Goal: Transaction & Acquisition: Purchase product/service

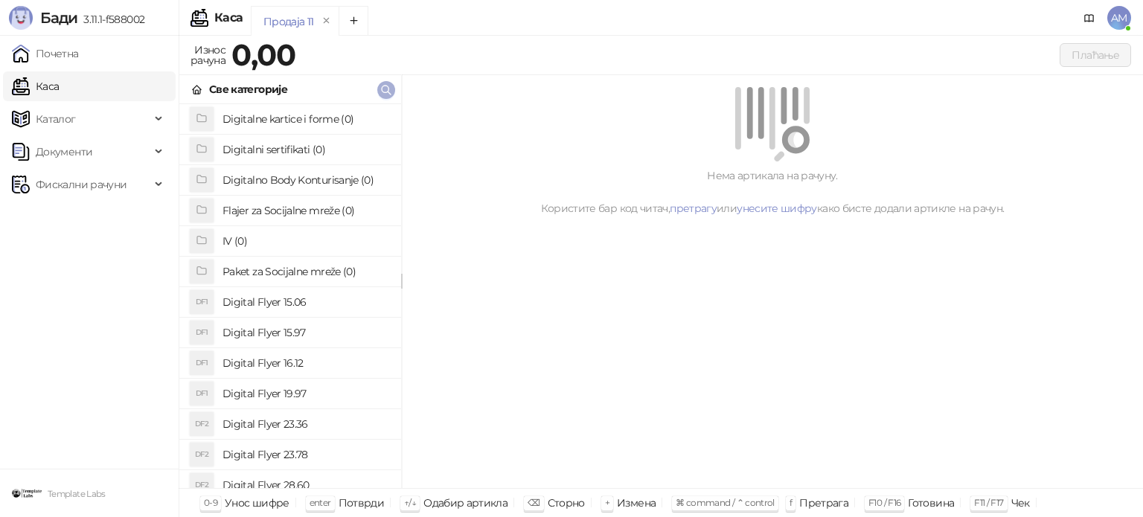
click at [389, 89] on icon "button" at bounding box center [386, 90] width 12 height 12
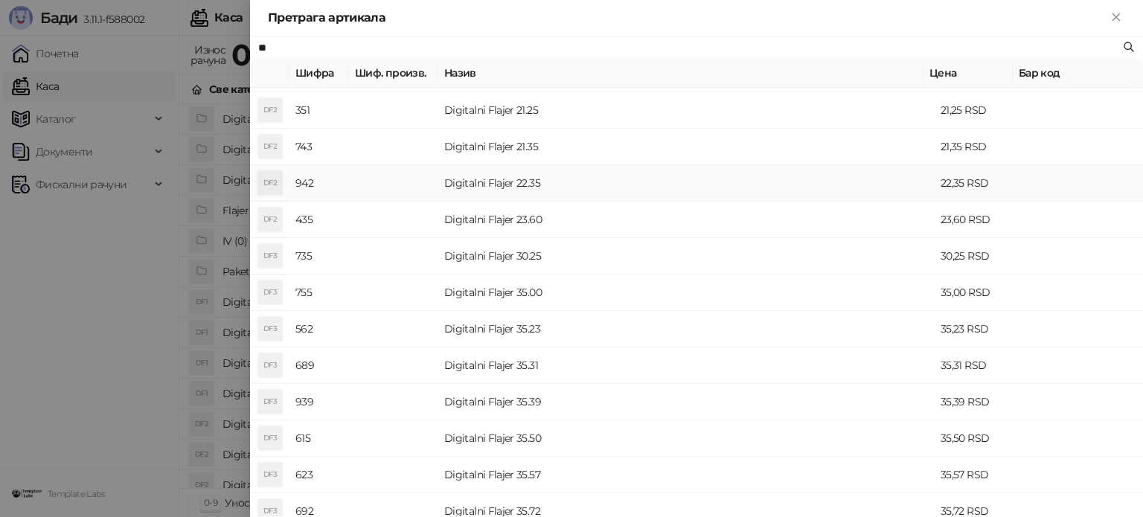
scroll to position [298, 0]
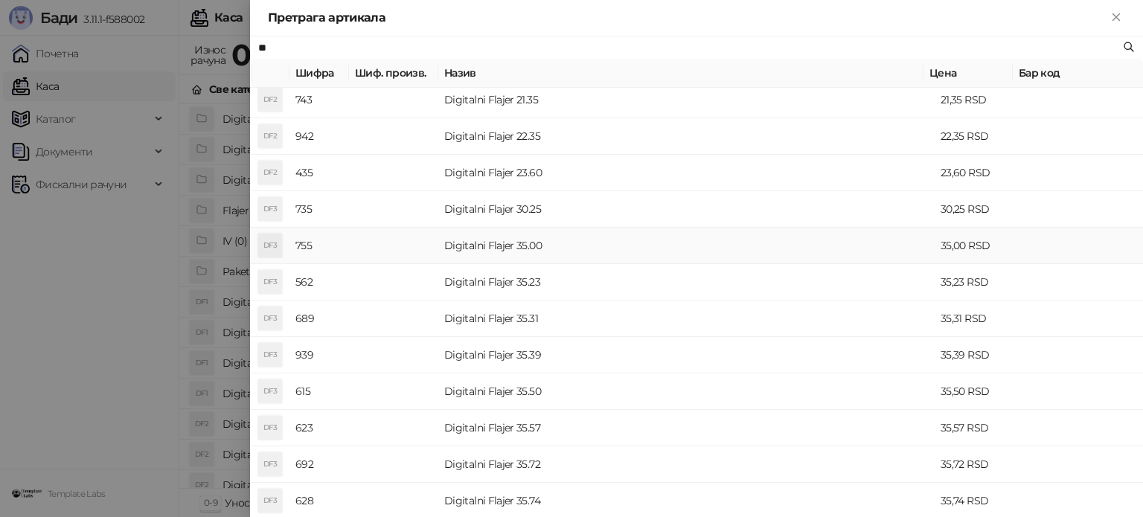
type input "**"
click at [523, 245] on td "Digitalni Flajer 35.00" at bounding box center [686, 246] width 496 height 36
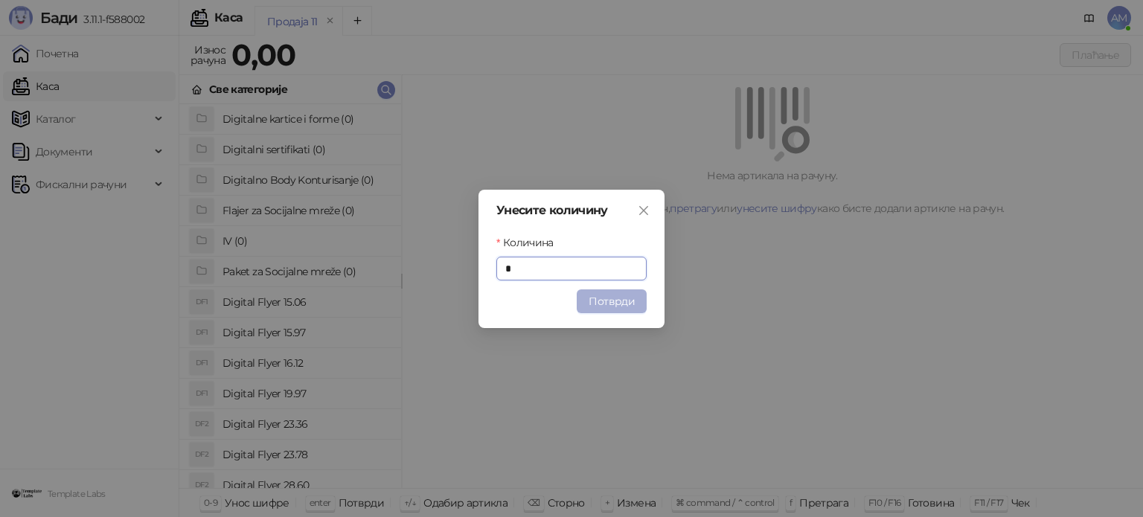
click at [603, 297] on button "Потврди" at bounding box center [611, 301] width 70 height 24
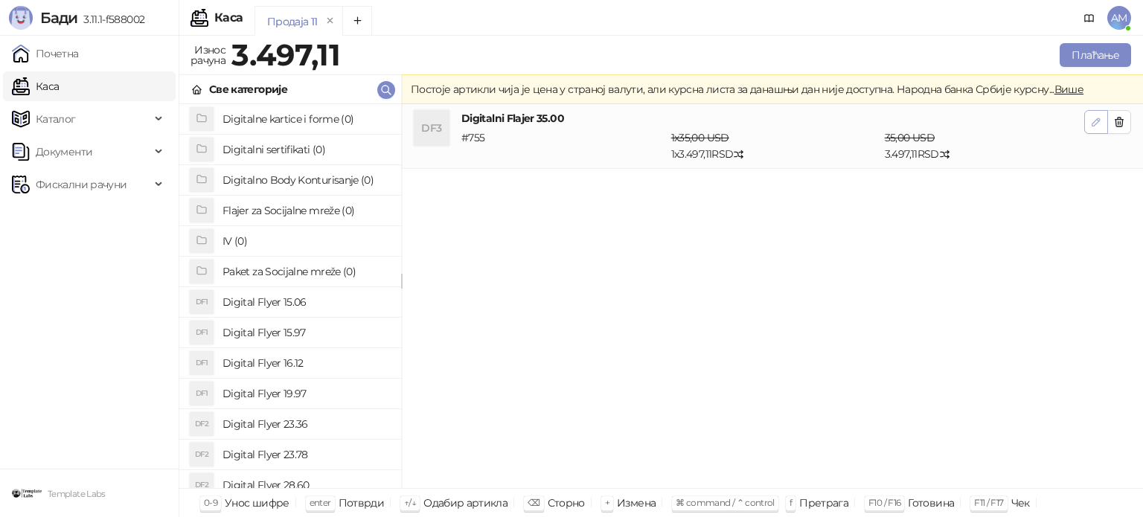
click at [1089, 120] on button "button" at bounding box center [1096, 122] width 24 height 24
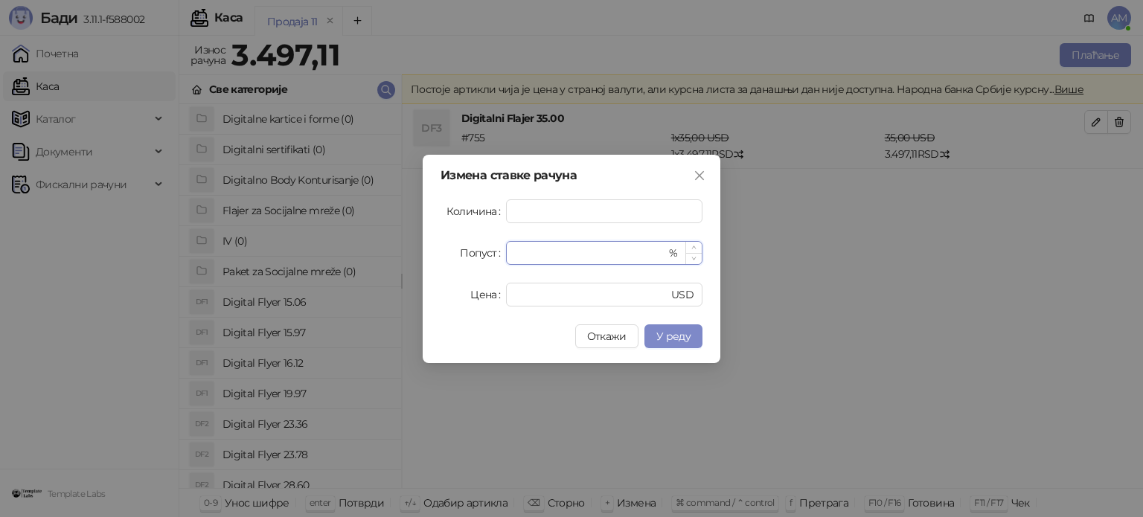
drag, startPoint x: 547, startPoint y: 246, endPoint x: 524, endPoint y: 246, distance: 23.8
click at [524, 246] on input "*" at bounding box center [590, 253] width 151 height 22
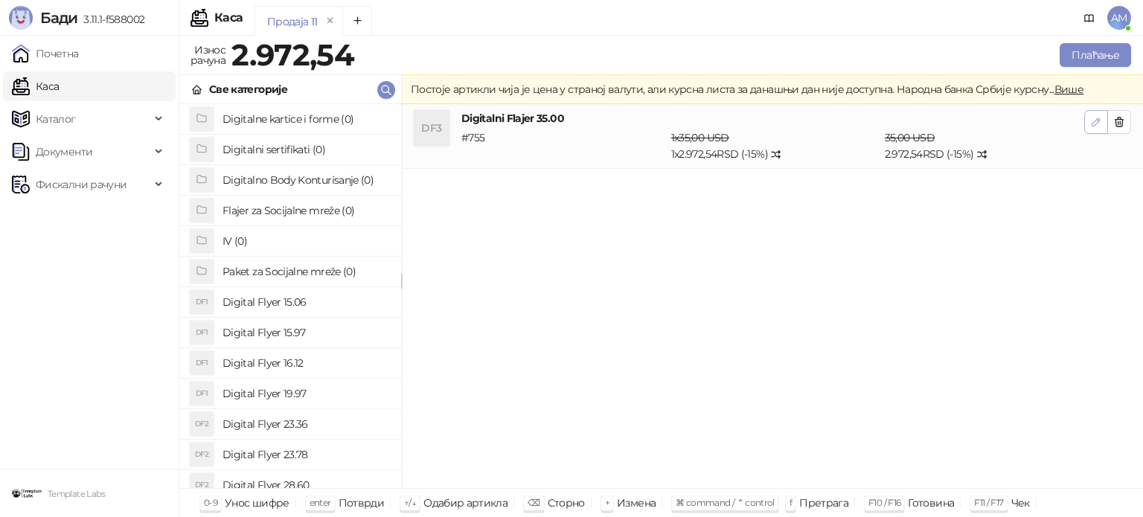
click at [1095, 124] on icon "button" at bounding box center [1096, 122] width 12 height 12
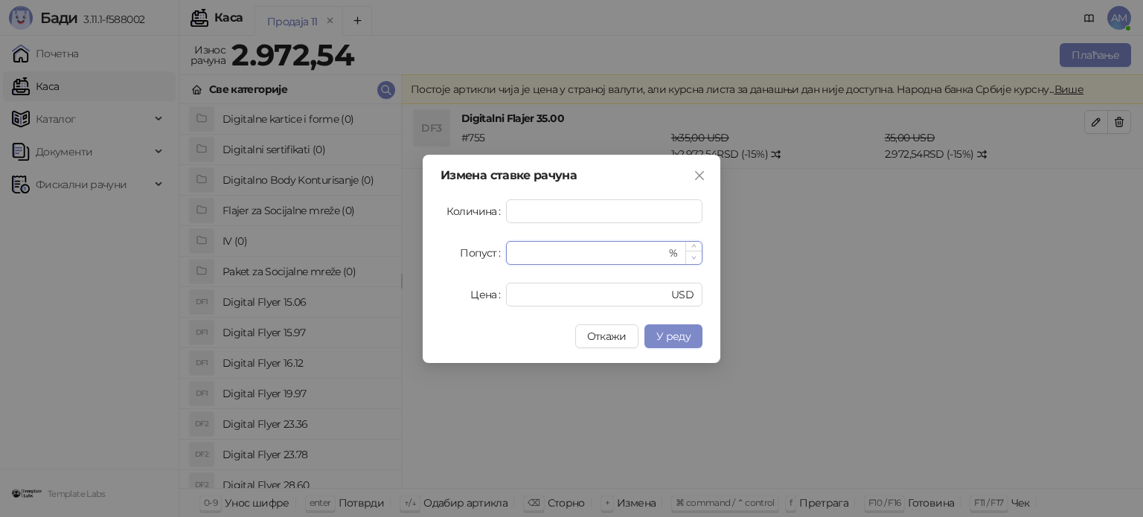
click at [696, 257] on icon "down" at bounding box center [693, 257] width 5 height 5
click at [668, 338] on span "У реду" at bounding box center [673, 336] width 34 height 13
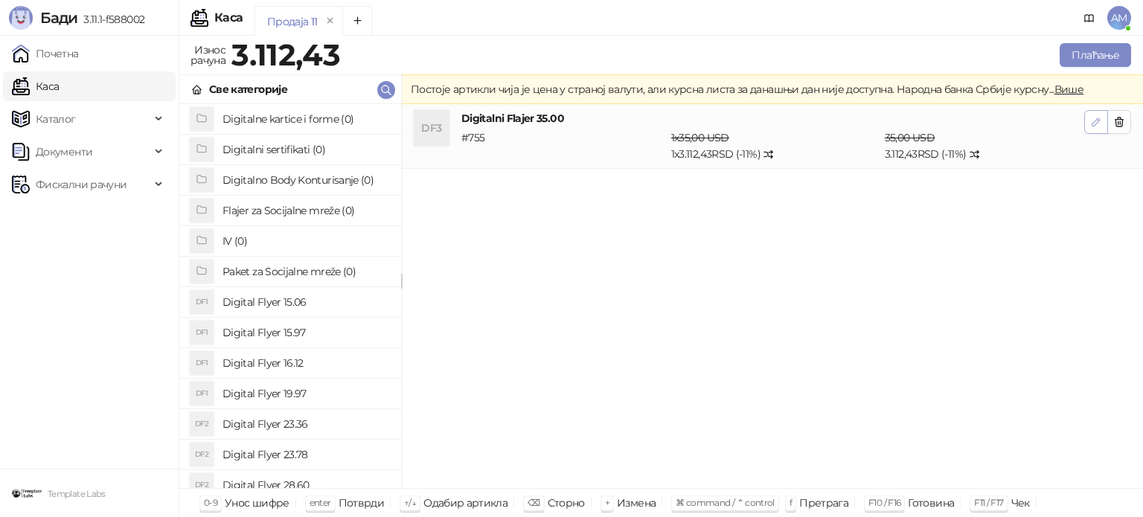
click at [1098, 119] on icon "button" at bounding box center [1096, 122] width 12 height 12
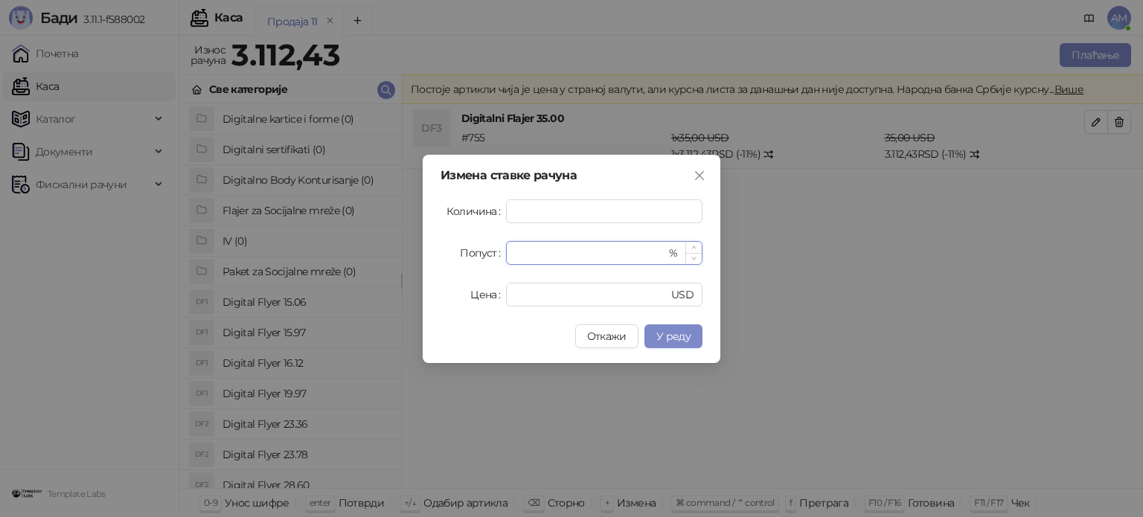
click at [692, 256] on icon "down" at bounding box center [693, 258] width 5 height 5
click at [672, 341] on span "У реду" at bounding box center [673, 336] width 34 height 13
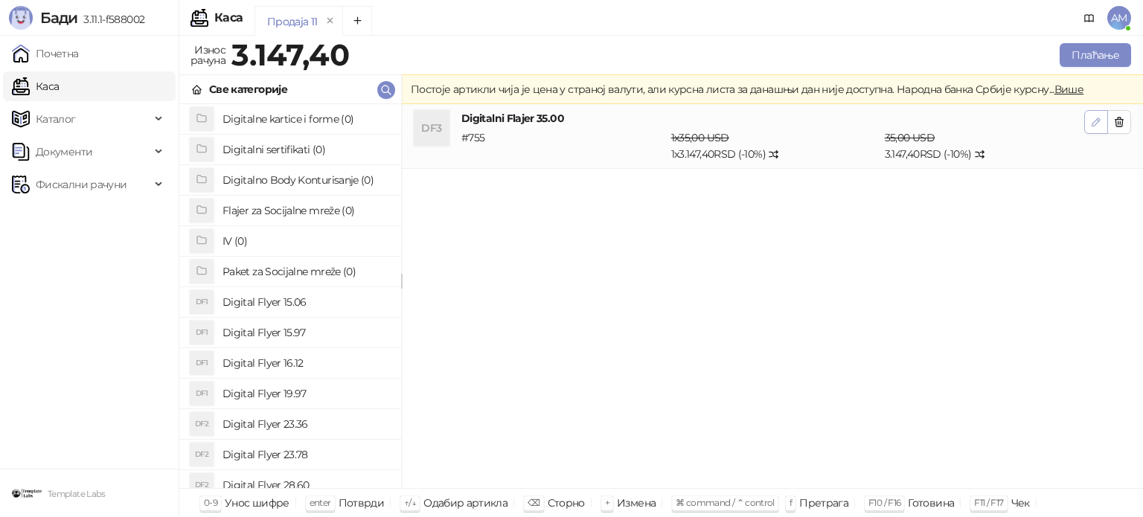
click at [1093, 122] on icon "button" at bounding box center [1096, 122] width 12 height 12
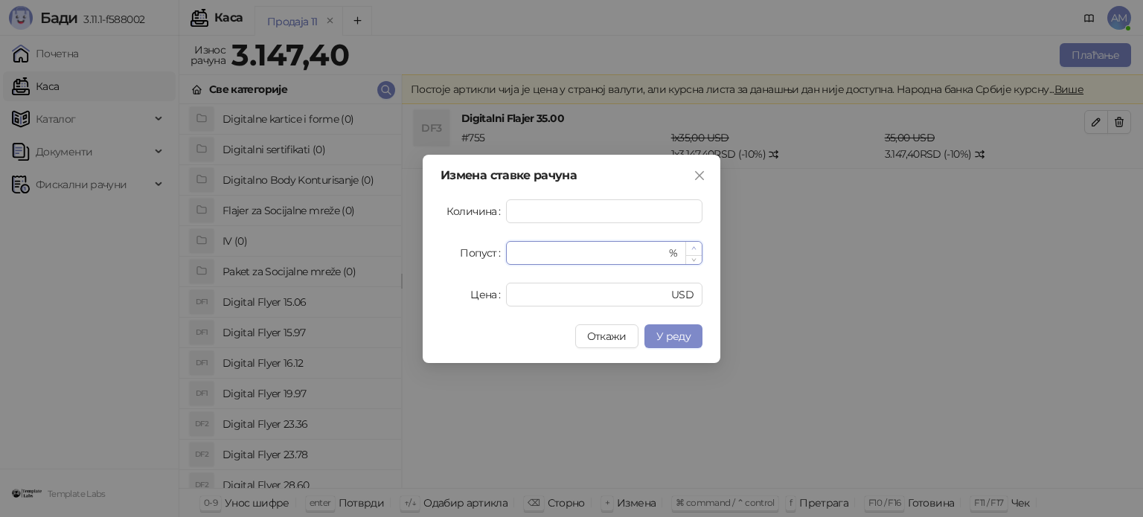
type input "**"
click at [692, 246] on icon "up" at bounding box center [693, 247] width 5 height 5
click at [690, 327] on button "У реду" at bounding box center [673, 336] width 58 height 24
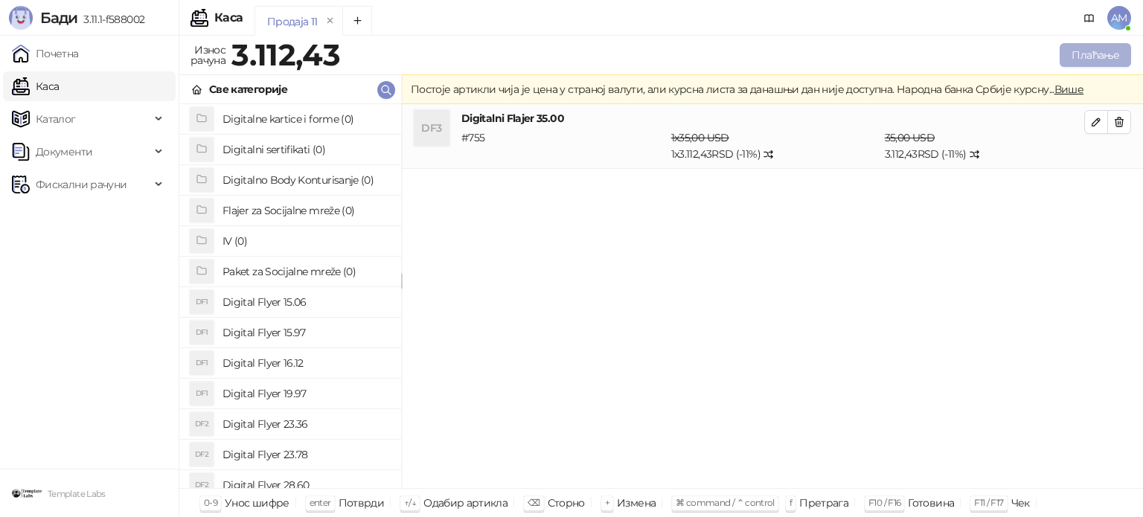
click at [1100, 50] on button "Плаћање" at bounding box center [1094, 55] width 71 height 24
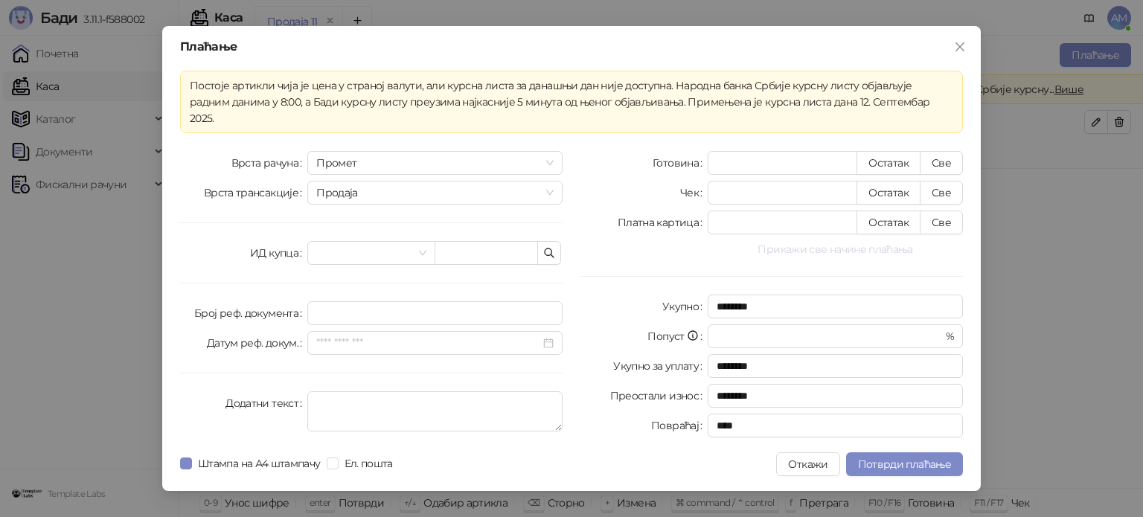
click at [878, 240] on button "Прикажи све начине плаћања" at bounding box center [834, 249] width 255 height 18
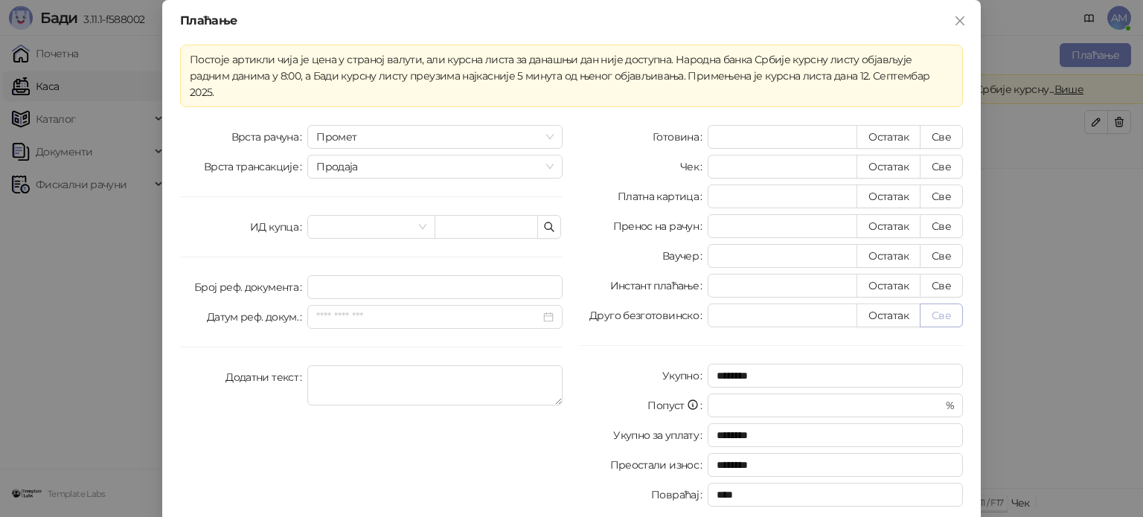
click at [945, 305] on button "Све" at bounding box center [940, 315] width 43 height 24
type input "*******"
type input "****"
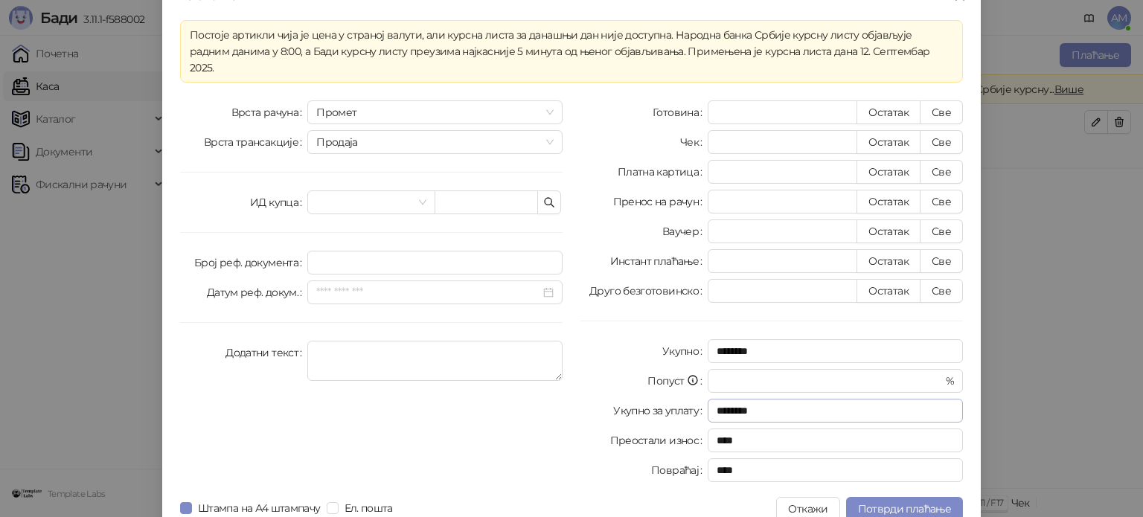
scroll to position [26, 0]
click at [912, 495] on button "Потврди плаћање" at bounding box center [904, 507] width 117 height 24
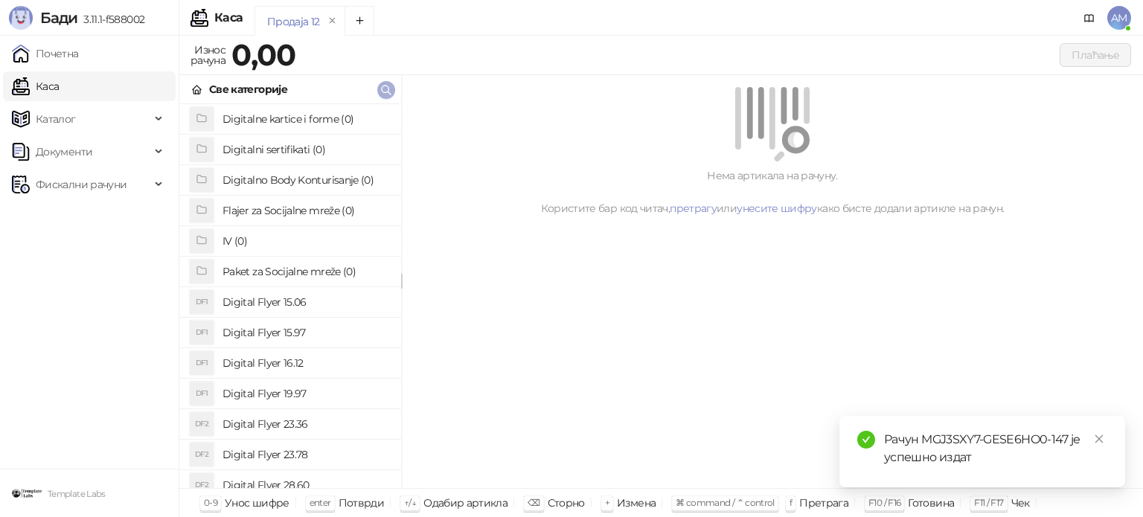
click at [385, 91] on icon "button" at bounding box center [386, 90] width 12 height 12
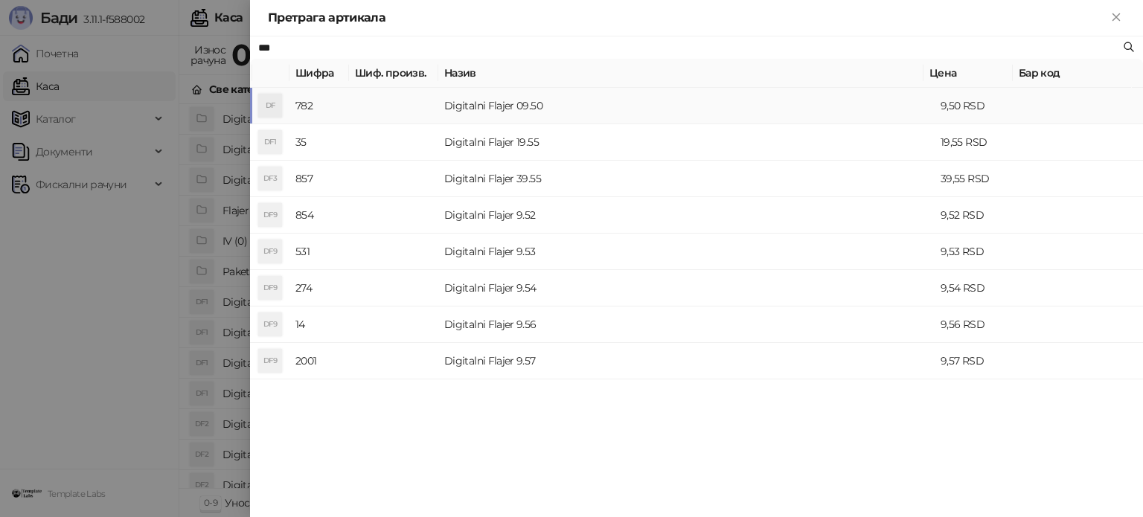
type input "***"
click at [527, 107] on td "Digitalni Flajer 09.50" at bounding box center [686, 106] width 496 height 36
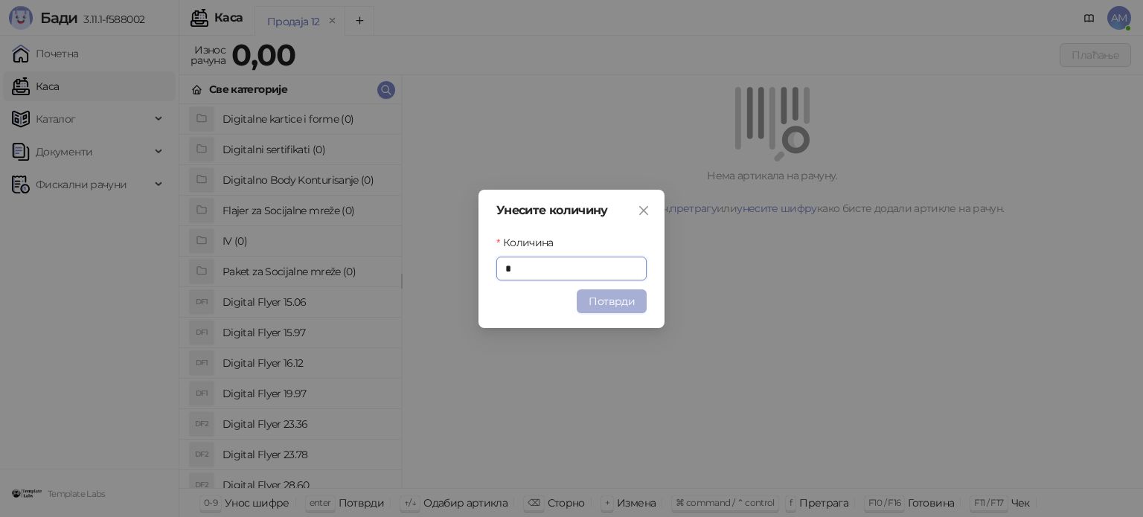
click at [610, 294] on button "Потврди" at bounding box center [611, 301] width 70 height 24
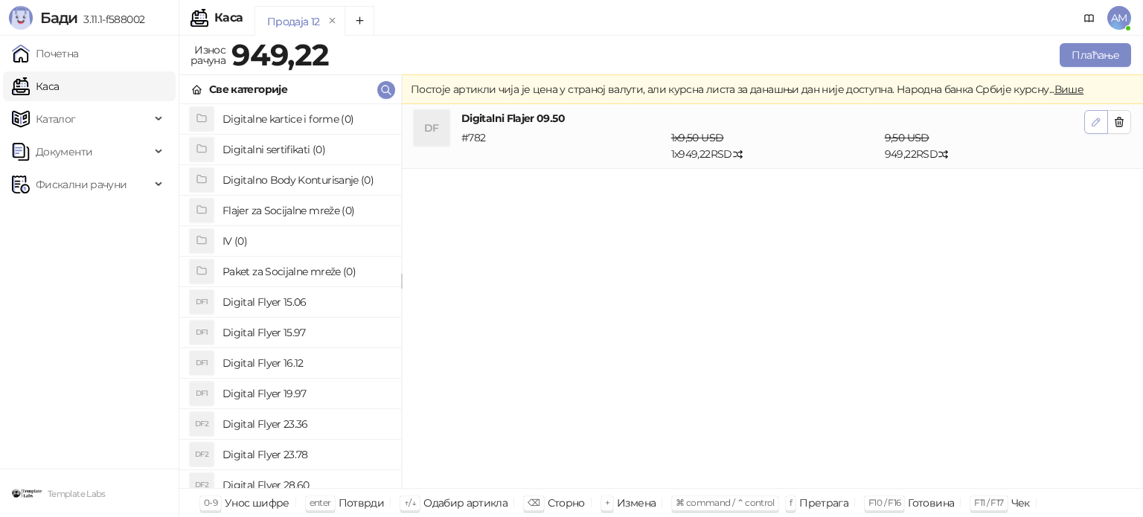
click at [1086, 123] on button "button" at bounding box center [1096, 122] width 24 height 24
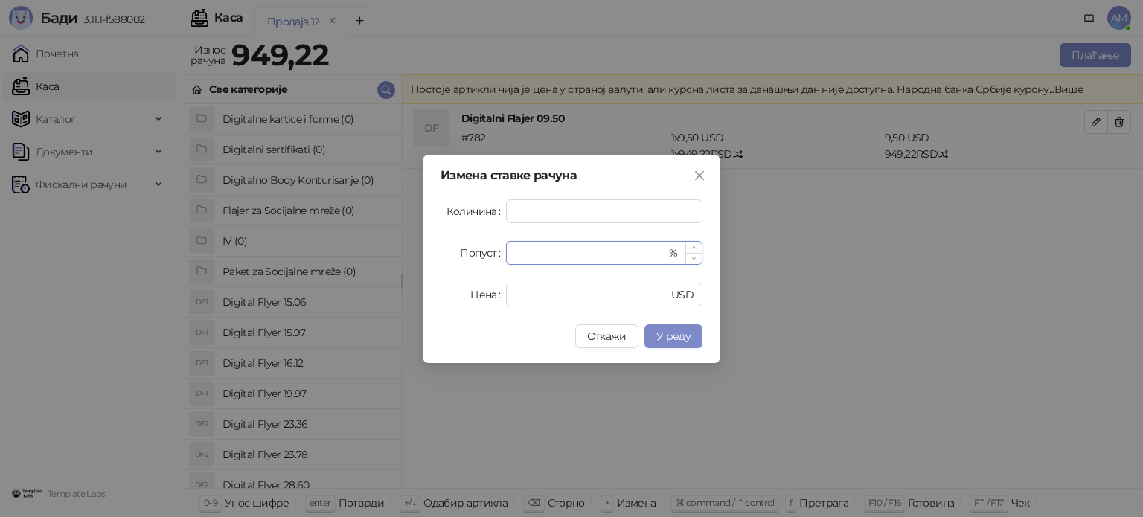
drag, startPoint x: 544, startPoint y: 255, endPoint x: 509, endPoint y: 256, distance: 35.7
click at [509, 256] on div "* %" at bounding box center [604, 253] width 196 height 24
click at [675, 330] on span "У реду" at bounding box center [673, 336] width 34 height 13
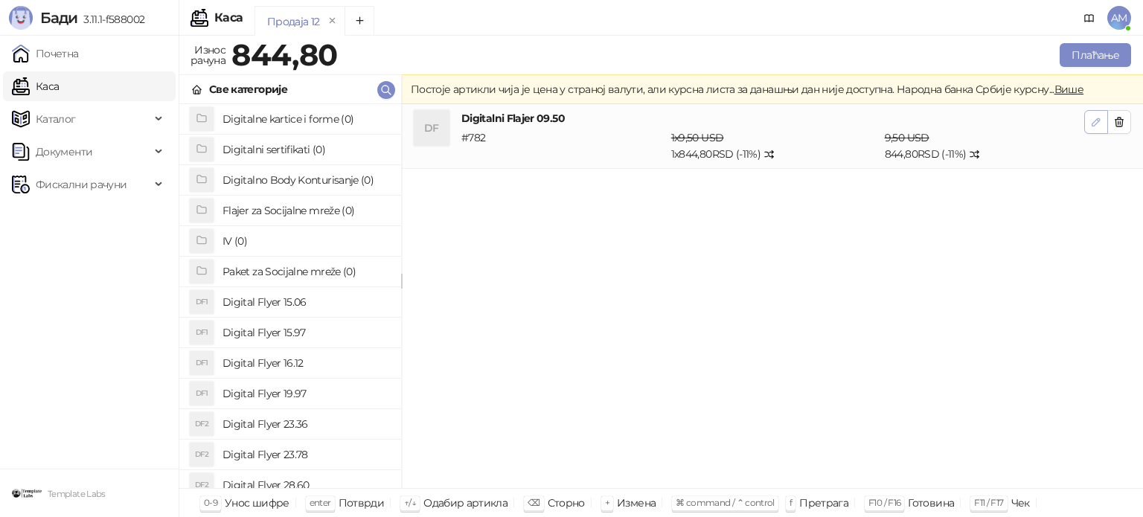
click at [1093, 130] on button "button" at bounding box center [1096, 122] width 24 height 24
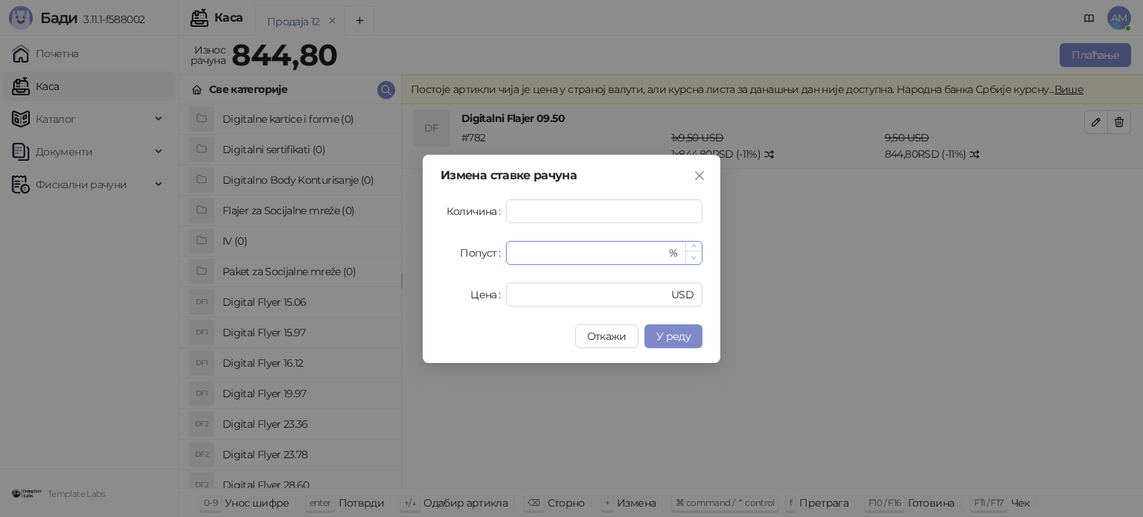
click at [698, 258] on span "Decrease Value" at bounding box center [693, 257] width 16 height 13
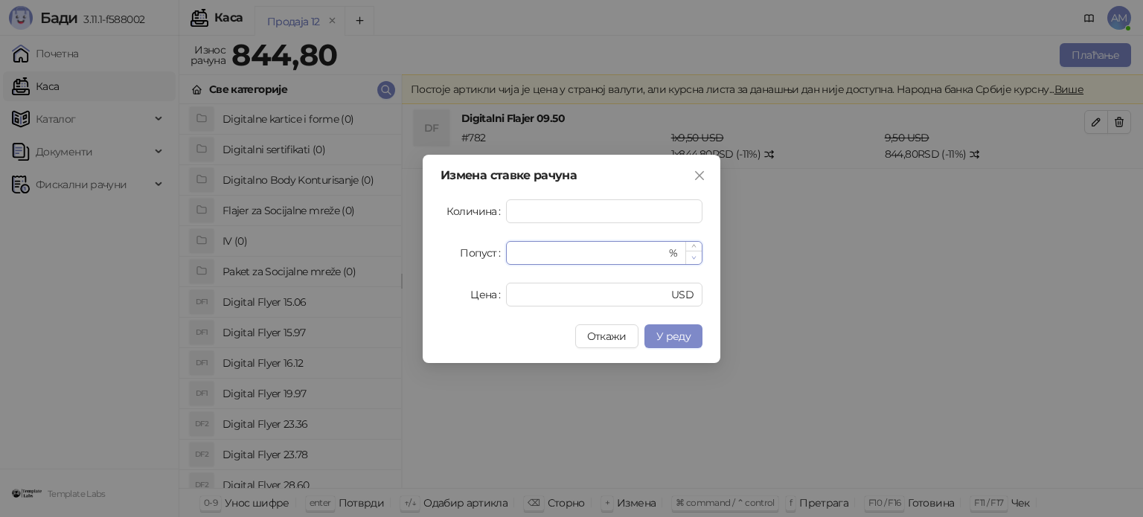
click at [698, 258] on span "Decrease Value" at bounding box center [693, 257] width 16 height 13
type input "*"
click at [698, 258] on span "Decrease Value" at bounding box center [693, 257] width 16 height 13
click at [684, 332] on span "У реду" at bounding box center [673, 336] width 34 height 13
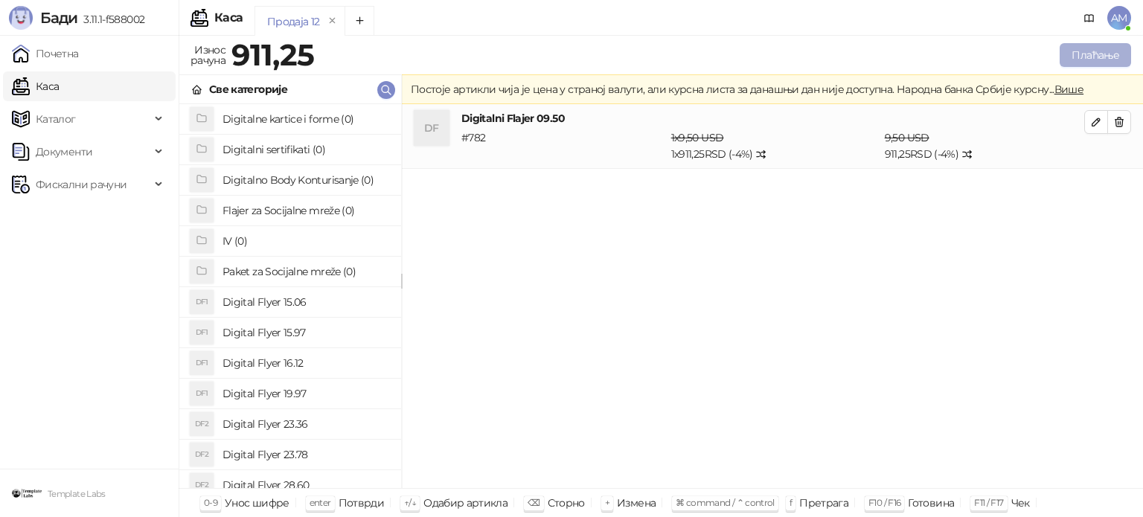
click at [1086, 57] on button "Плаћање" at bounding box center [1094, 55] width 71 height 24
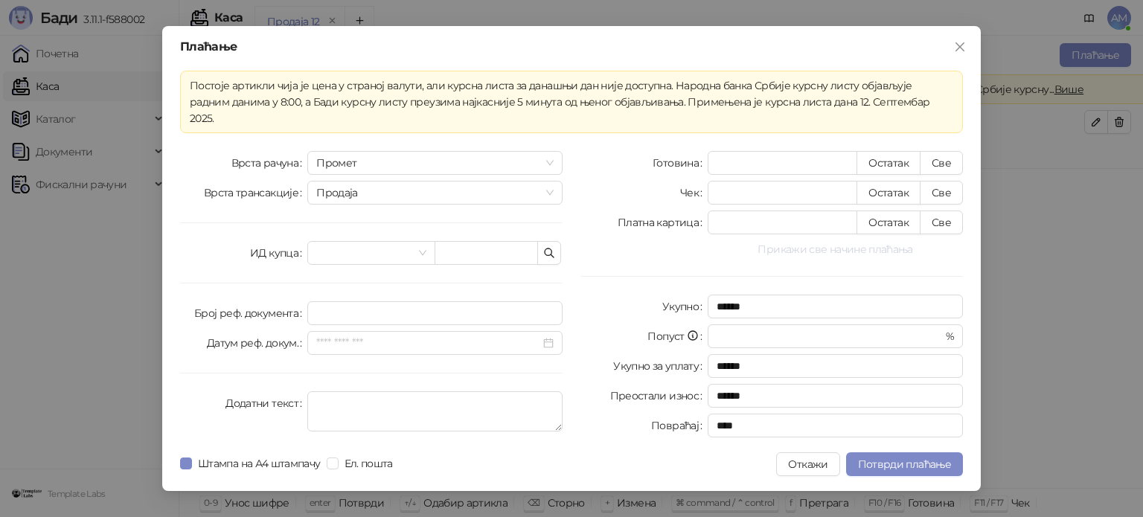
click at [823, 242] on button "Прикажи све начине плаћања" at bounding box center [834, 249] width 255 height 18
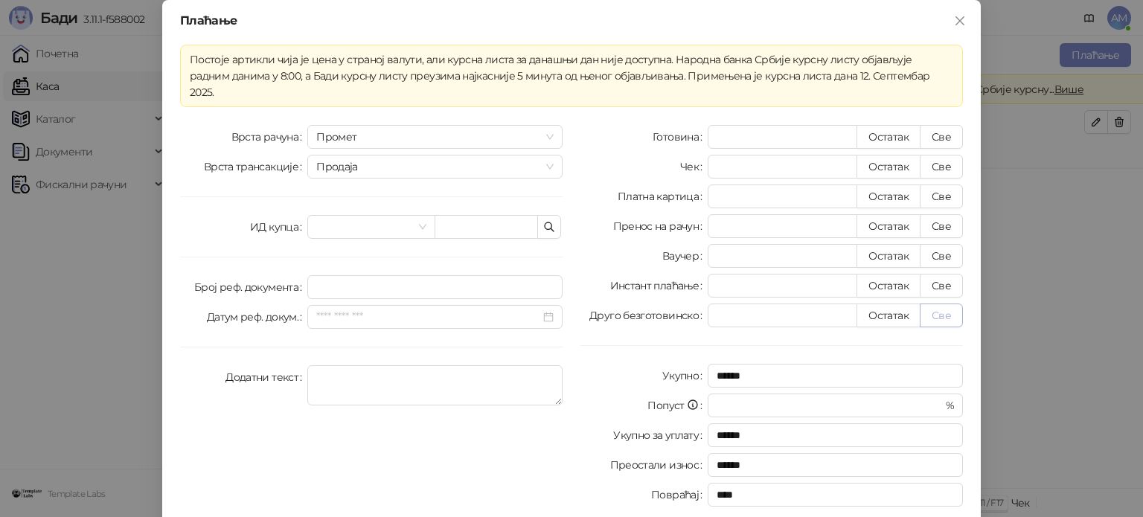
click at [942, 303] on button "Све" at bounding box center [940, 315] width 43 height 24
type input "******"
type input "****"
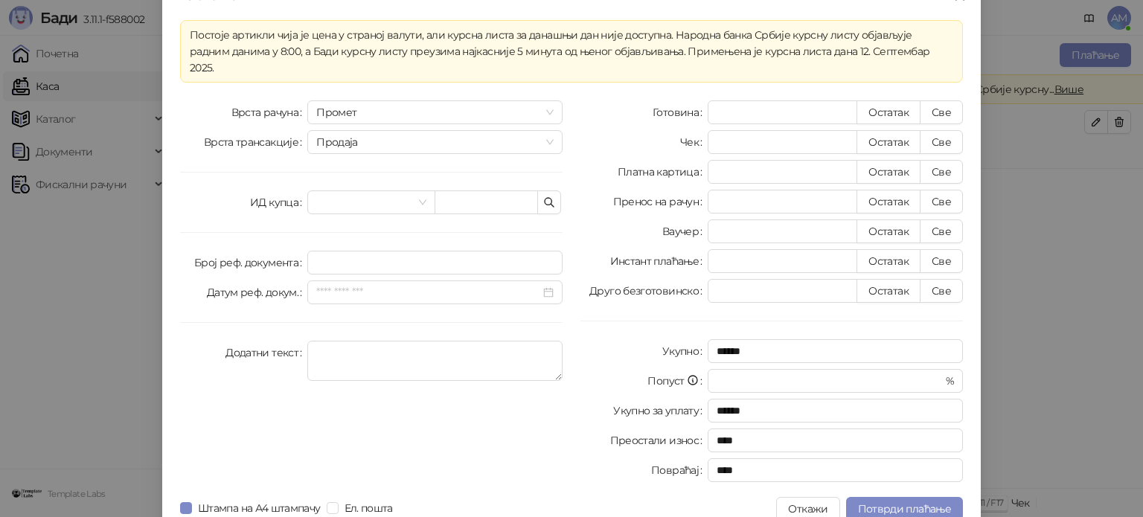
scroll to position [26, 0]
click at [900, 501] on span "Потврди плаћање" at bounding box center [904, 507] width 93 height 13
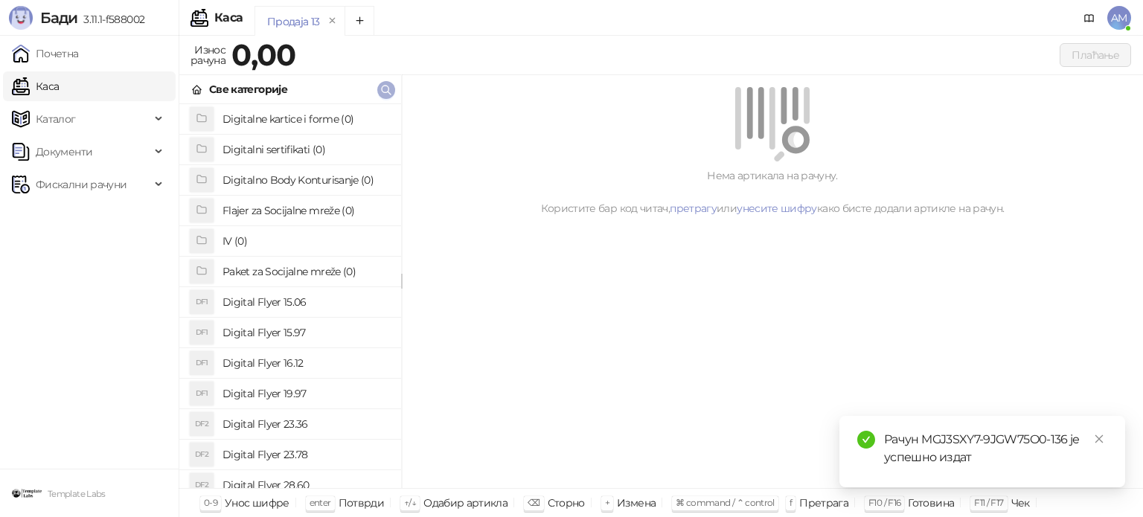
click at [384, 88] on icon "button" at bounding box center [386, 90] width 12 height 12
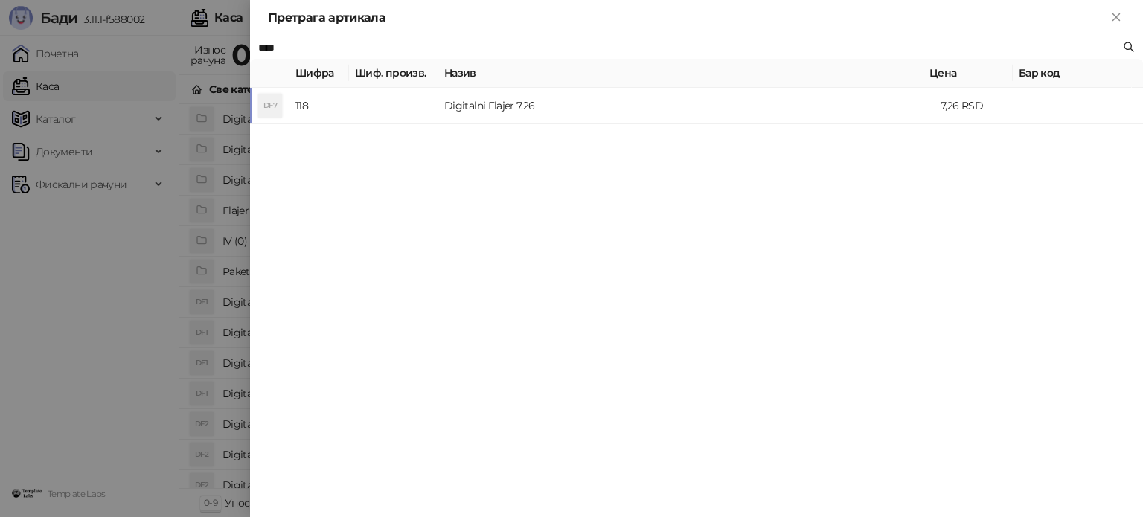
type input "****"
click at [415, 115] on td at bounding box center [393, 106] width 89 height 36
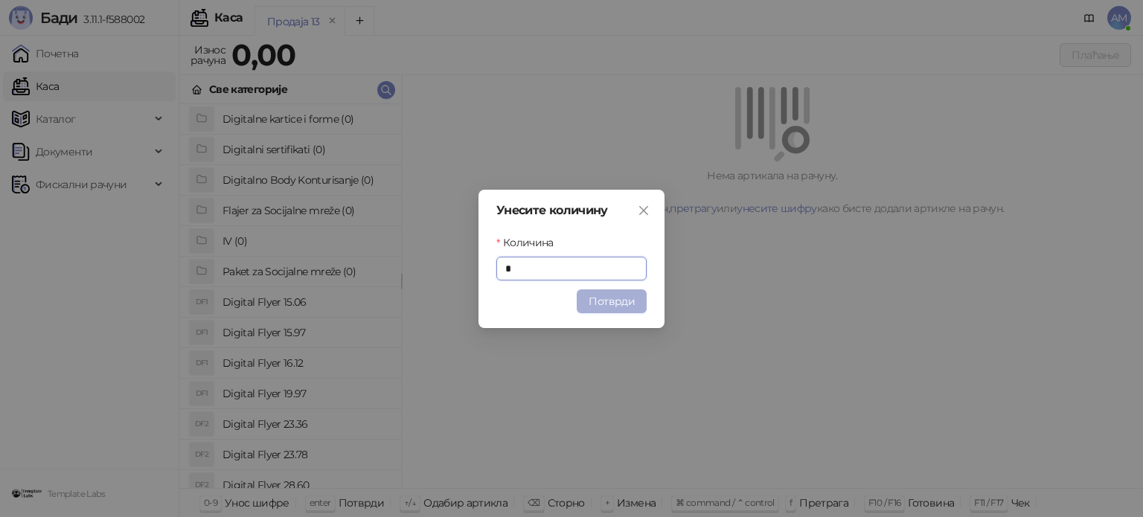
click at [594, 298] on button "Потврди" at bounding box center [611, 301] width 70 height 24
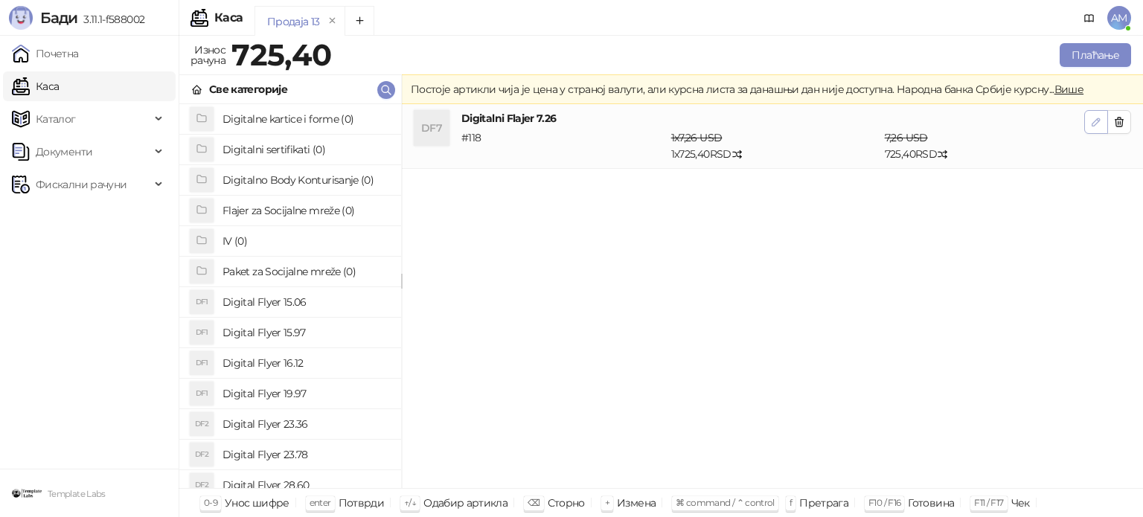
click at [1093, 119] on icon "button" at bounding box center [1096, 122] width 12 height 12
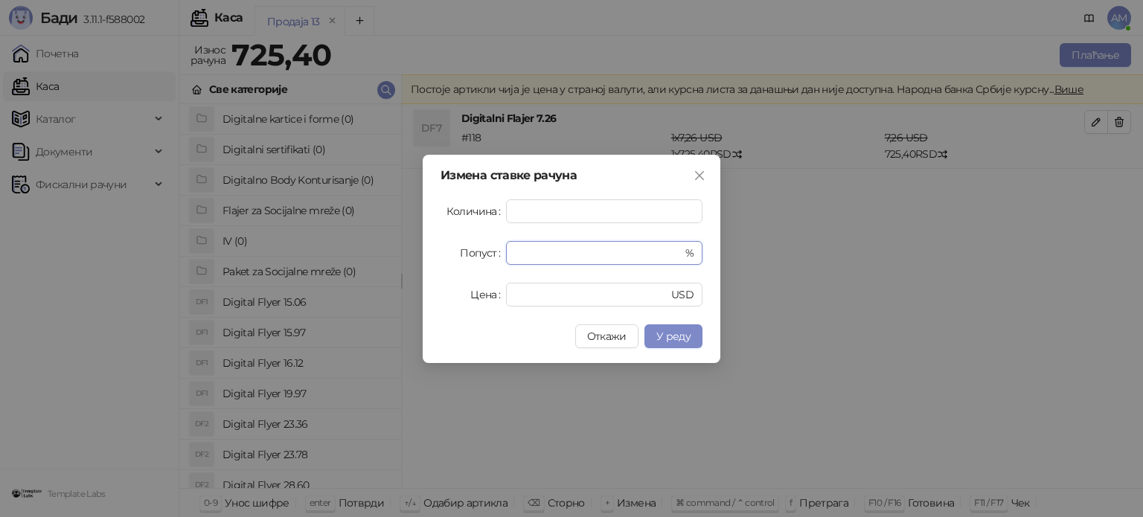
drag, startPoint x: 536, startPoint y: 257, endPoint x: 503, endPoint y: 258, distance: 33.5
click at [503, 258] on div "Попуст * %" at bounding box center [571, 253] width 262 height 24
click at [667, 331] on span "У реду" at bounding box center [673, 336] width 34 height 13
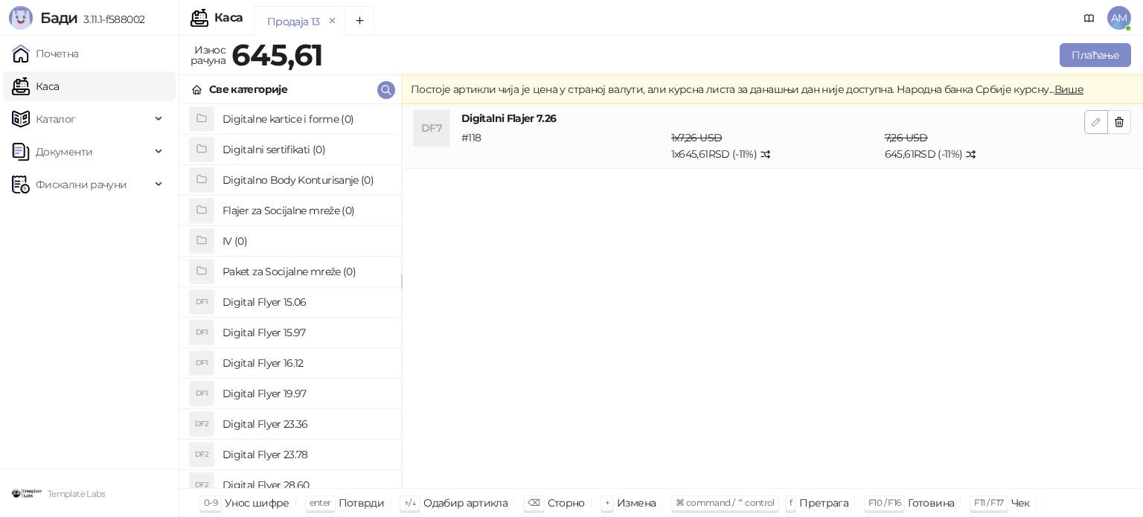
click at [1094, 125] on icon "button" at bounding box center [1096, 122] width 12 height 12
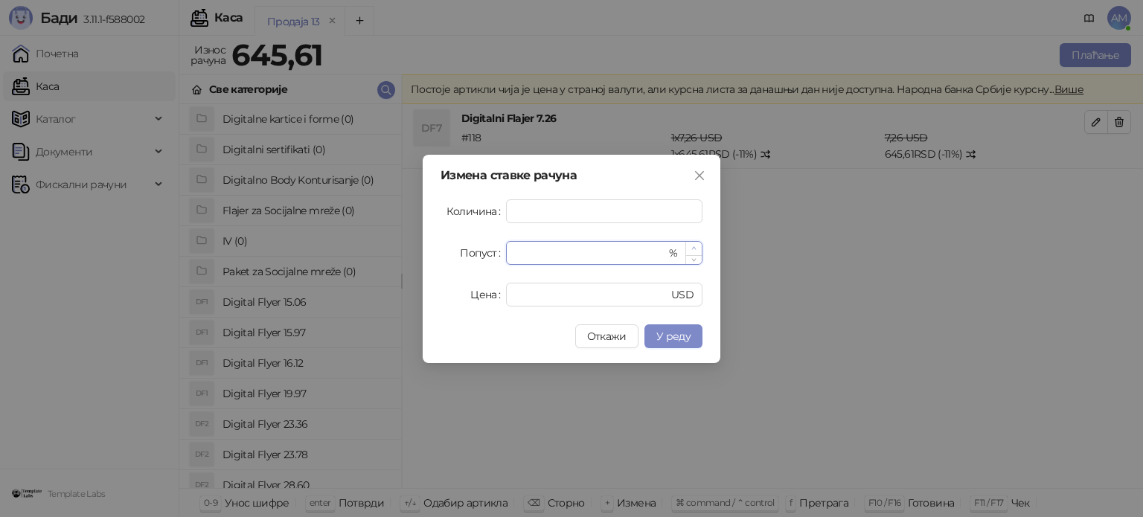
click at [690, 246] on span "Increase Value" at bounding box center [693, 248] width 16 height 13
click at [681, 338] on span "У реду" at bounding box center [673, 336] width 34 height 13
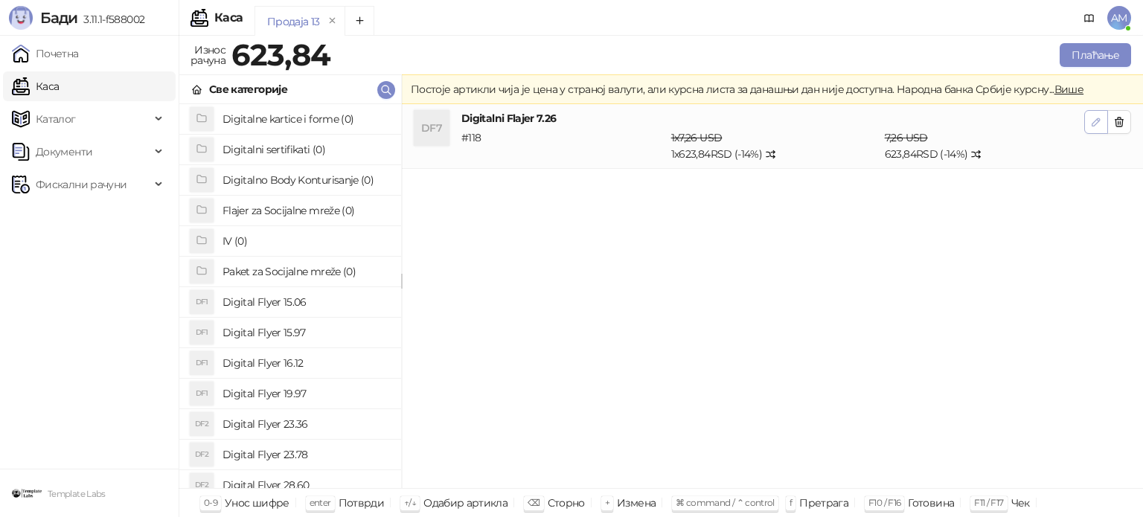
click at [1090, 127] on icon "button" at bounding box center [1096, 122] width 12 height 12
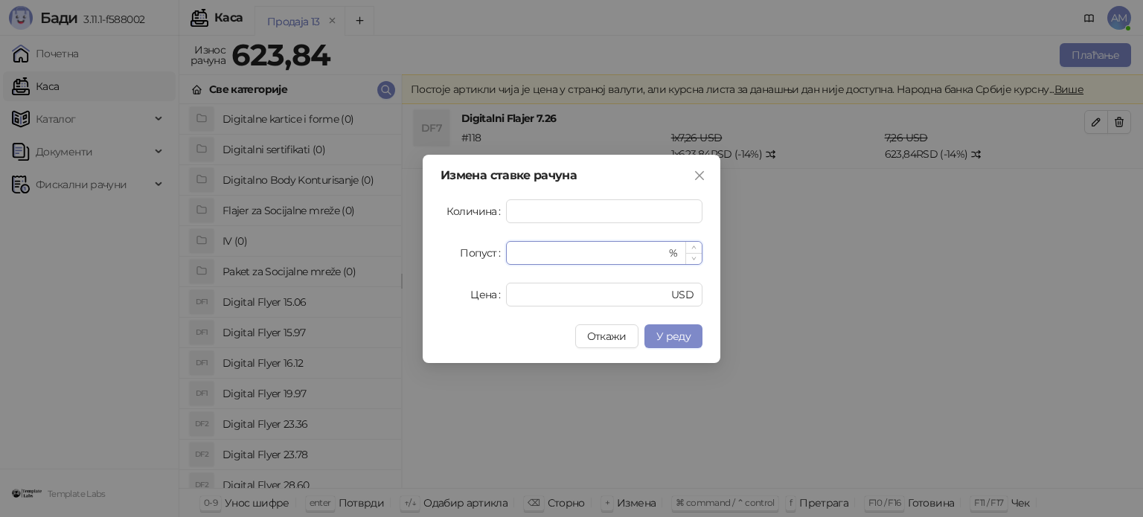
type input "**"
click at [689, 260] on span "Decrease Value" at bounding box center [693, 258] width 16 height 11
click at [665, 341] on span "У реду" at bounding box center [673, 336] width 34 height 13
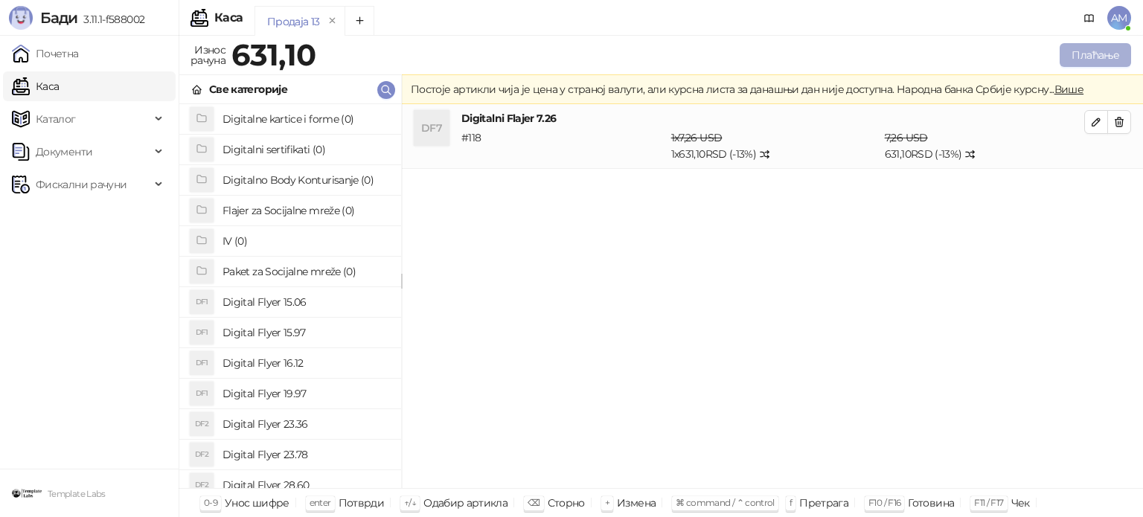
click at [1104, 56] on button "Плаћање" at bounding box center [1094, 55] width 71 height 24
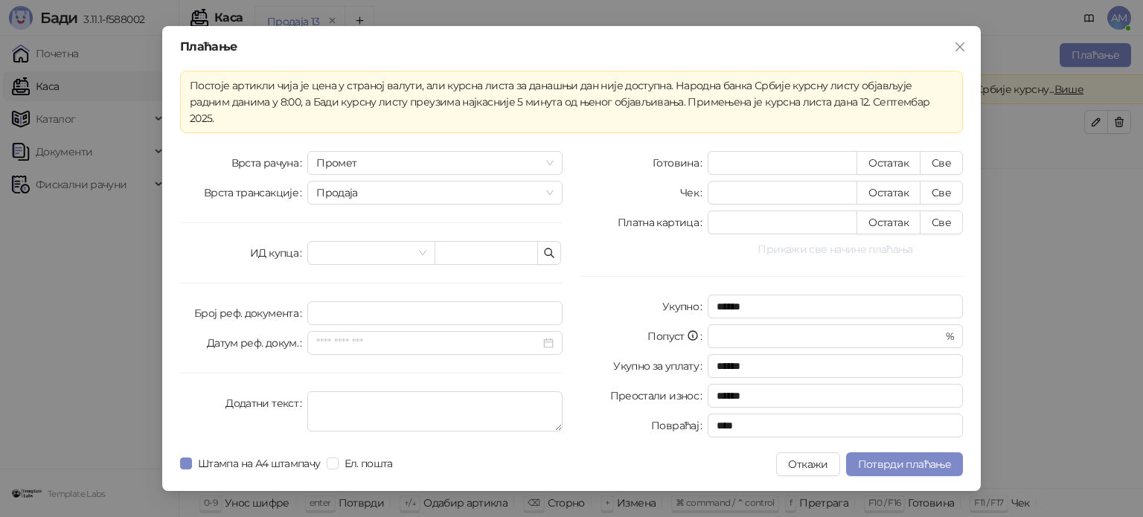
click at [803, 241] on button "Прикажи све начине плаћања" at bounding box center [834, 249] width 255 height 18
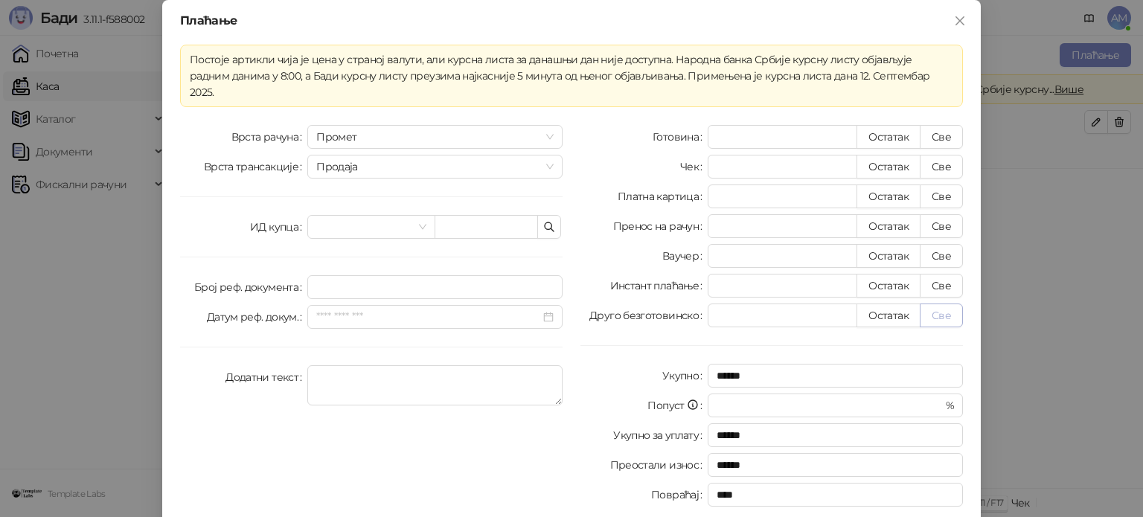
click at [941, 303] on button "Све" at bounding box center [940, 315] width 43 height 24
type input "*****"
type input "****"
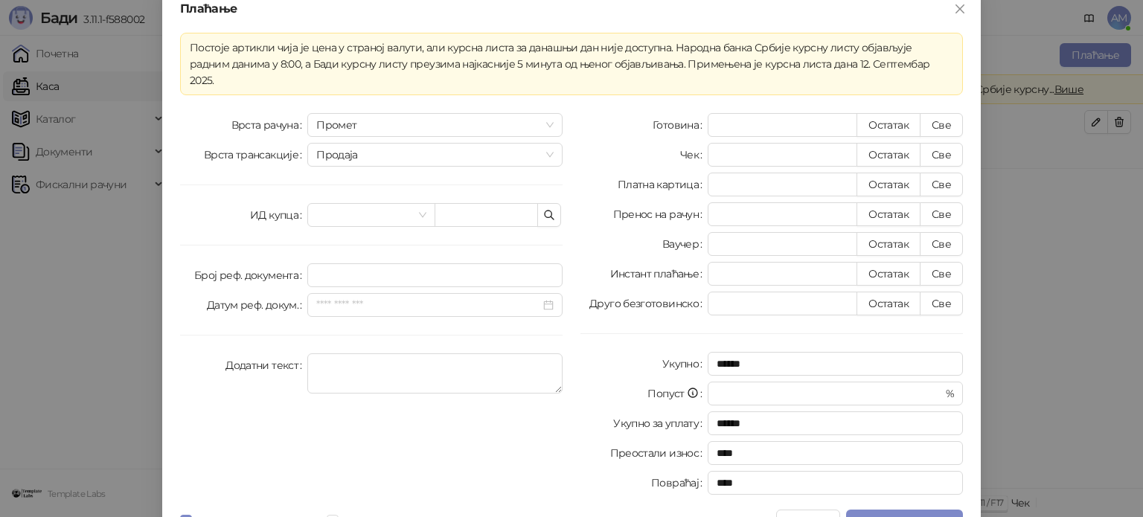
scroll to position [26, 0]
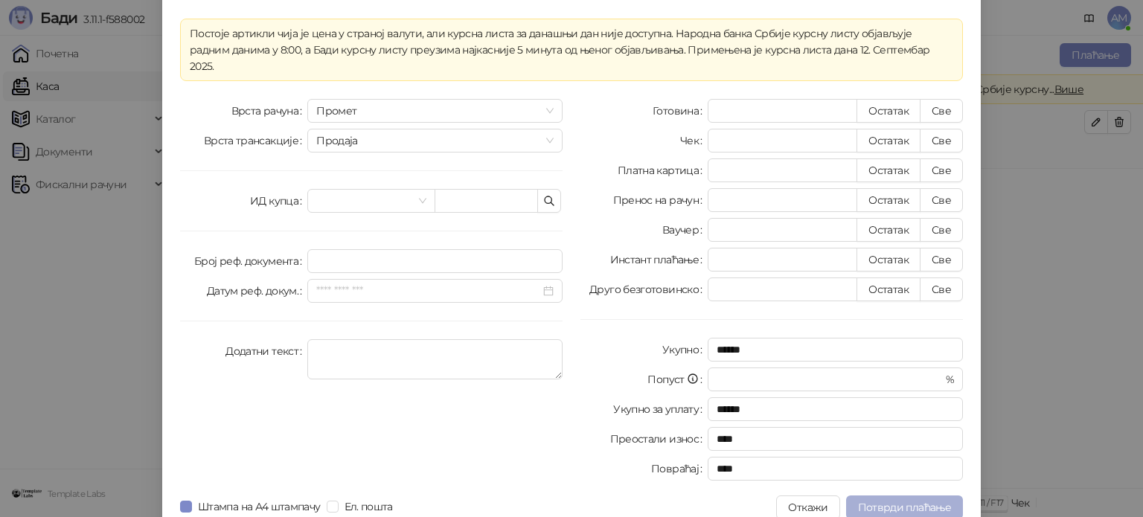
click at [883, 501] on span "Потврди плаћање" at bounding box center [904, 507] width 93 height 13
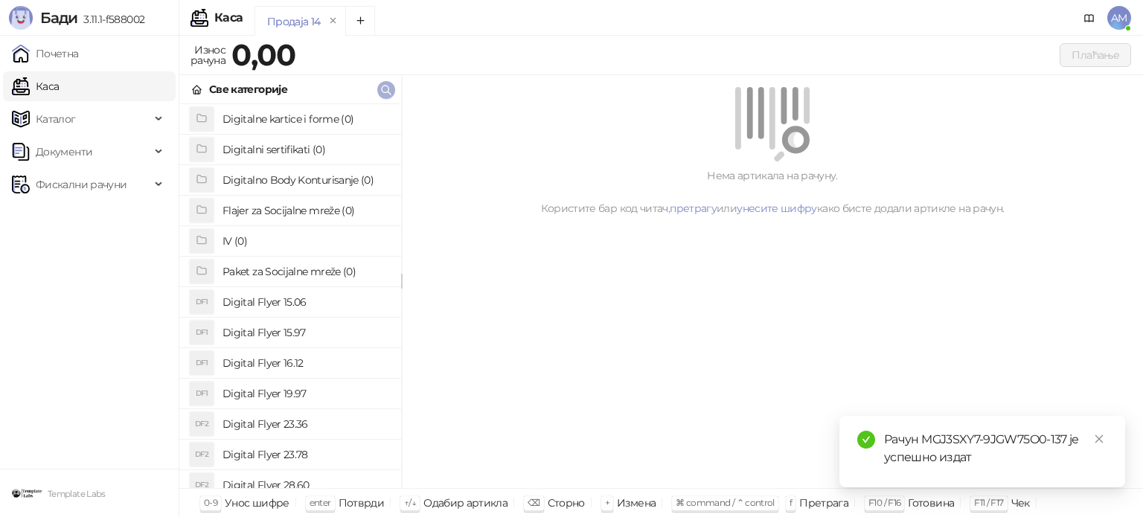
click at [387, 89] on icon "button" at bounding box center [386, 90] width 12 height 12
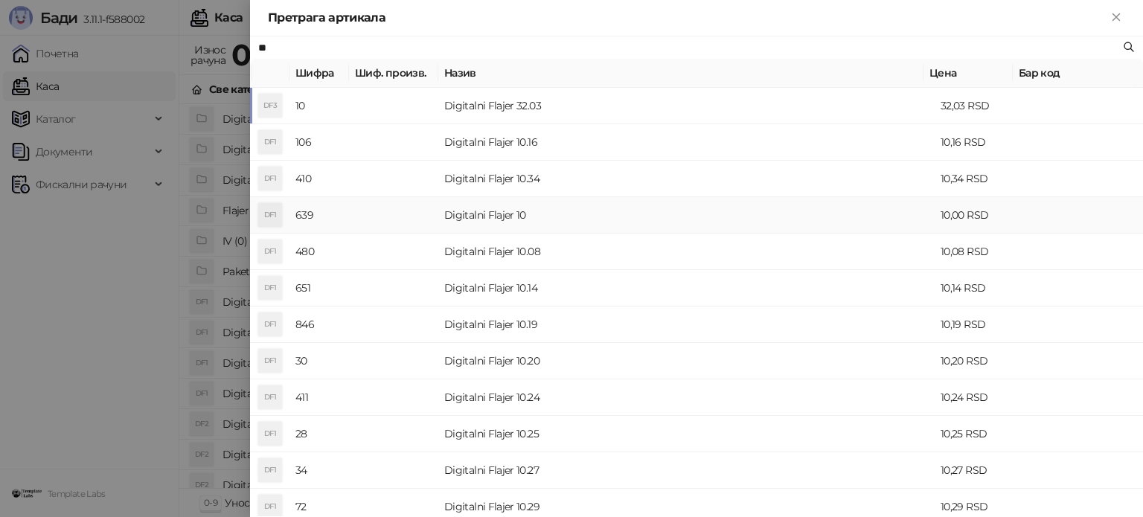
type input "**"
click at [536, 216] on td "Digitalni Flajer 10" at bounding box center [686, 215] width 496 height 36
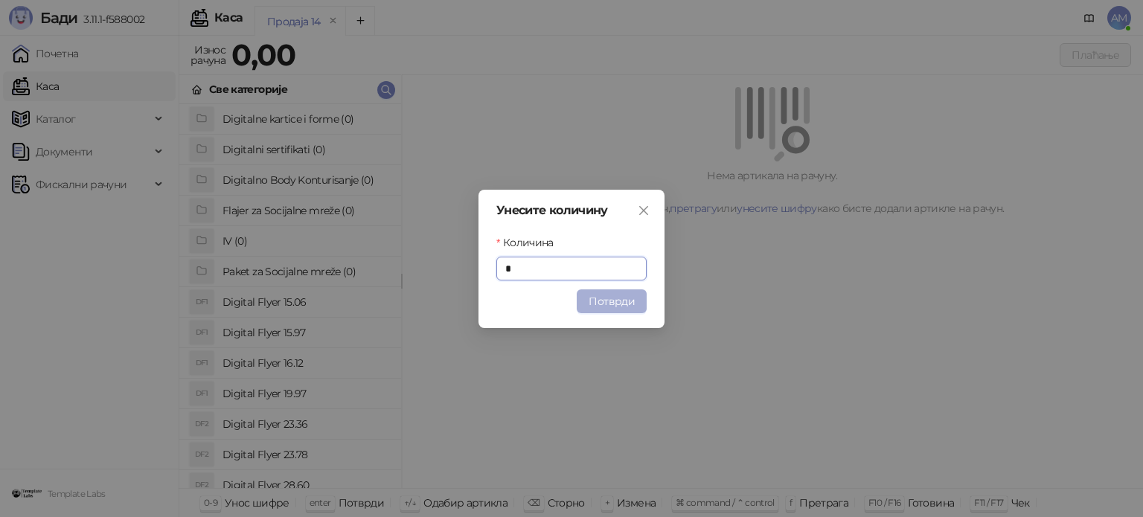
type input "*"
click at [595, 302] on button "Потврди" at bounding box center [611, 301] width 70 height 24
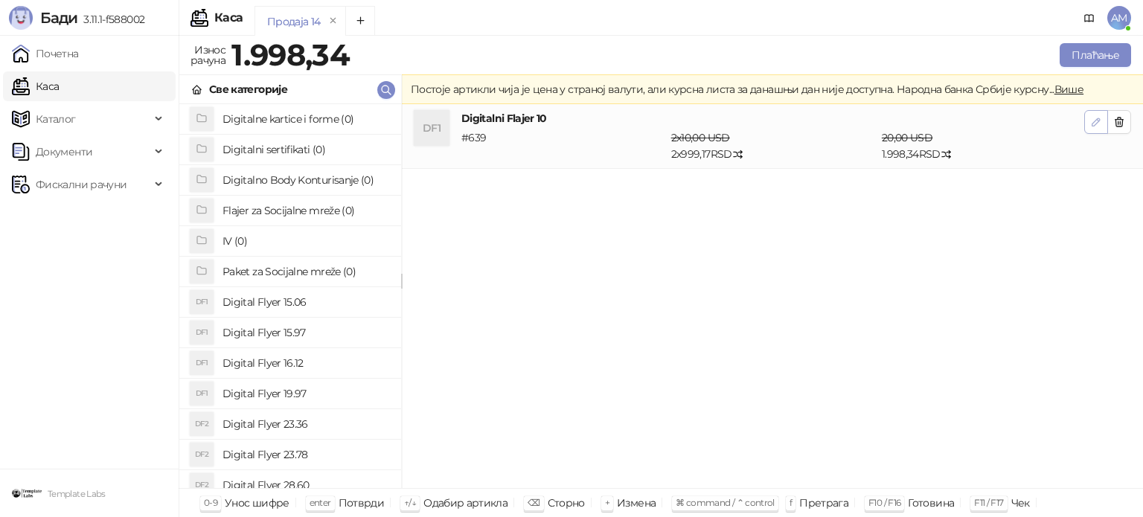
click at [1092, 126] on icon "button" at bounding box center [1096, 122] width 12 height 12
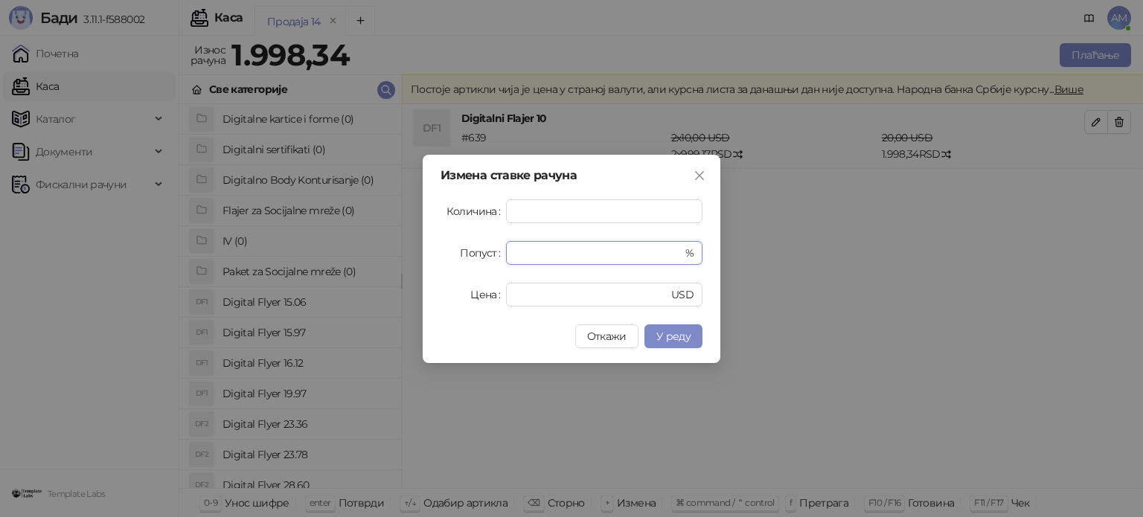
drag, startPoint x: 536, startPoint y: 259, endPoint x: 456, endPoint y: 258, distance: 79.6
click at [456, 258] on div "Попуст * %" at bounding box center [571, 253] width 262 height 24
click at [666, 330] on span "У реду" at bounding box center [673, 336] width 34 height 13
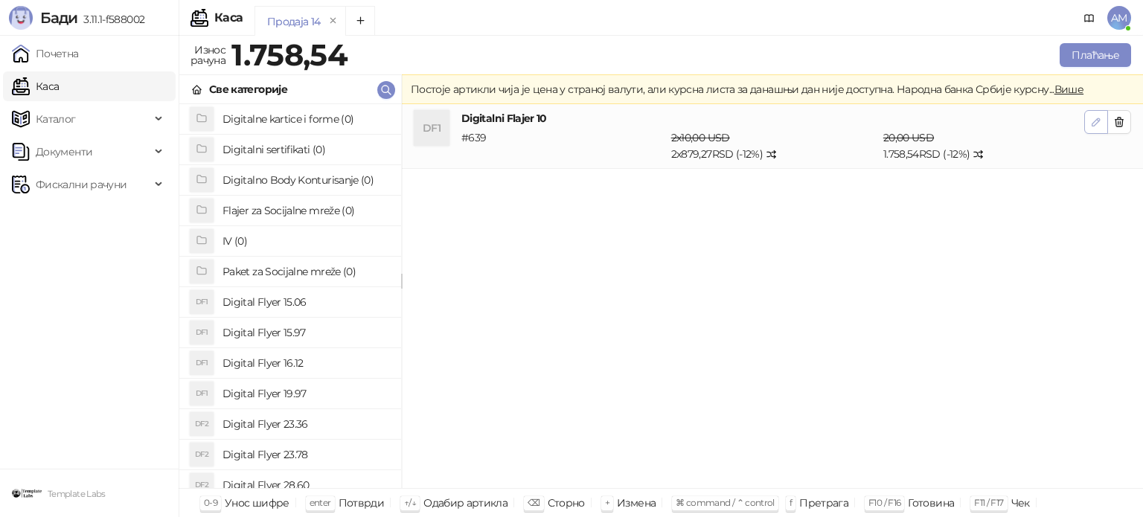
click at [1089, 127] on button "button" at bounding box center [1096, 122] width 24 height 24
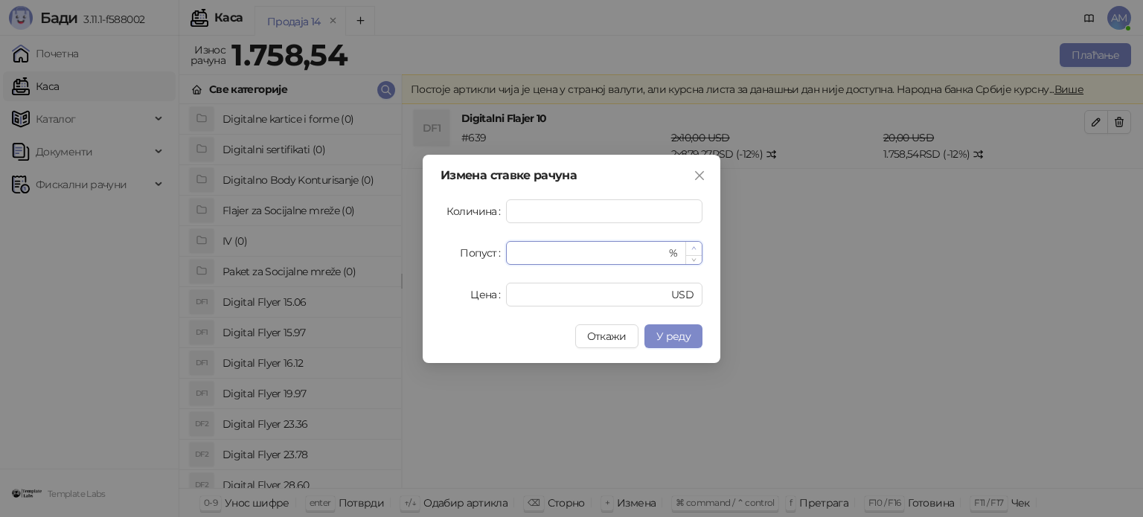
click at [697, 246] on span "Increase Value" at bounding box center [693, 248] width 16 height 13
type input "**"
click at [697, 246] on span "Increase Value" at bounding box center [693, 248] width 16 height 13
click at [681, 341] on span "У реду" at bounding box center [673, 336] width 34 height 13
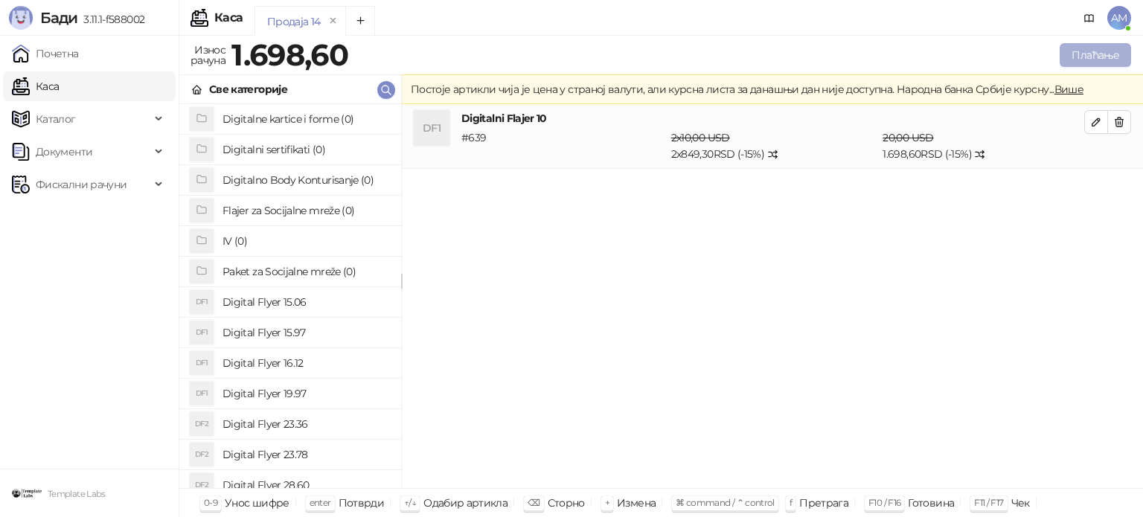
click at [1093, 49] on button "Плаћање" at bounding box center [1094, 55] width 71 height 24
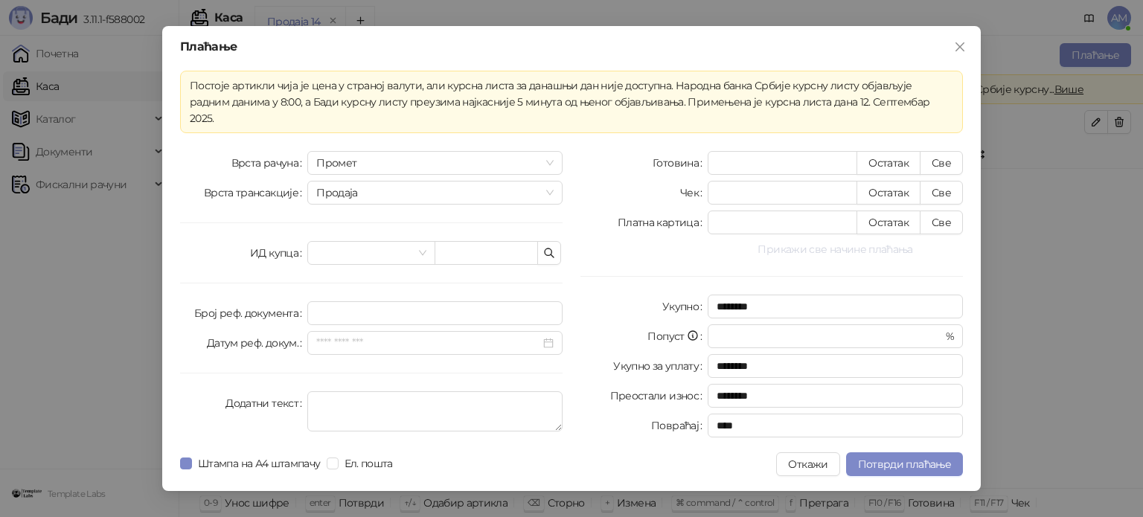
click at [788, 242] on button "Прикажи све начине плаћања" at bounding box center [834, 249] width 255 height 18
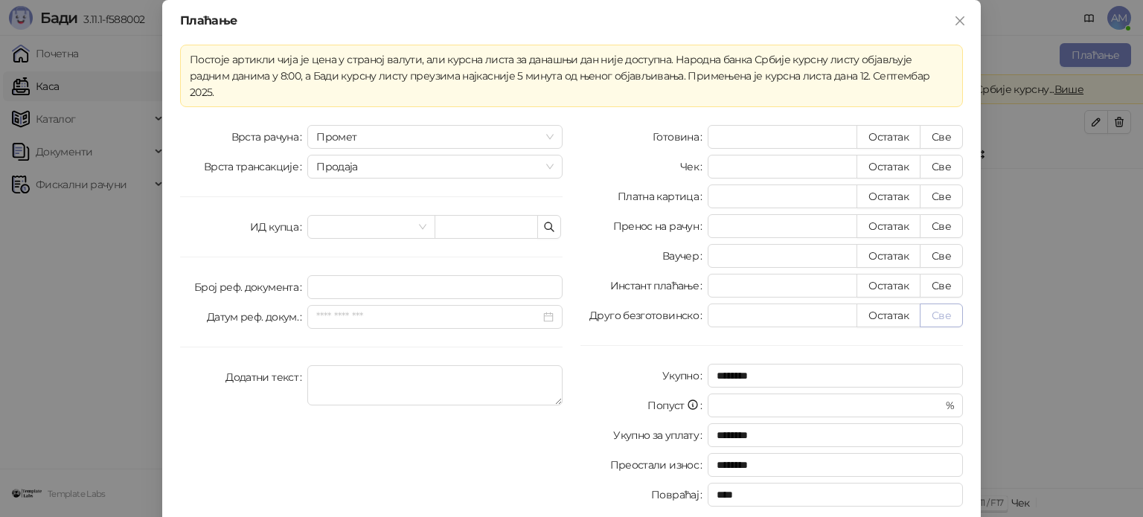
click at [934, 303] on button "Све" at bounding box center [940, 315] width 43 height 24
type input "******"
type input "****"
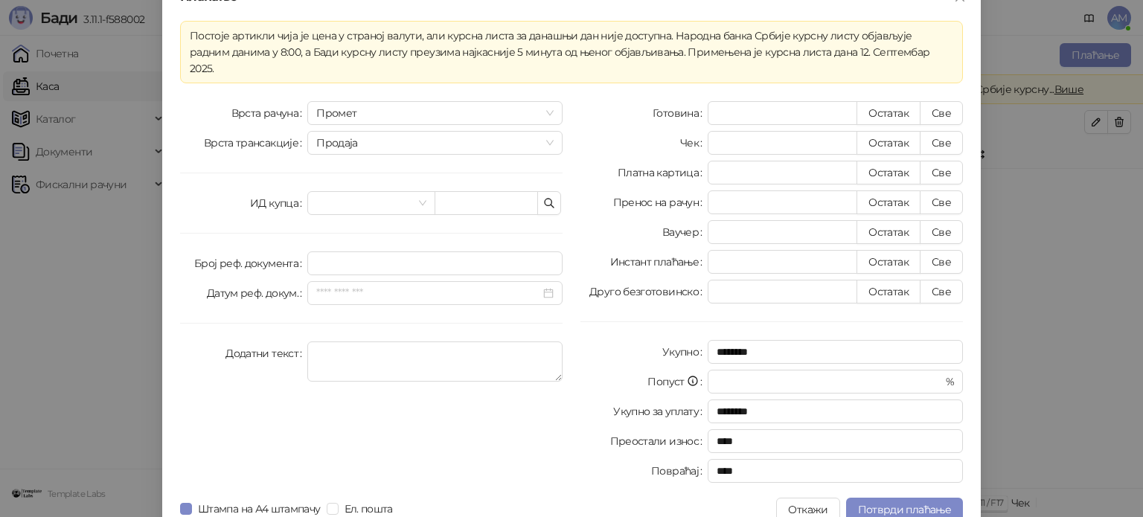
scroll to position [26, 0]
click at [870, 501] on span "Потврди плаћање" at bounding box center [904, 507] width 93 height 13
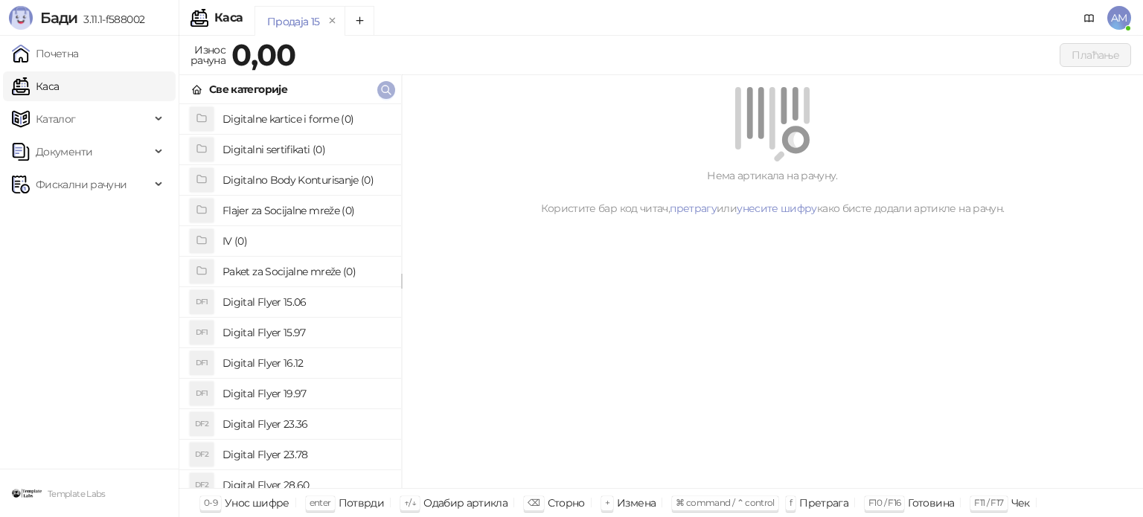
click at [388, 84] on icon "button" at bounding box center [386, 90] width 12 height 12
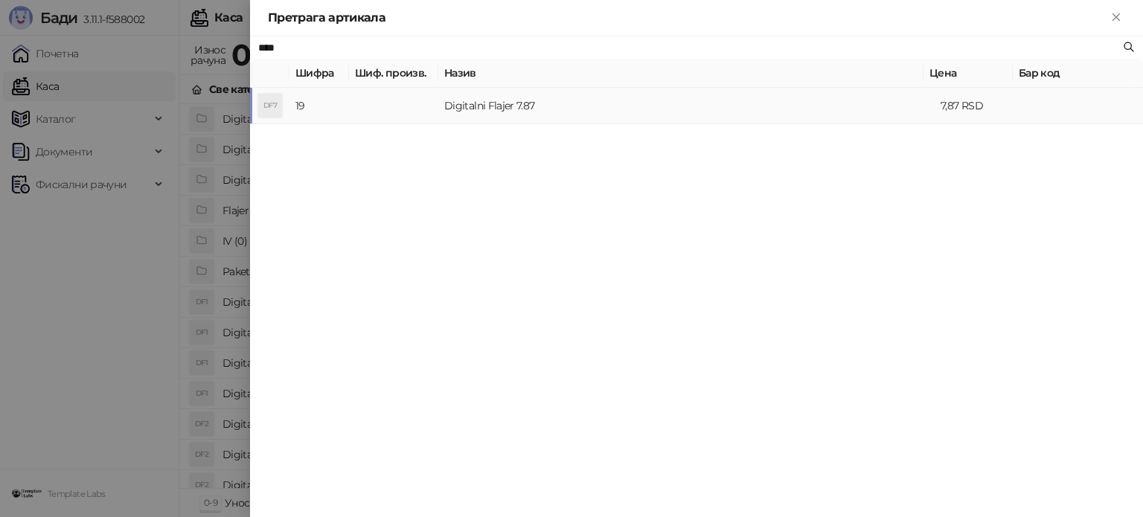
type input "****"
click at [421, 109] on td at bounding box center [393, 106] width 89 height 36
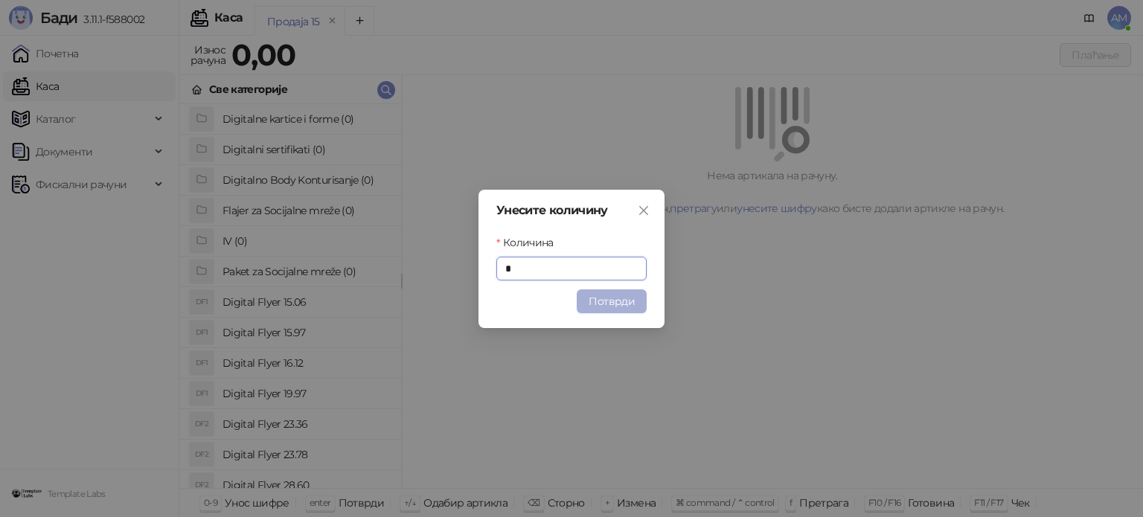
click at [610, 290] on button "Потврди" at bounding box center [611, 301] width 70 height 24
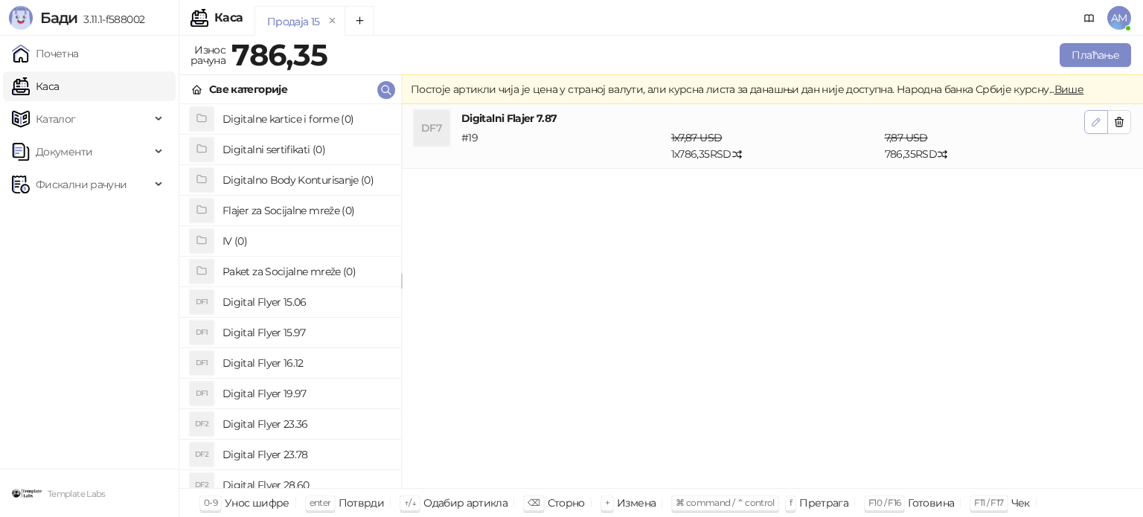
click at [1091, 116] on icon "button" at bounding box center [1096, 122] width 12 height 12
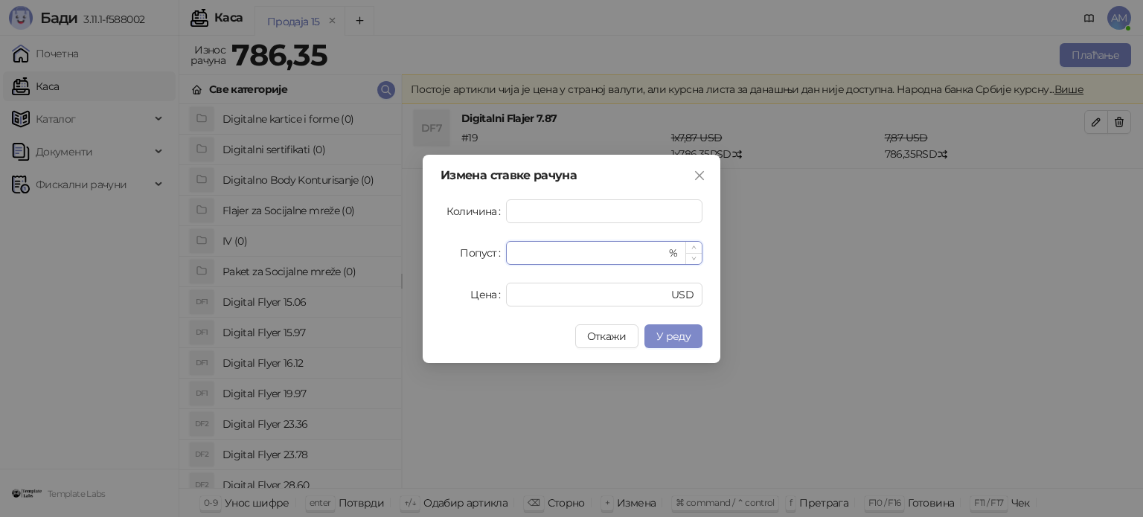
drag, startPoint x: 582, startPoint y: 255, endPoint x: 521, endPoint y: 251, distance: 61.1
click at [521, 251] on input "*" at bounding box center [590, 253] width 151 height 22
click at [516, 251] on input "*" at bounding box center [590, 253] width 151 height 22
type input "**"
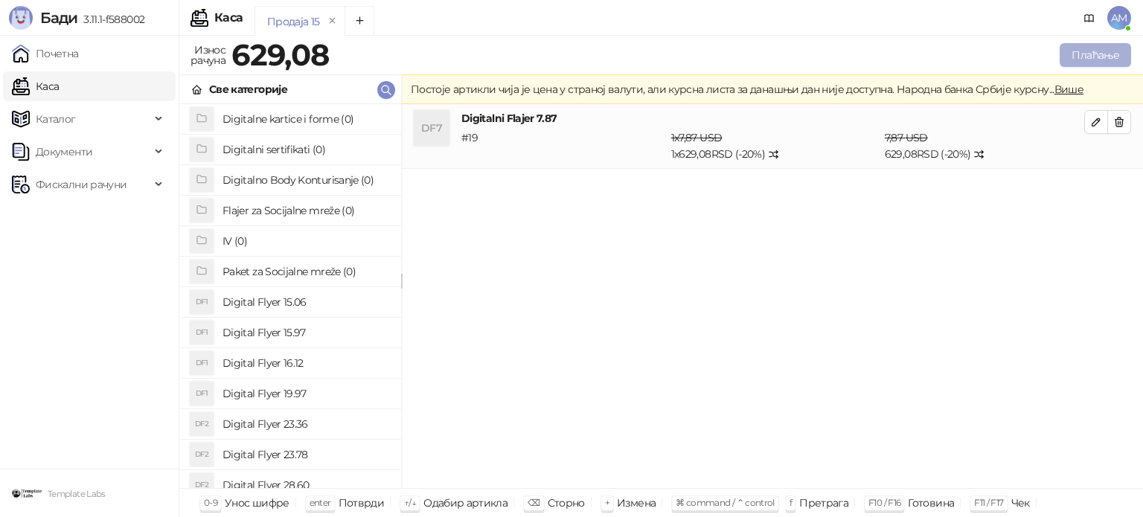
click at [1095, 62] on button "Плаћање" at bounding box center [1094, 55] width 71 height 24
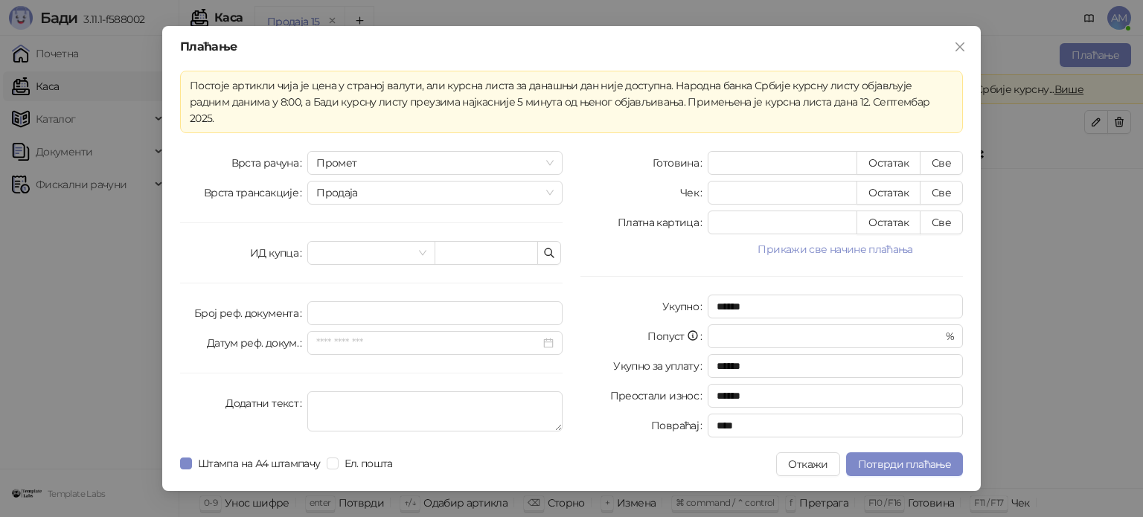
click at [870, 240] on button "Прикажи све начине плаћања" at bounding box center [834, 249] width 255 height 18
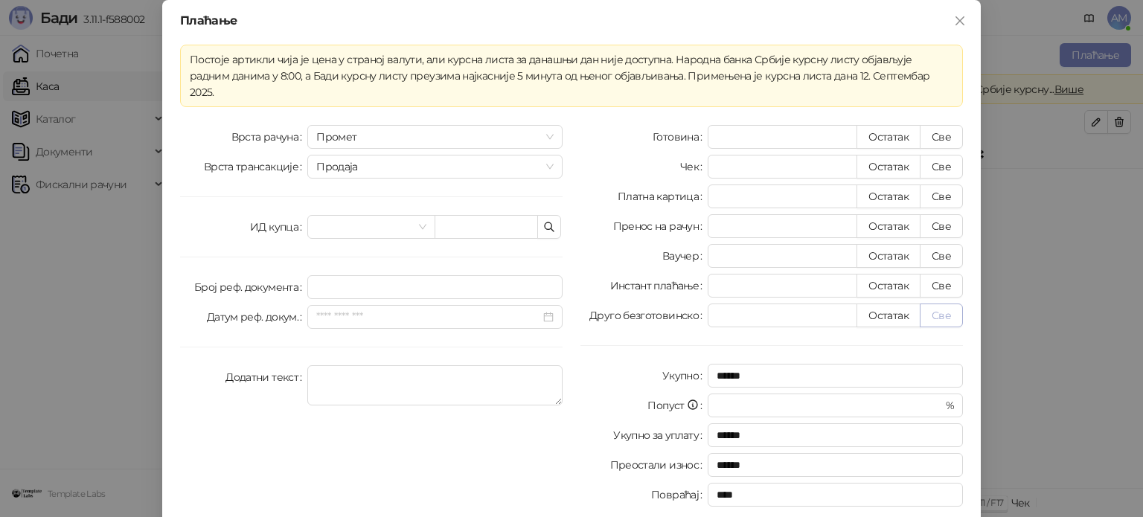
click at [933, 303] on button "Све" at bounding box center [940, 315] width 43 height 24
type input "******"
type input "****"
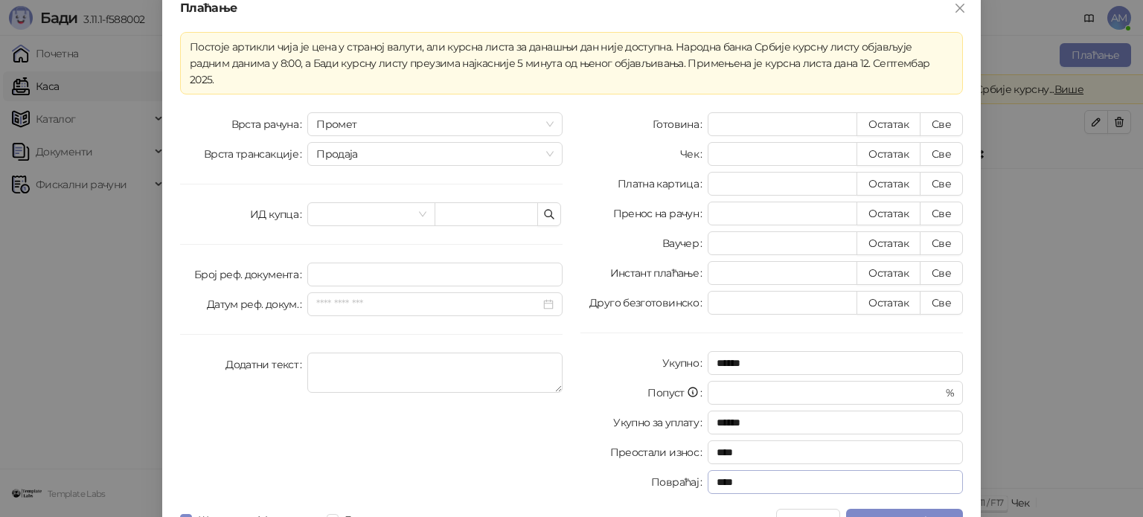
scroll to position [26, 0]
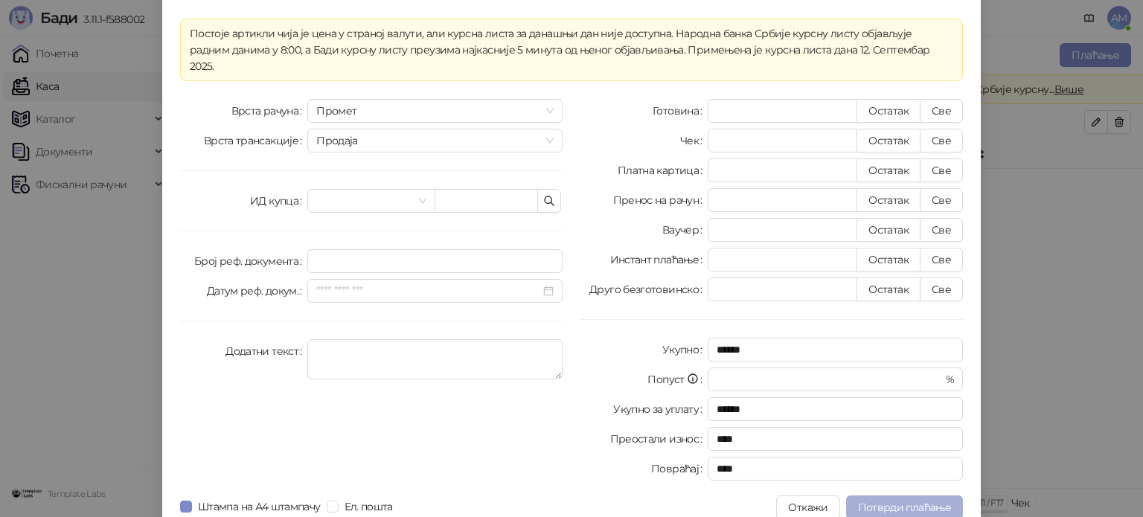
click at [861, 501] on span "Потврди плаћање" at bounding box center [904, 507] width 93 height 13
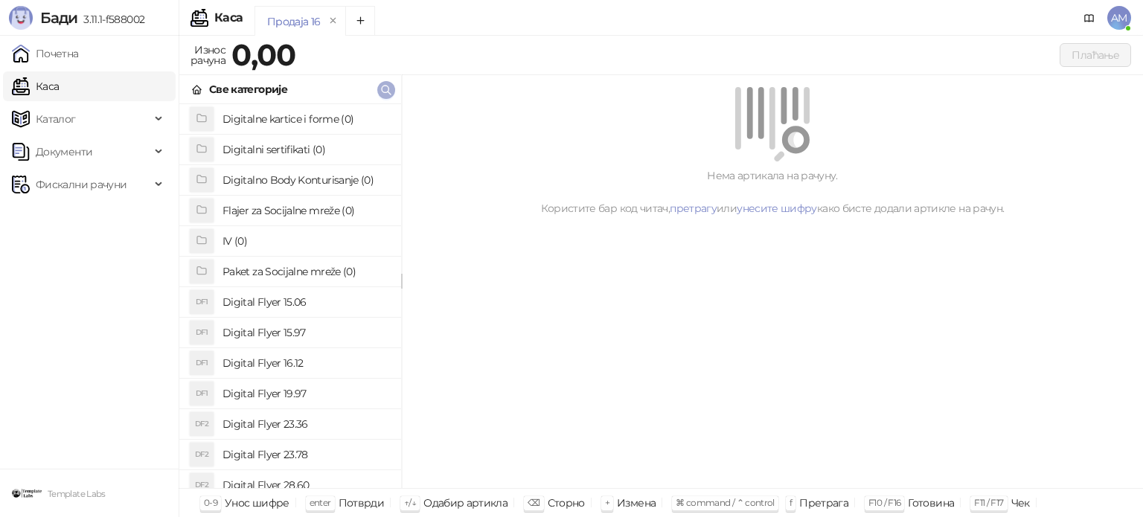
click at [380, 95] on span "button" at bounding box center [386, 90] width 12 height 14
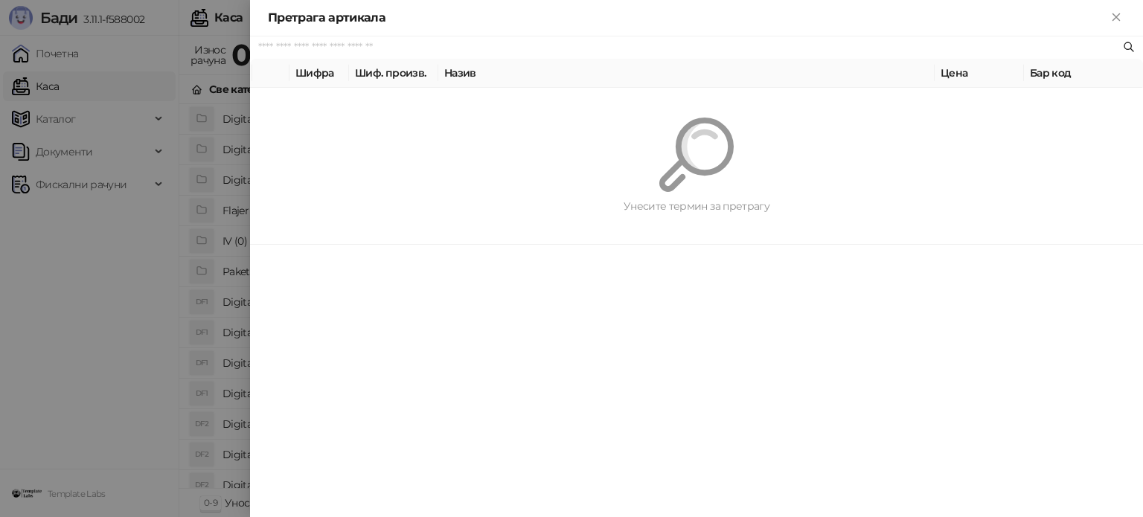
type input "*"
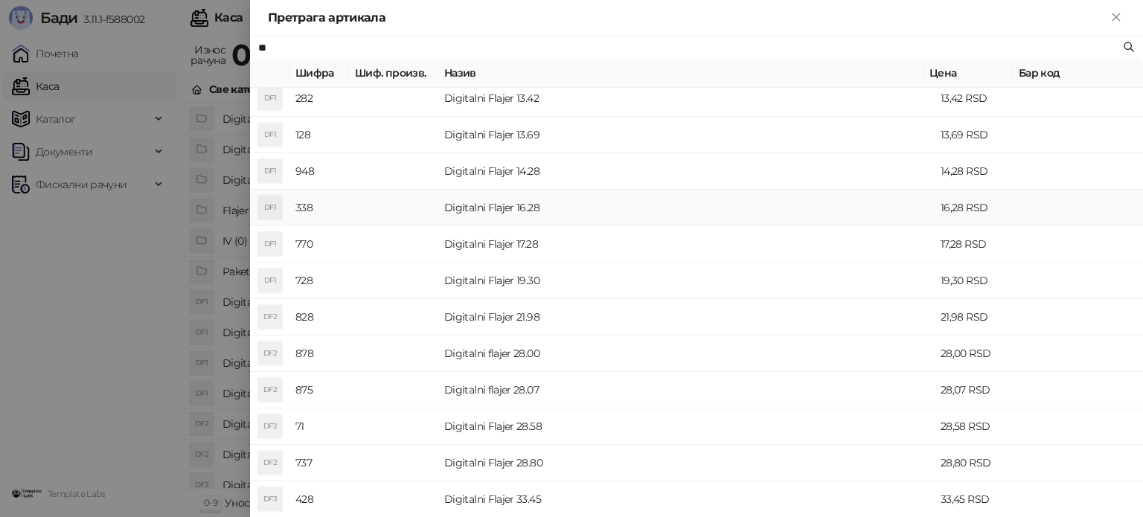
scroll to position [223, 0]
type input "**"
click at [558, 237] on td "Digitalni flajer 28.00" at bounding box center [686, 247] width 496 height 36
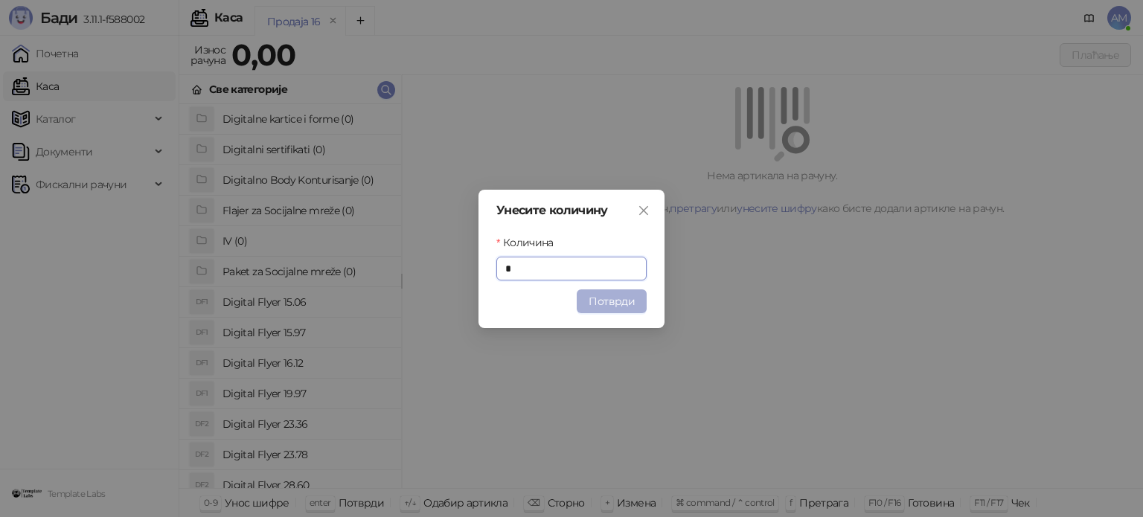
click at [613, 297] on button "Потврди" at bounding box center [611, 301] width 70 height 24
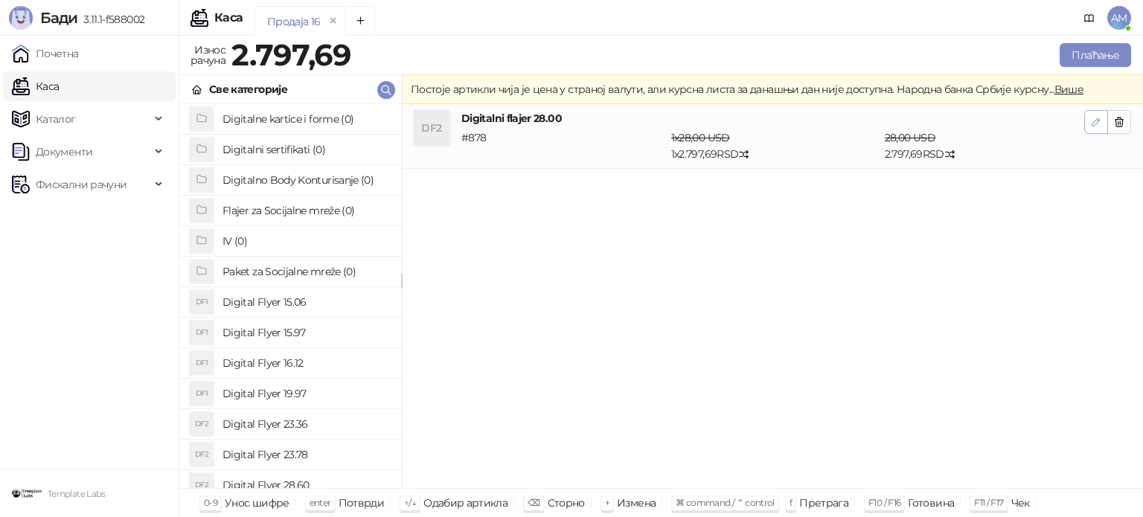
click at [1087, 120] on button "button" at bounding box center [1096, 122] width 24 height 24
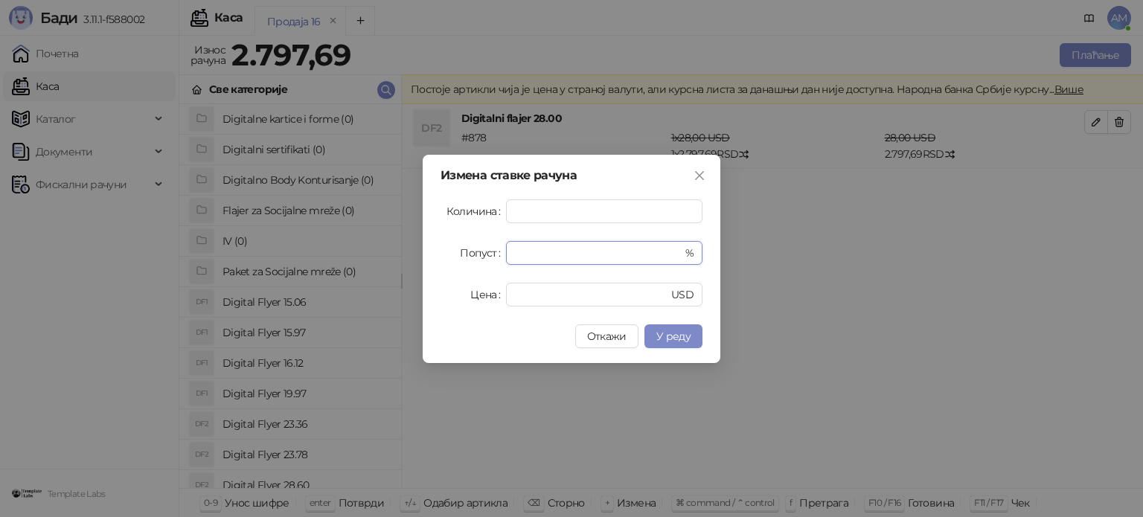
drag, startPoint x: 544, startPoint y: 261, endPoint x: 488, endPoint y: 252, distance: 57.2
click at [488, 252] on div "Попуст * %" at bounding box center [571, 253] width 262 height 24
click at [682, 337] on span "У реду" at bounding box center [673, 336] width 34 height 13
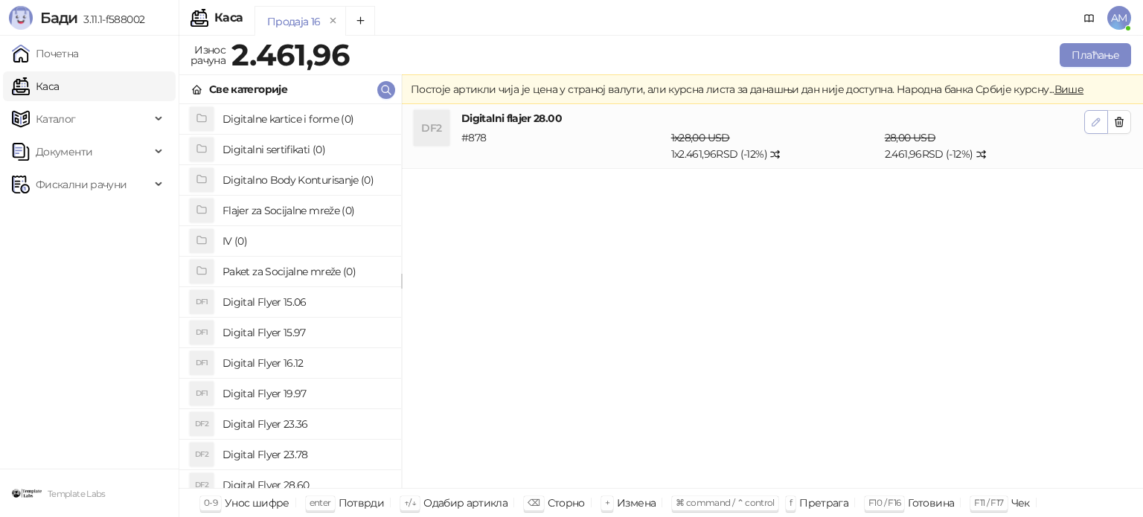
click at [1089, 124] on button "button" at bounding box center [1096, 122] width 24 height 24
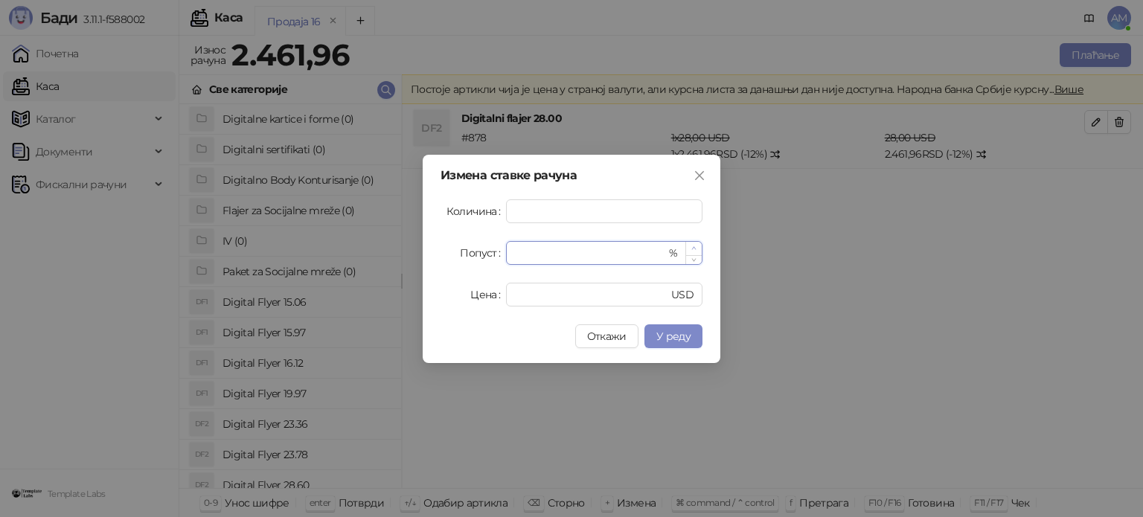
click at [693, 245] on icon "up" at bounding box center [693, 247] width 5 height 5
click at [684, 344] on button "У реду" at bounding box center [673, 336] width 58 height 24
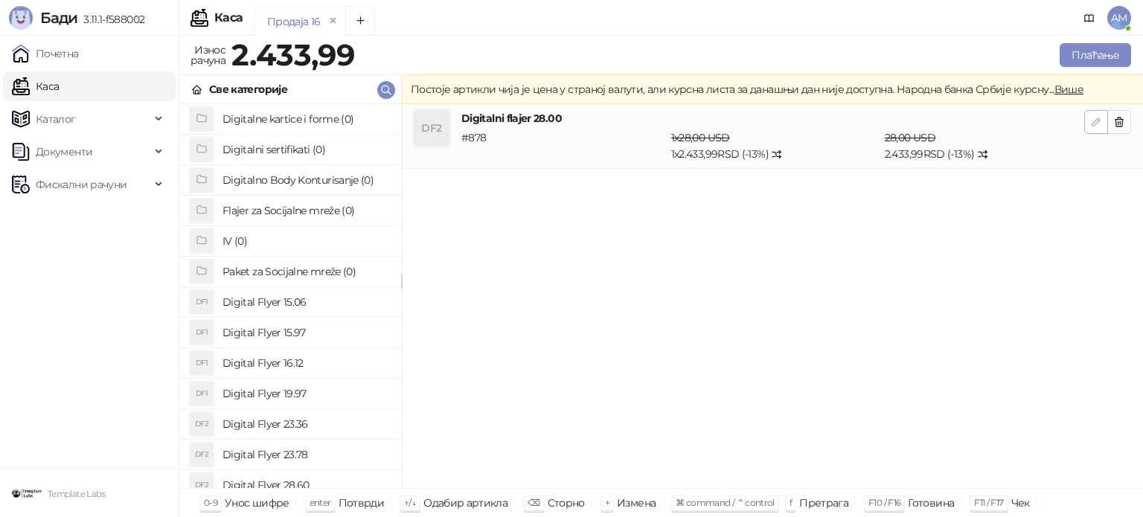
click at [1091, 121] on icon "button" at bounding box center [1096, 122] width 12 height 12
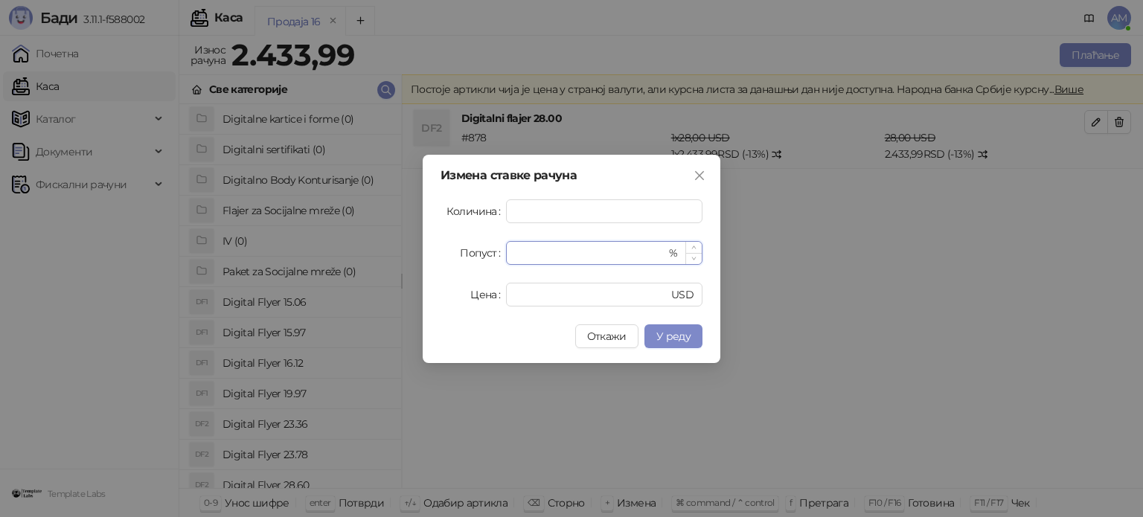
type input "**"
click at [699, 248] on span "Increase Value" at bounding box center [693, 247] width 16 height 11
click at [678, 333] on span "У реду" at bounding box center [673, 336] width 34 height 13
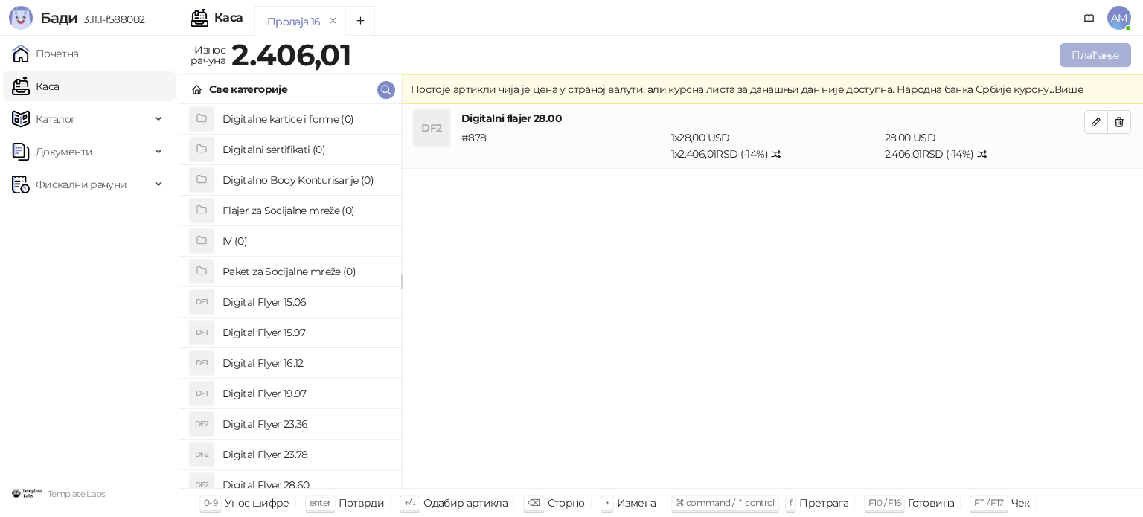
click at [1068, 56] on button "Плаћање" at bounding box center [1094, 55] width 71 height 24
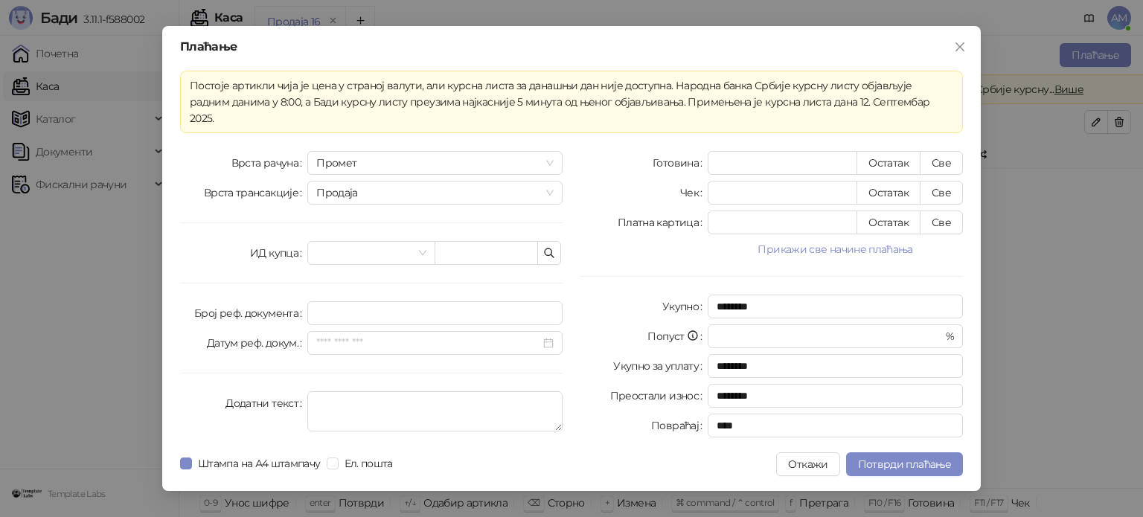
drag, startPoint x: 823, startPoint y: 238, endPoint x: 842, endPoint y: 246, distance: 20.3
click at [823, 240] on button "Прикажи све начине плаћања" at bounding box center [834, 249] width 255 height 18
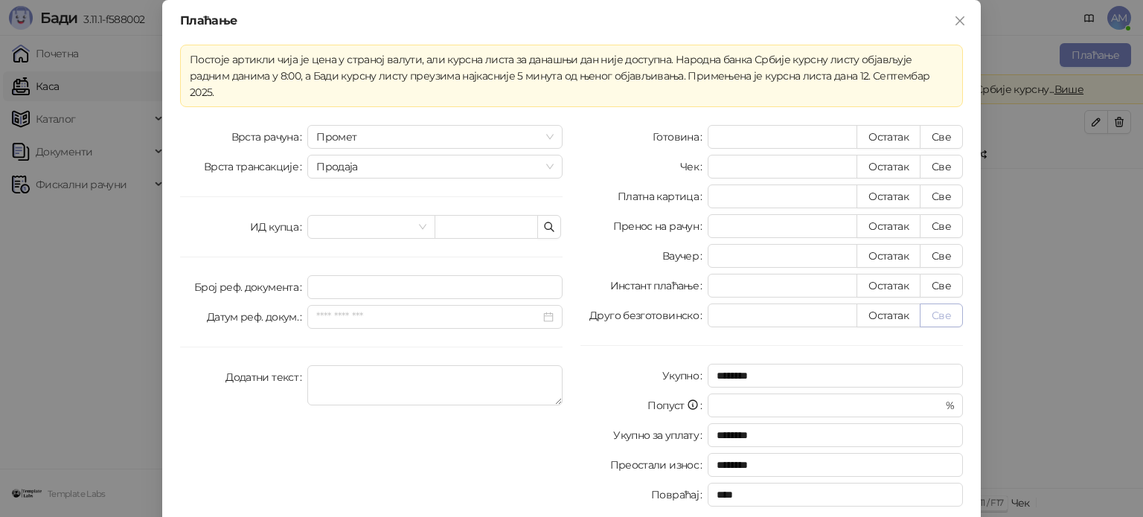
click at [928, 303] on button "Све" at bounding box center [940, 315] width 43 height 24
type input "*******"
type input "****"
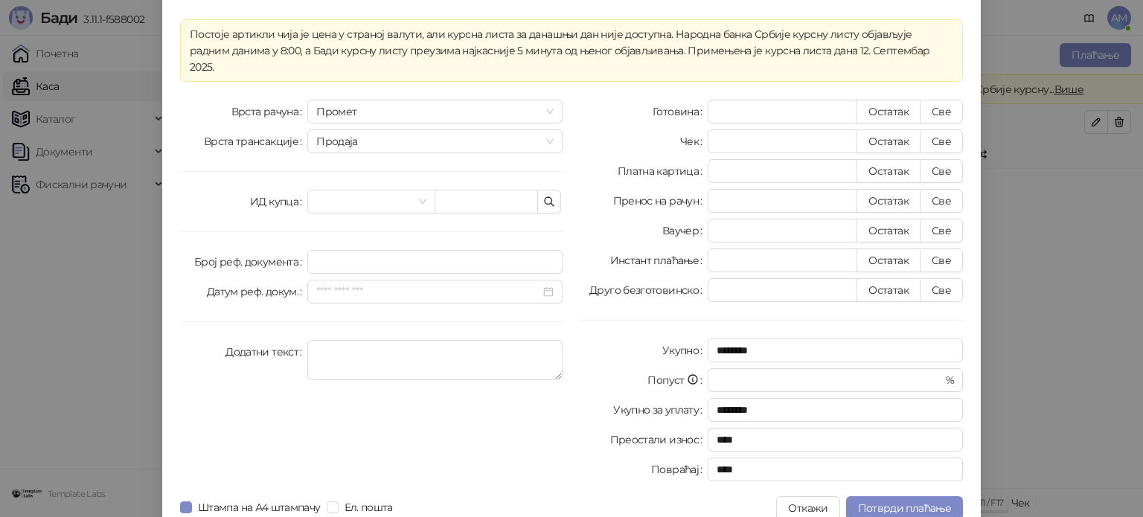
scroll to position [26, 0]
click at [899, 495] on button "Потврди плаћање" at bounding box center [904, 507] width 117 height 24
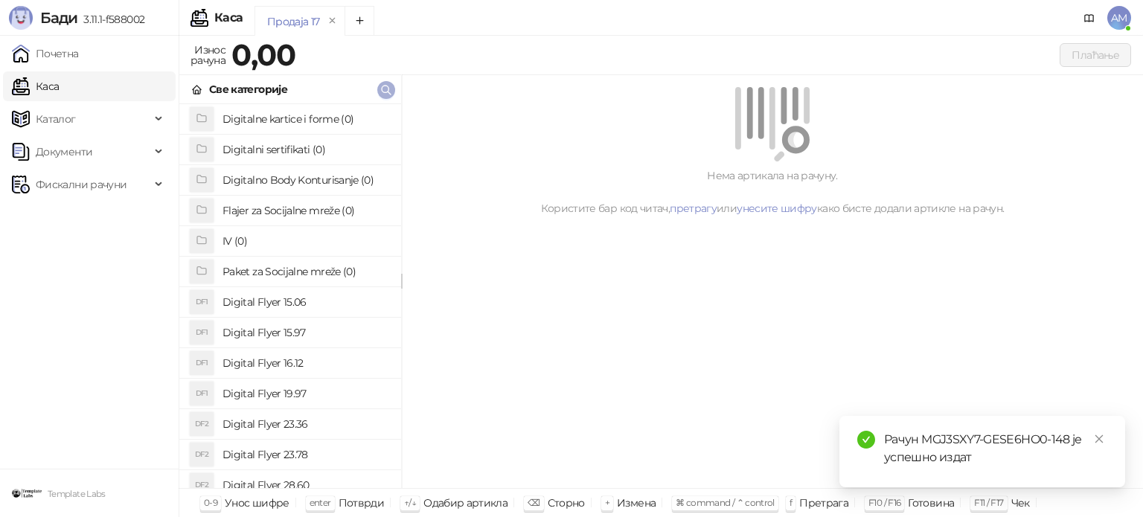
click at [387, 89] on icon "button" at bounding box center [386, 90] width 12 height 12
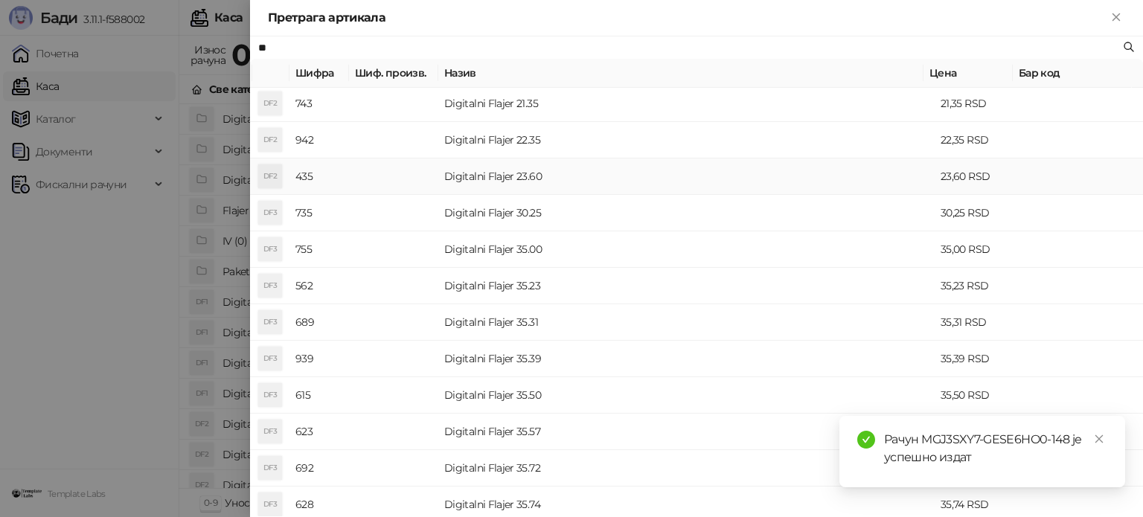
scroll to position [298, 0]
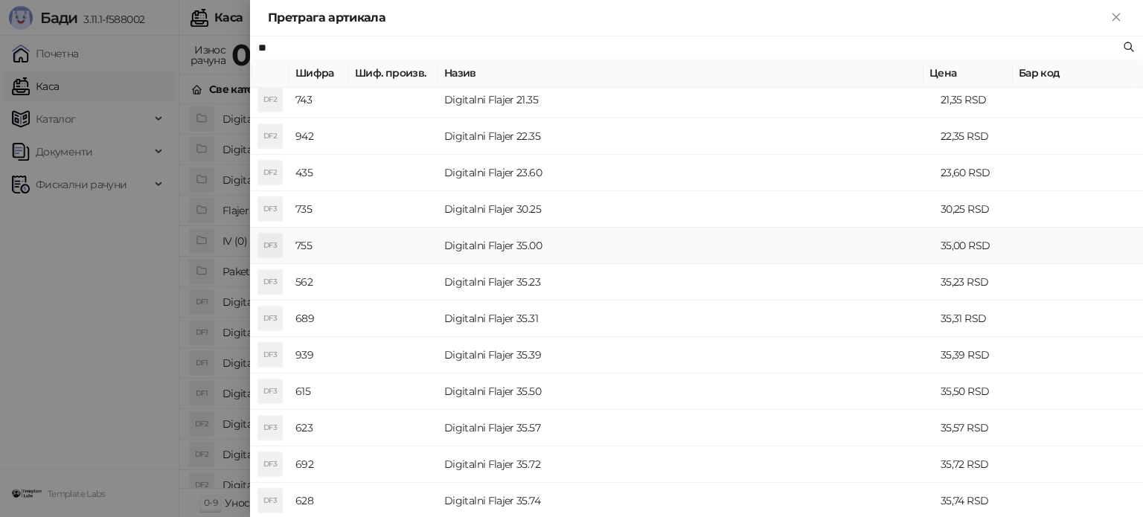
type input "**"
click at [524, 254] on td "Digitalni Flajer 35.00" at bounding box center [686, 246] width 496 height 36
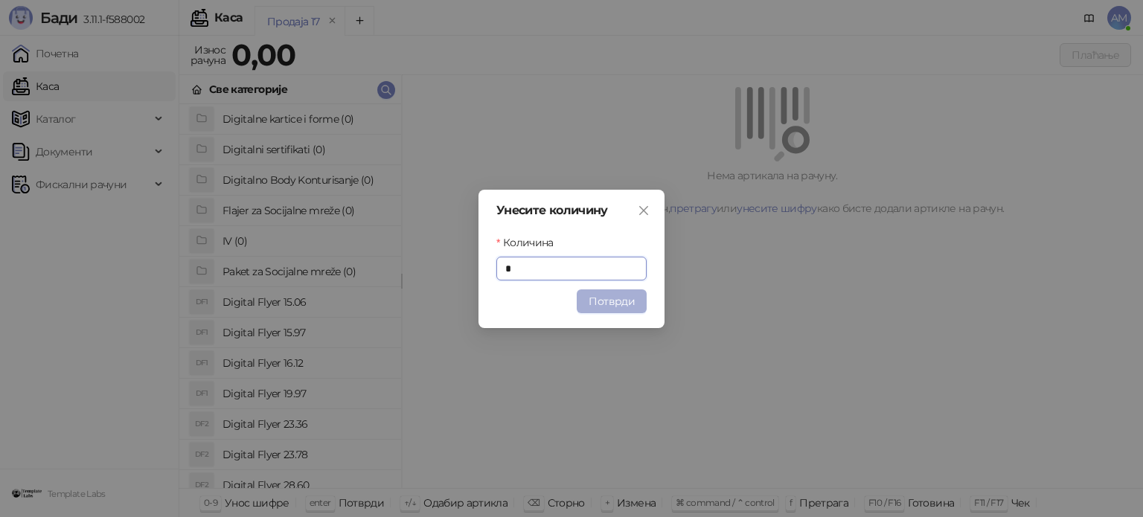
click at [600, 301] on button "Потврди" at bounding box center [611, 301] width 70 height 24
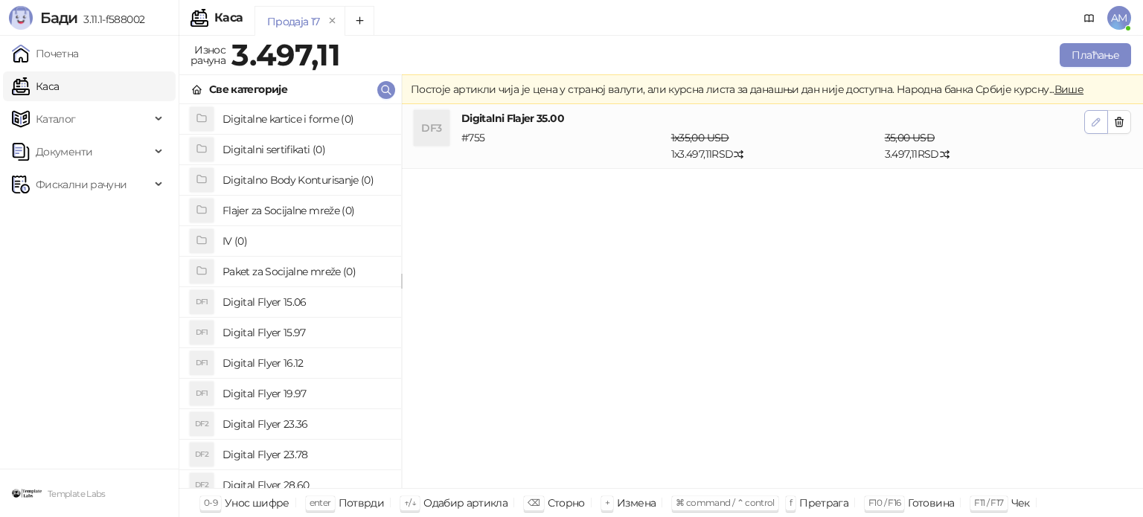
click at [1093, 115] on span "button" at bounding box center [1096, 122] width 12 height 14
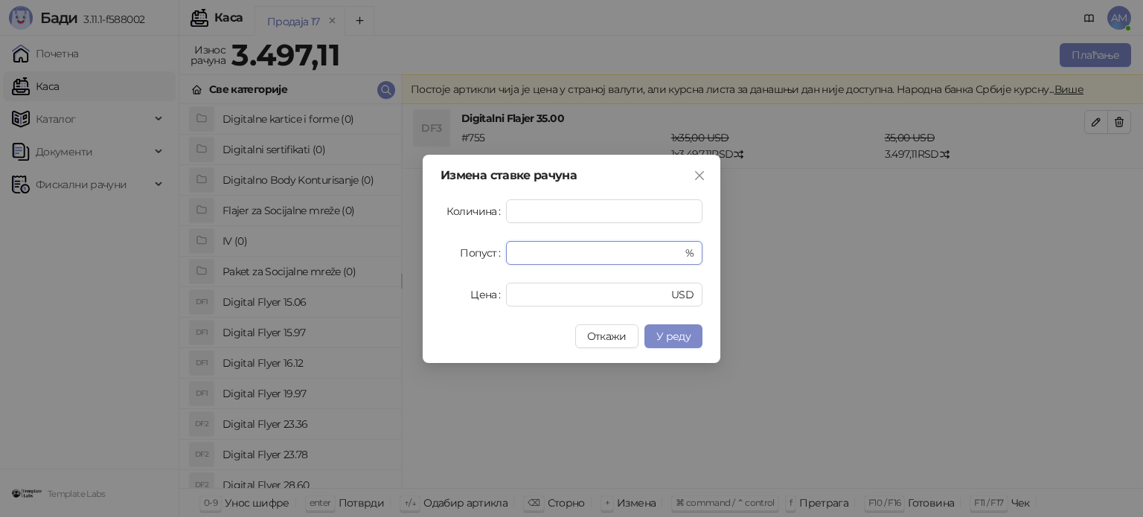
drag, startPoint x: 555, startPoint y: 247, endPoint x: 469, endPoint y: 252, distance: 86.4
click at [469, 252] on div "Попуст * %" at bounding box center [571, 253] width 262 height 24
click at [683, 335] on span "У реду" at bounding box center [673, 336] width 34 height 13
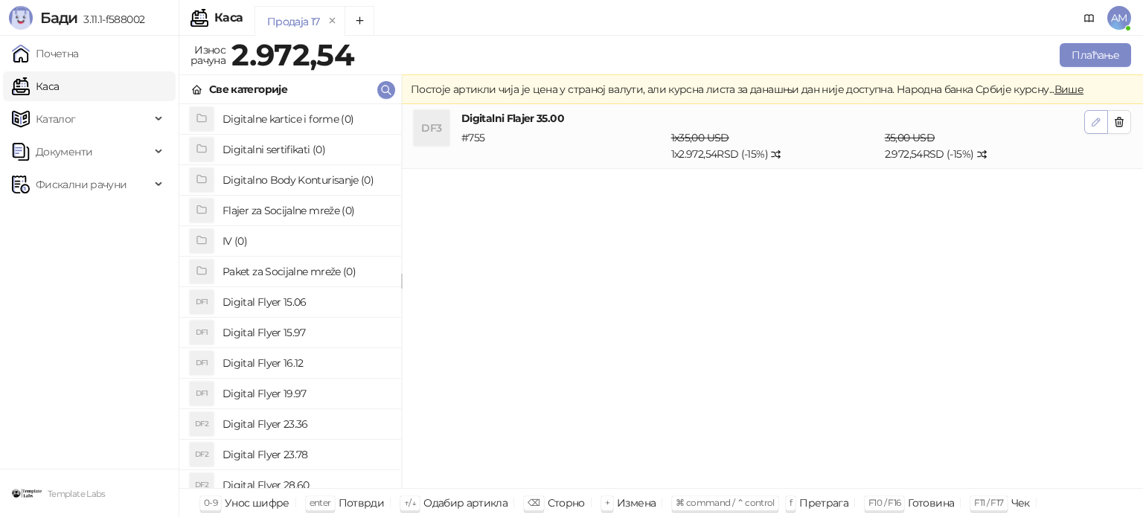
click at [1089, 120] on button "button" at bounding box center [1096, 122] width 24 height 24
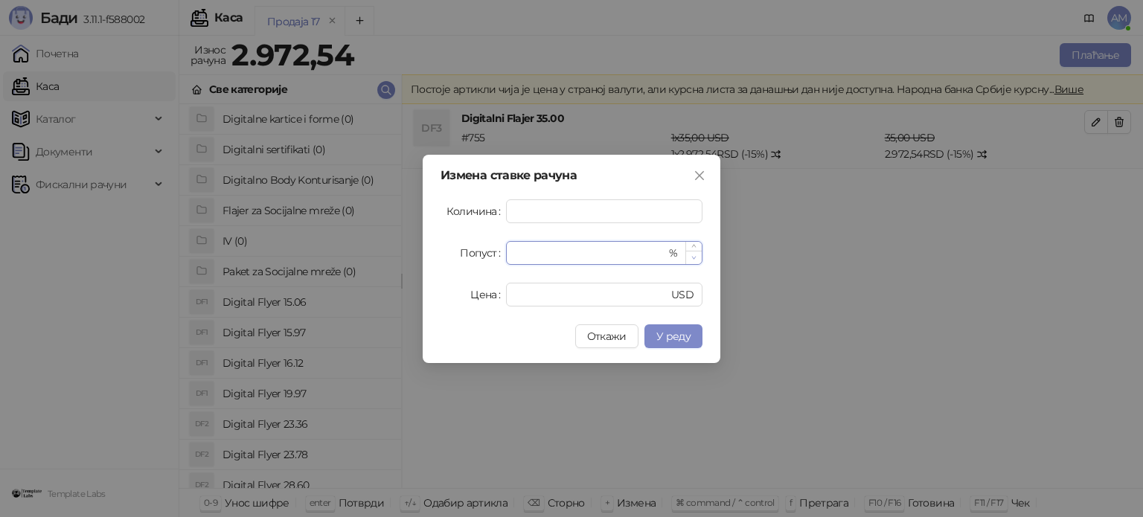
click at [691, 260] on icon "down" at bounding box center [693, 257] width 5 height 5
type input "**"
click at [691, 260] on icon "down" at bounding box center [693, 257] width 5 height 5
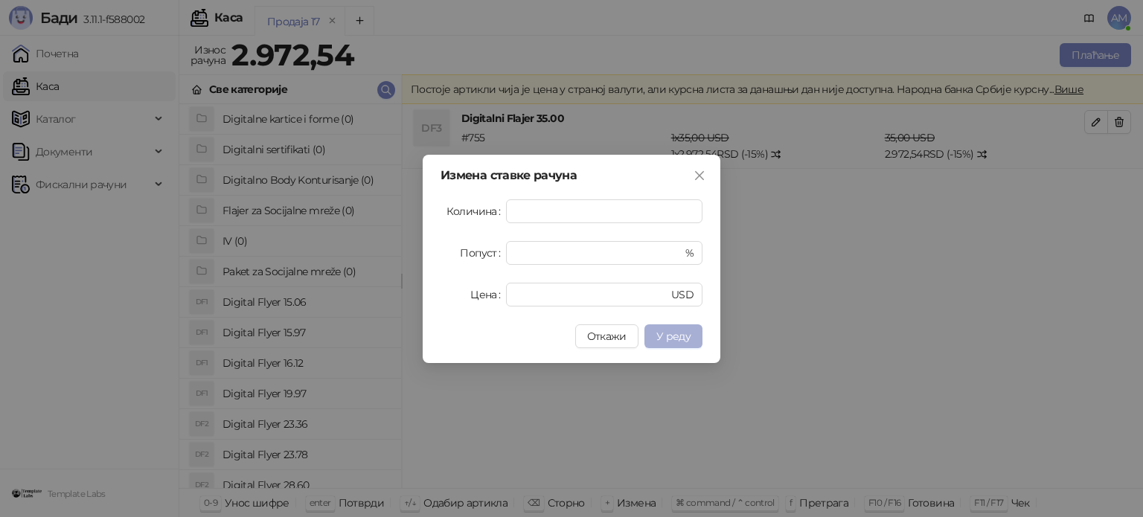
click at [685, 338] on span "У реду" at bounding box center [673, 336] width 34 height 13
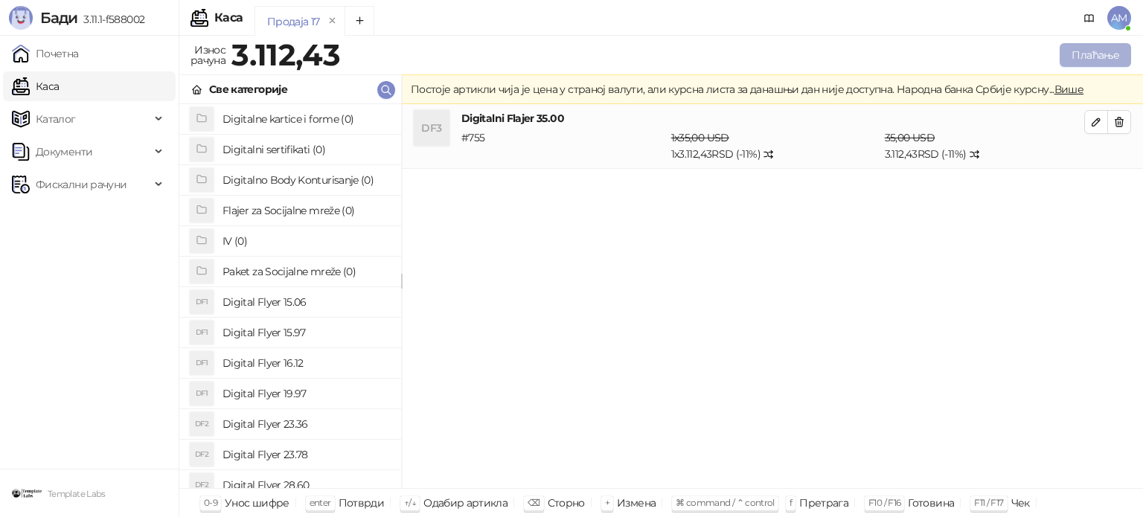
click at [1101, 56] on button "Плаћање" at bounding box center [1094, 55] width 71 height 24
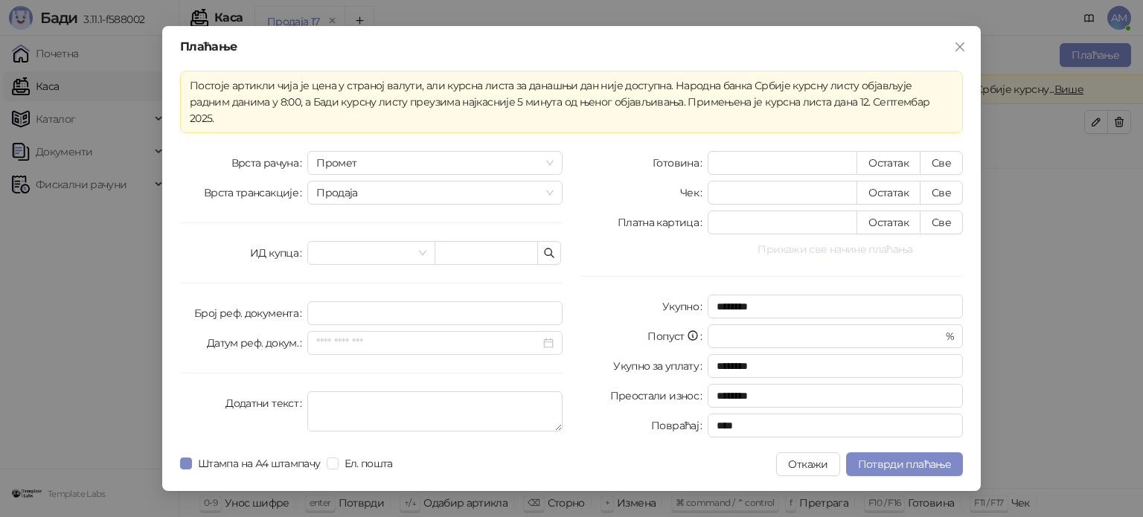
click at [856, 240] on button "Прикажи све начине плаћања" at bounding box center [834, 249] width 255 height 18
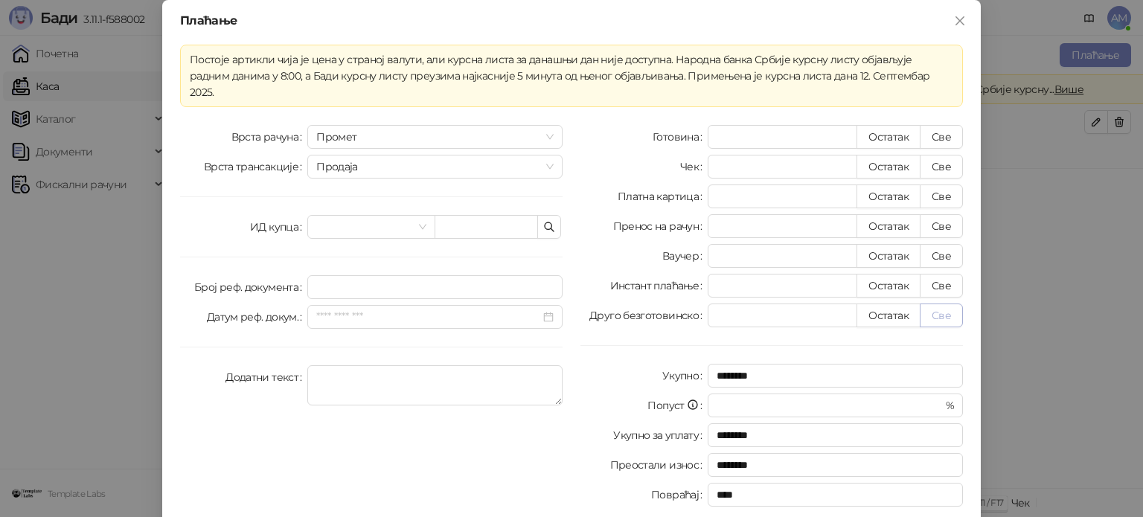
click at [936, 303] on button "Све" at bounding box center [940, 315] width 43 height 24
type input "*******"
type input "****"
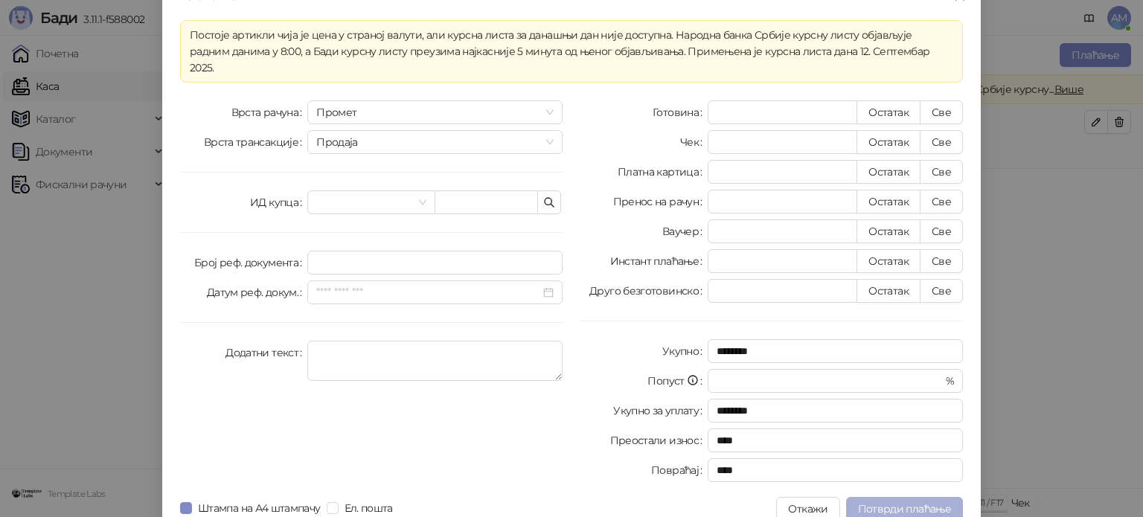
scroll to position [26, 0]
click at [877, 501] on span "Потврди плаћање" at bounding box center [904, 507] width 93 height 13
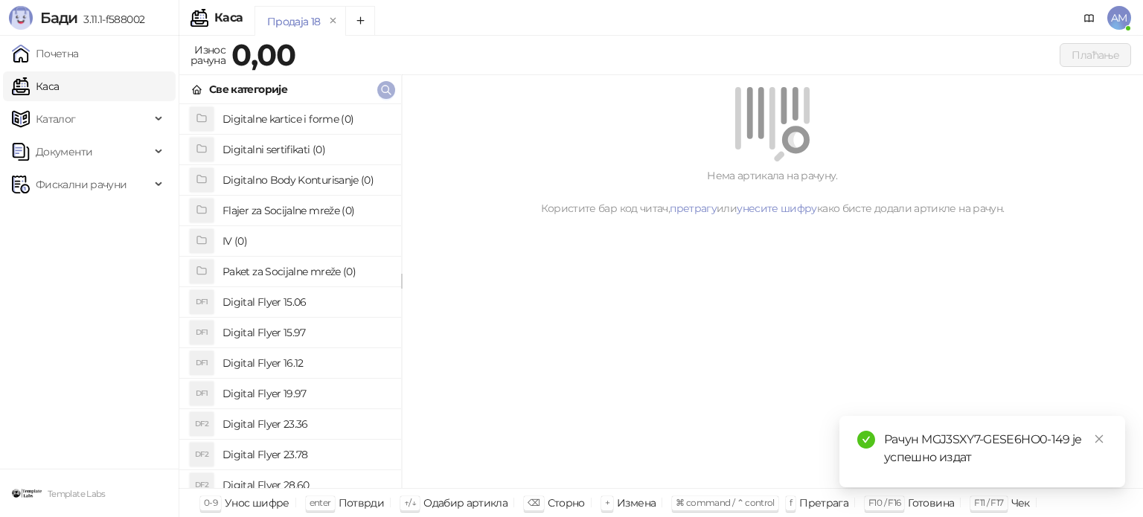
click at [380, 90] on icon "button" at bounding box center [386, 90] width 12 height 12
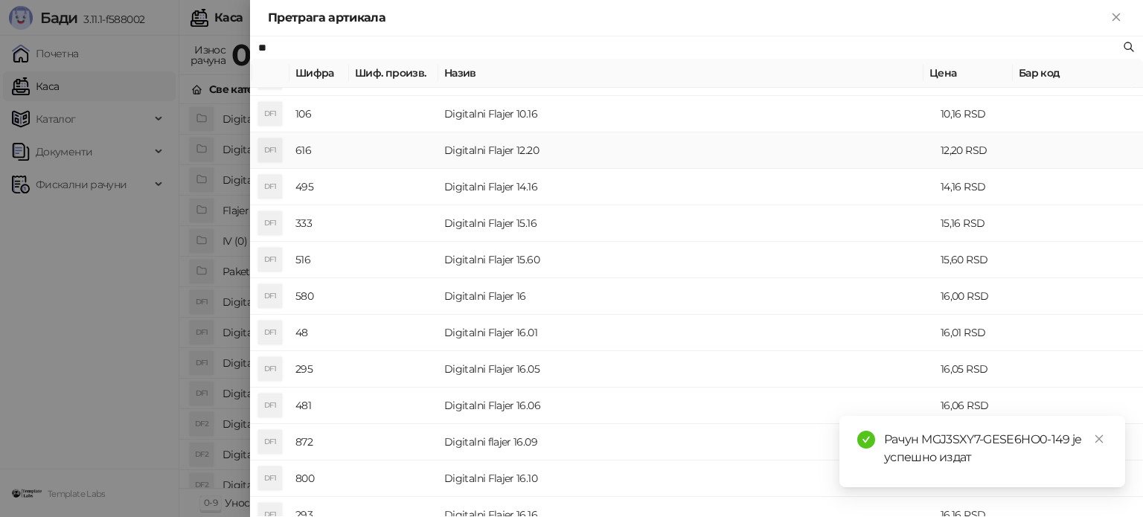
scroll to position [149, 0]
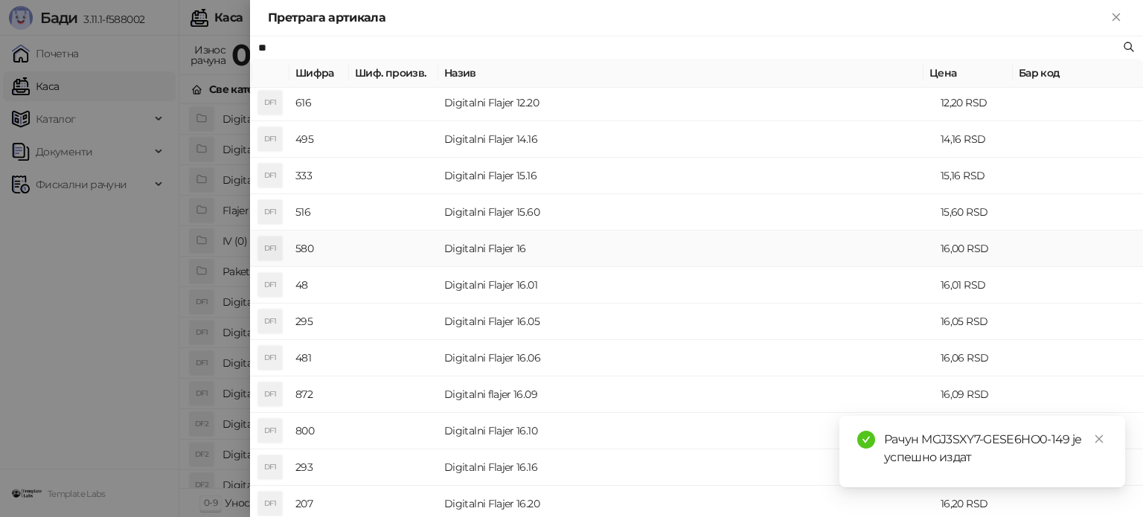
type input "**"
click at [459, 234] on td "Digitalni Flajer 16" at bounding box center [686, 249] width 496 height 36
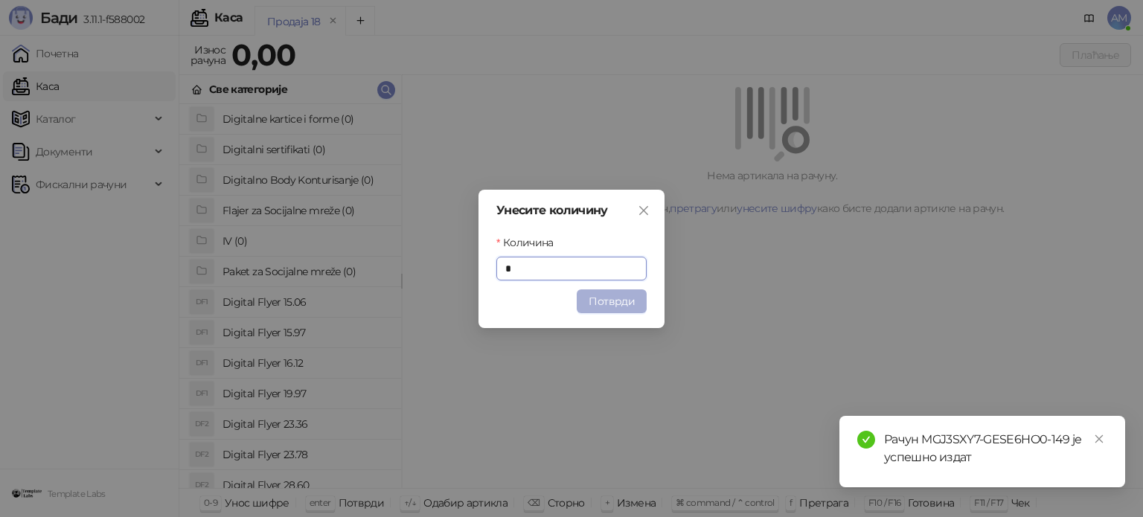
click at [600, 292] on button "Потврди" at bounding box center [611, 301] width 70 height 24
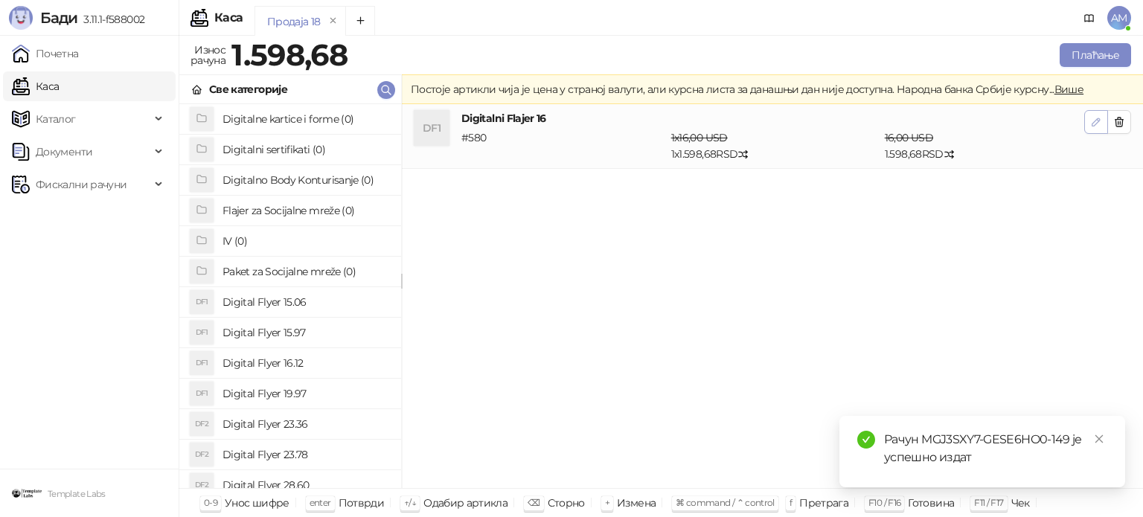
click at [1097, 118] on icon "button" at bounding box center [1095, 121] width 7 height 7
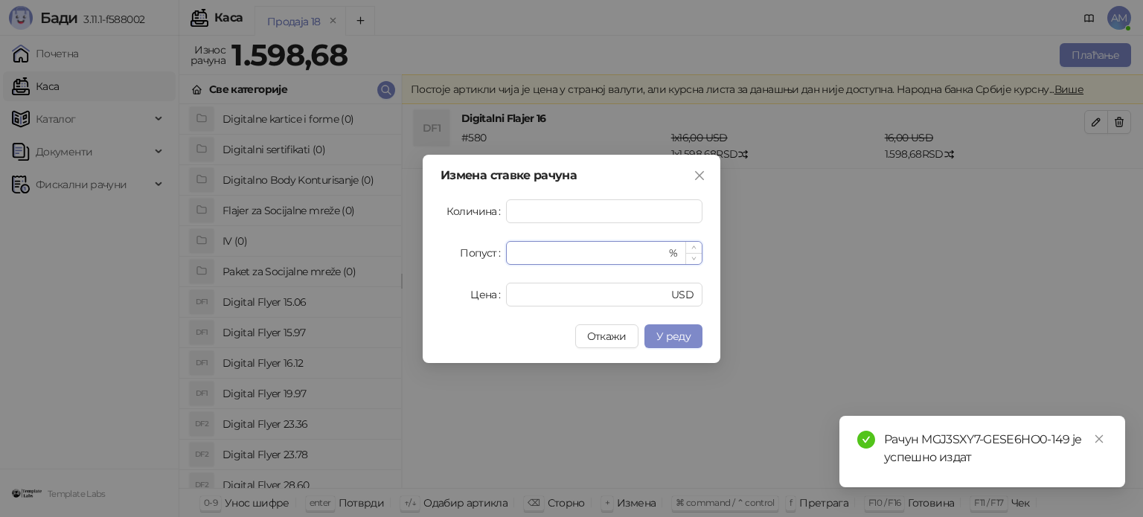
click at [544, 252] on input "*" at bounding box center [590, 253] width 151 height 22
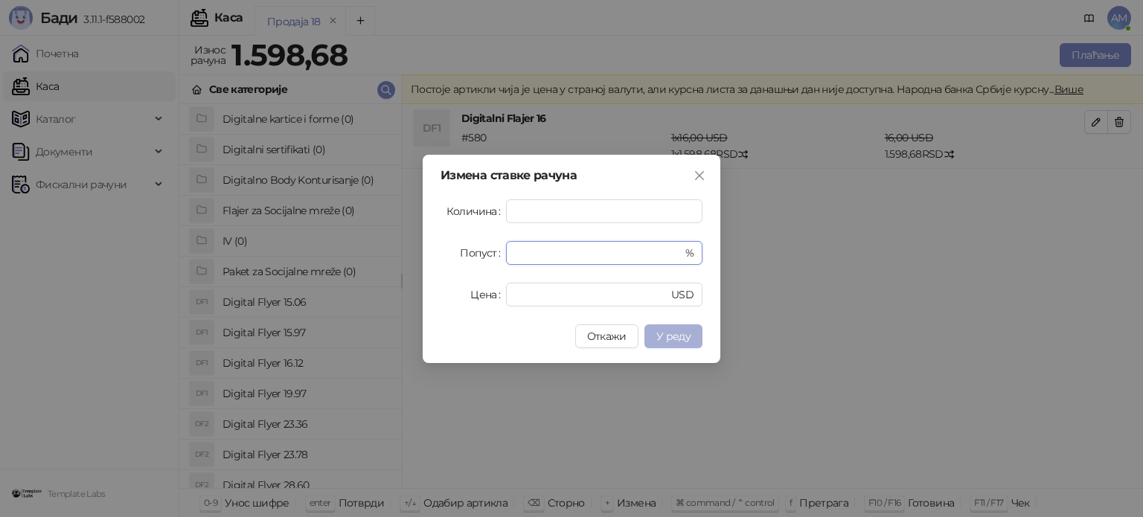
type input "**"
click at [668, 339] on span "У реду" at bounding box center [673, 336] width 34 height 13
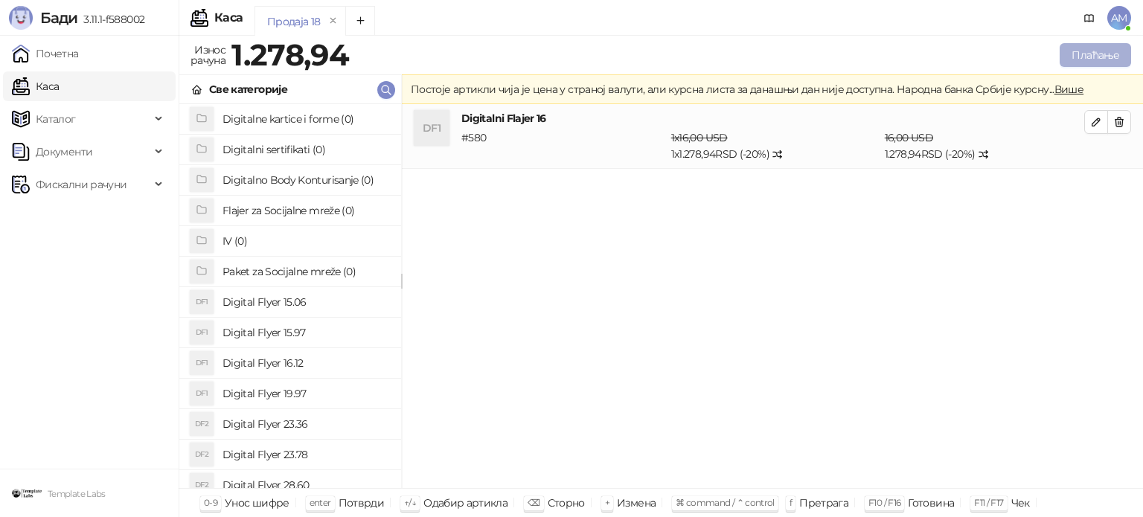
click at [1087, 53] on button "Плаћање" at bounding box center [1094, 55] width 71 height 24
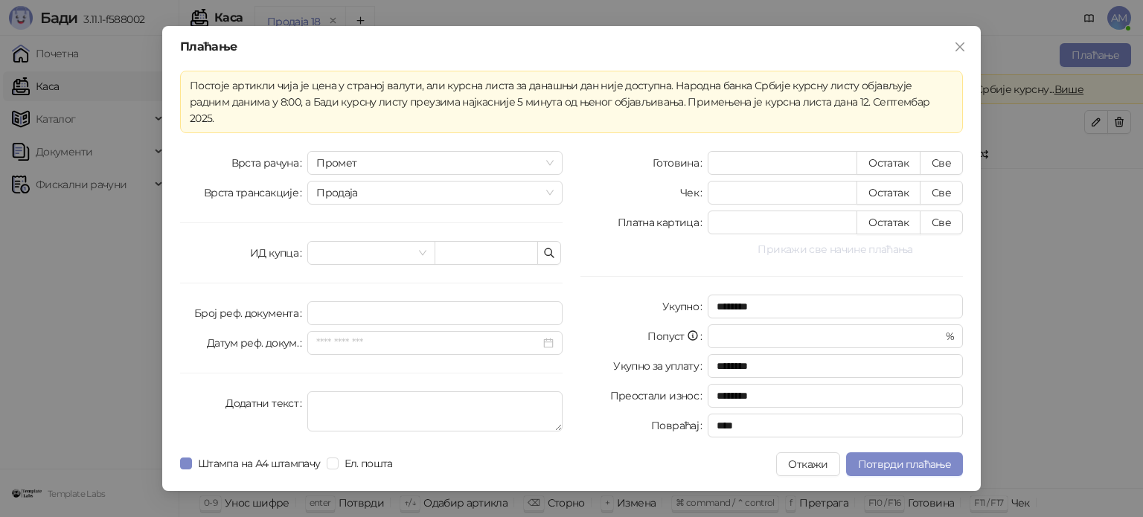
click at [872, 245] on button "Прикажи све начине плаћања" at bounding box center [834, 249] width 255 height 18
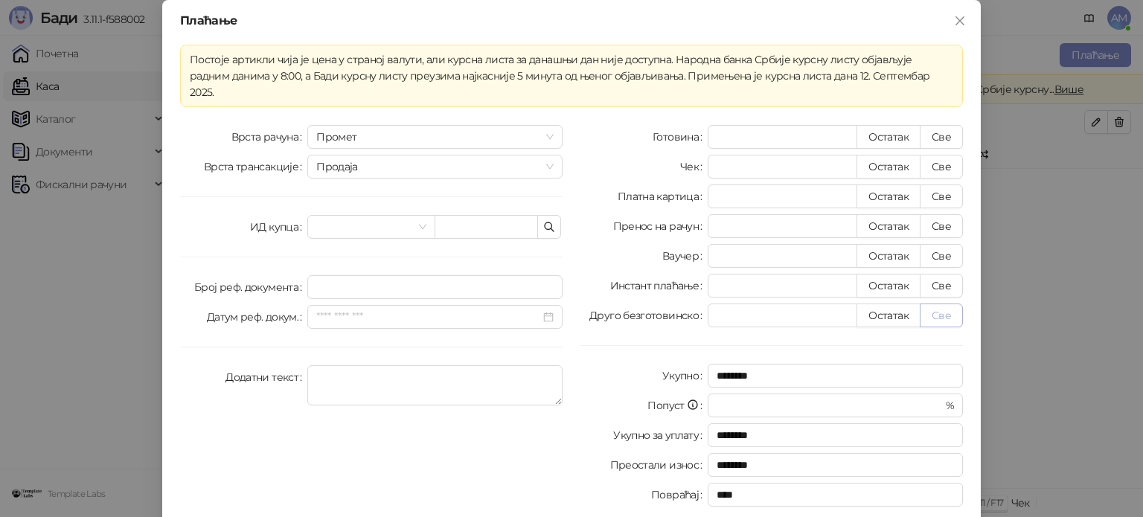
click at [939, 303] on button "Све" at bounding box center [940, 315] width 43 height 24
type input "*******"
type input "****"
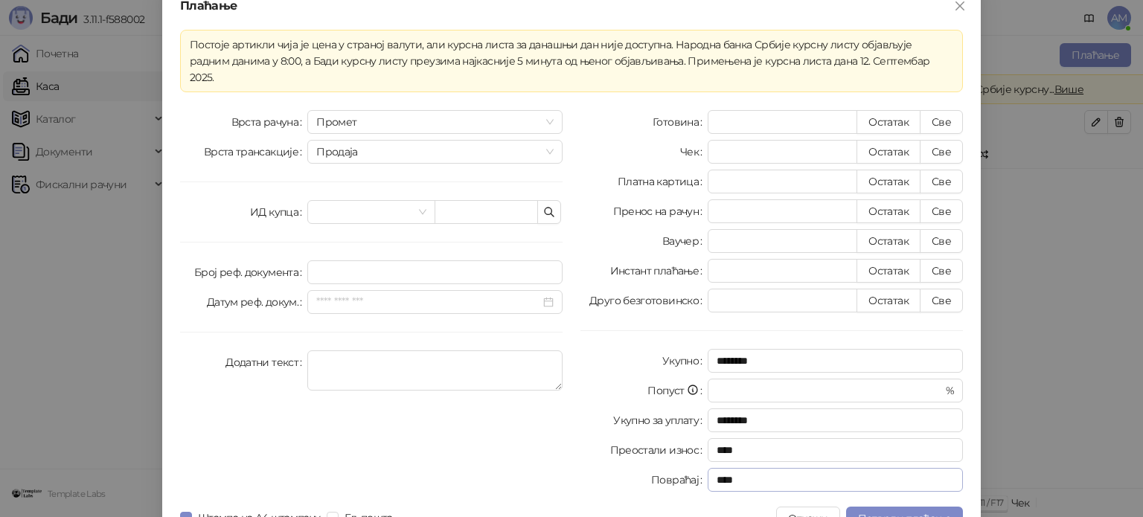
scroll to position [26, 0]
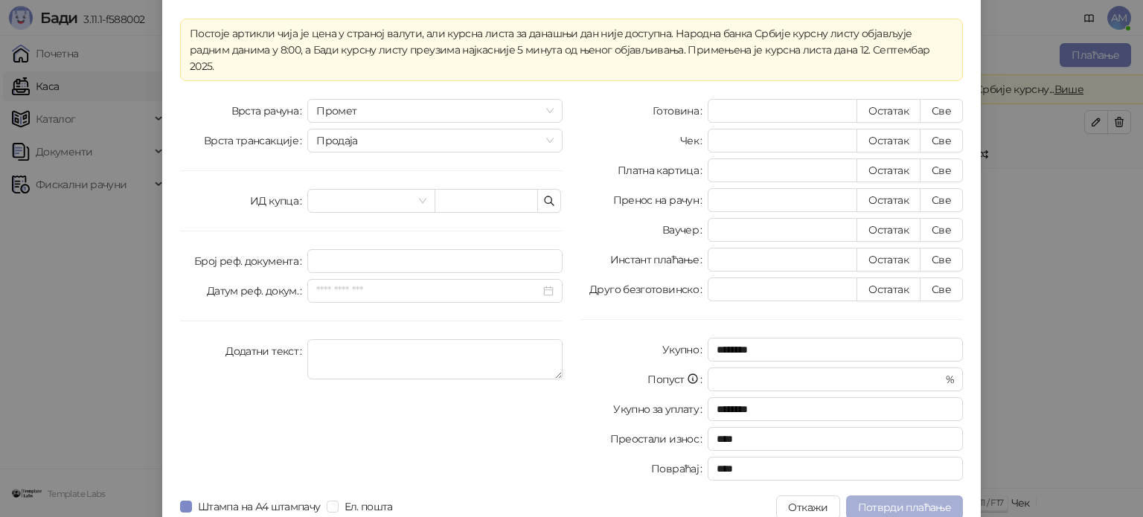
click at [881, 498] on button "Потврди плаћање" at bounding box center [904, 507] width 117 height 24
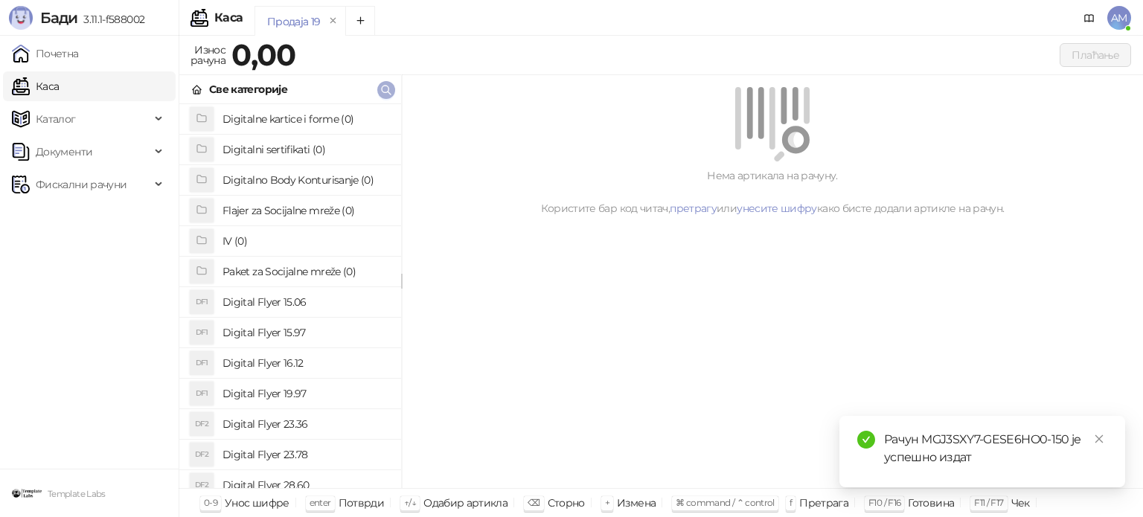
click at [382, 86] on icon "button" at bounding box center [386, 90] width 9 height 9
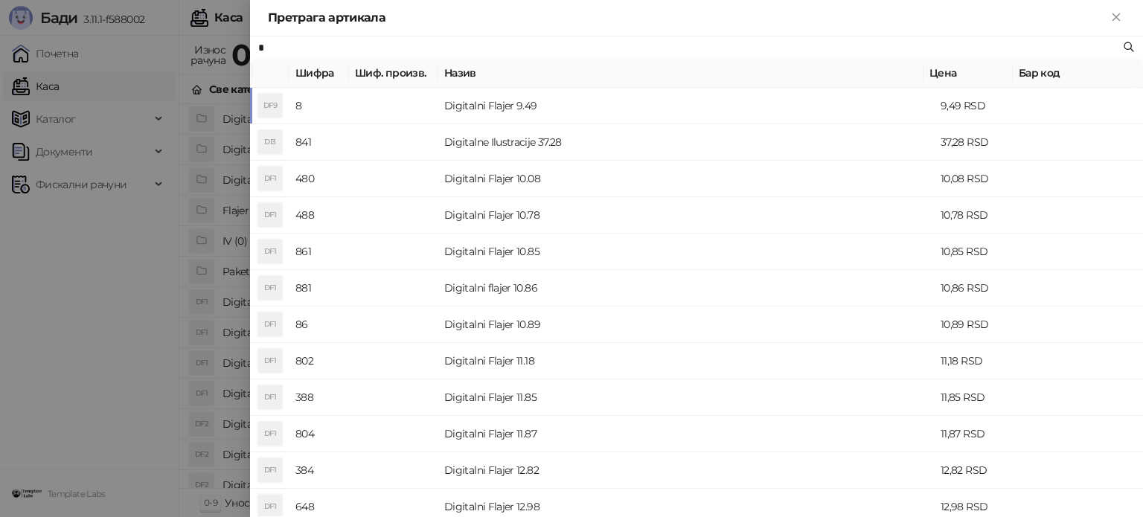
type input "*"
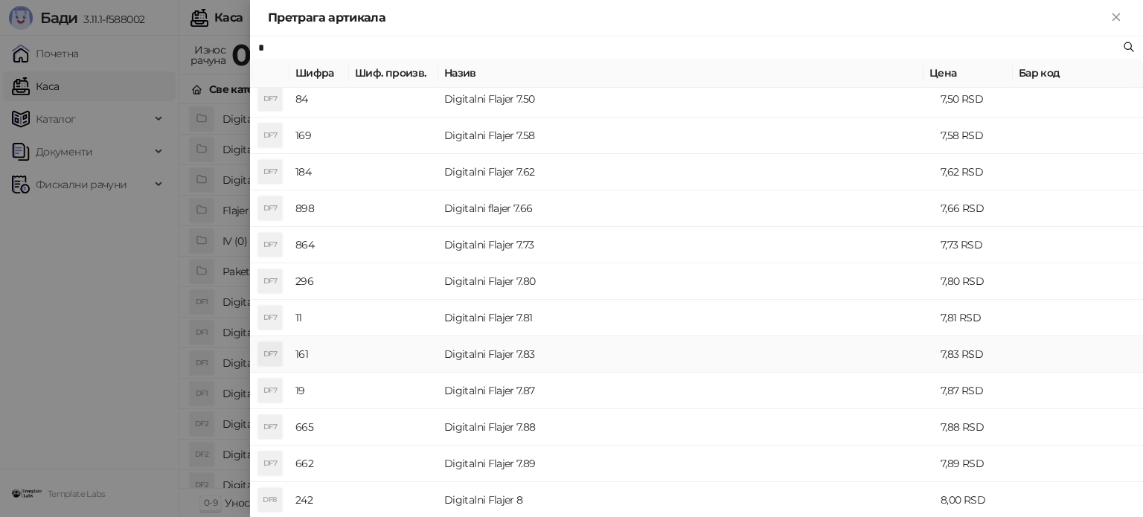
scroll to position [12105, 0]
click at [613, 387] on td "Digitalni Flajer 8" at bounding box center [686, 393] width 496 height 36
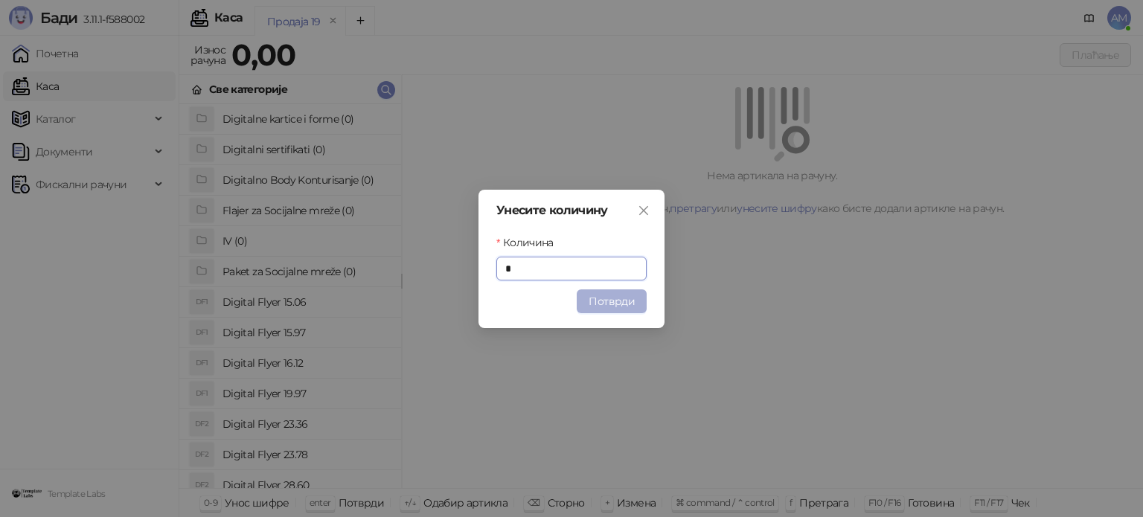
click at [615, 300] on button "Потврди" at bounding box center [611, 301] width 70 height 24
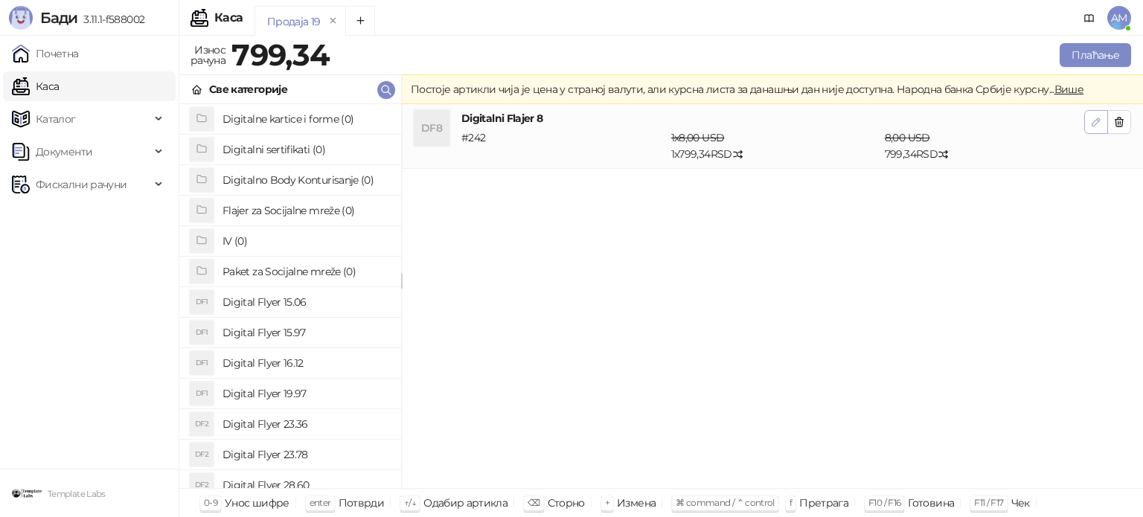
click at [1092, 112] on button "button" at bounding box center [1096, 122] width 24 height 24
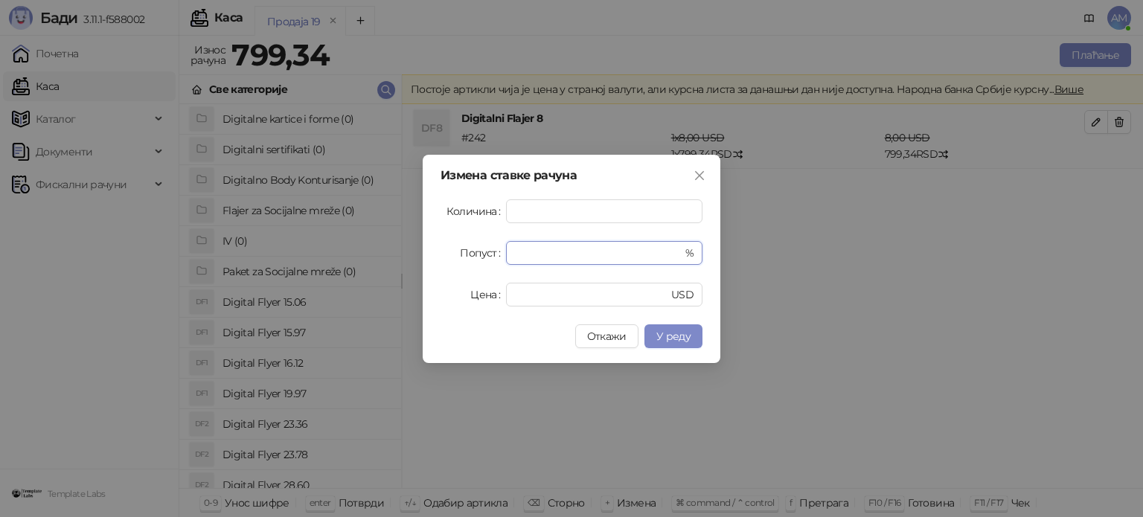
drag, startPoint x: 544, startPoint y: 252, endPoint x: 446, endPoint y: 251, distance: 98.2
click at [446, 251] on div "Попуст * %" at bounding box center [571, 253] width 262 height 24
type input "**"
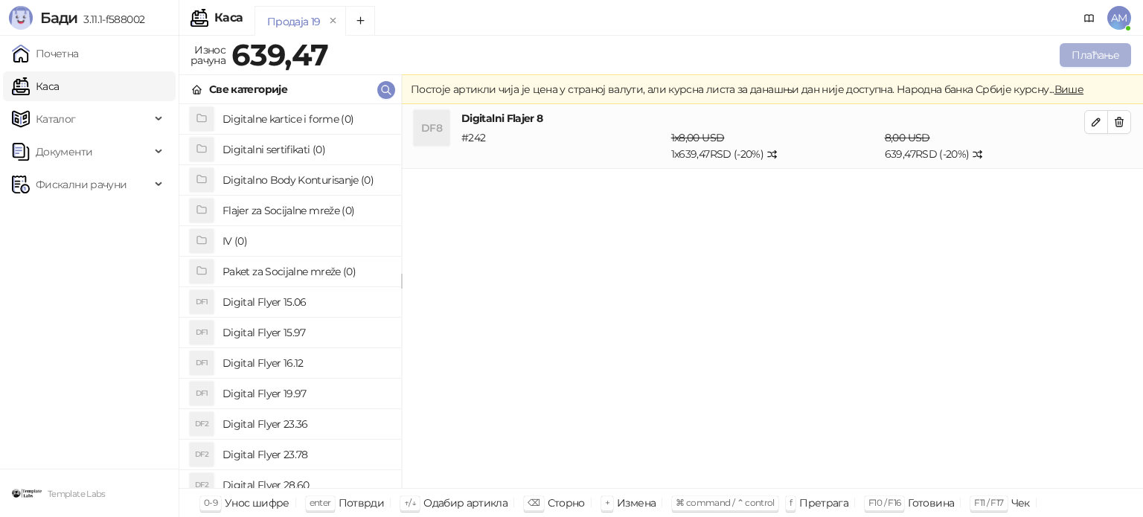
click at [1083, 57] on button "Плаћање" at bounding box center [1094, 55] width 71 height 24
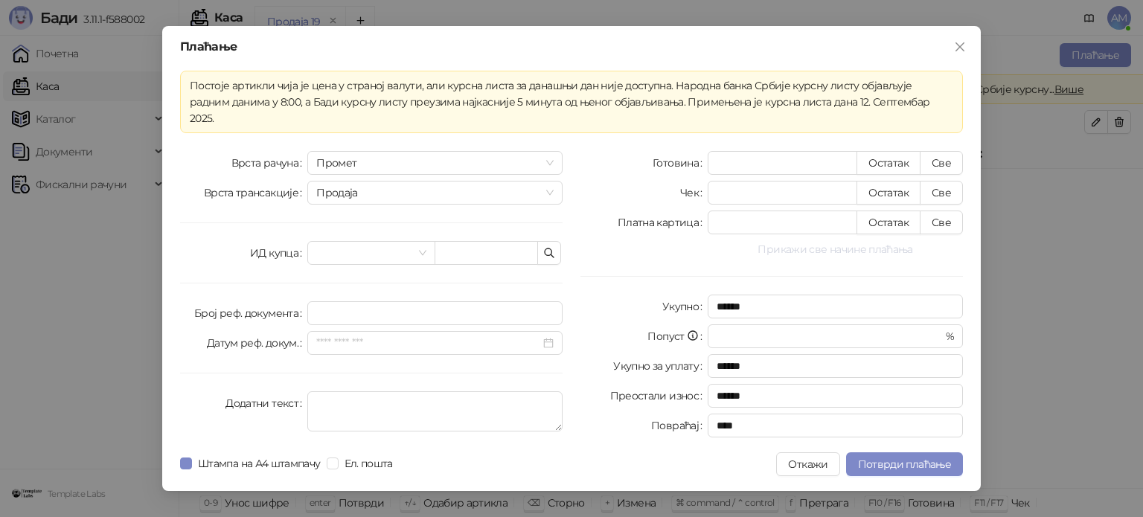
click at [795, 243] on button "Прикажи све начине плаћања" at bounding box center [834, 249] width 255 height 18
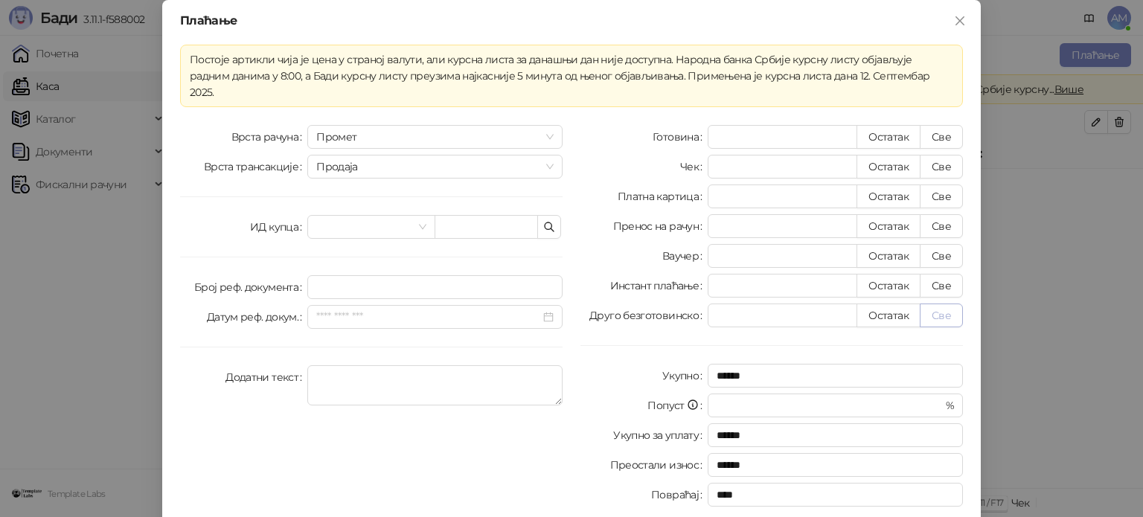
click at [936, 303] on button "Све" at bounding box center [940, 315] width 43 height 24
type input "******"
type input "****"
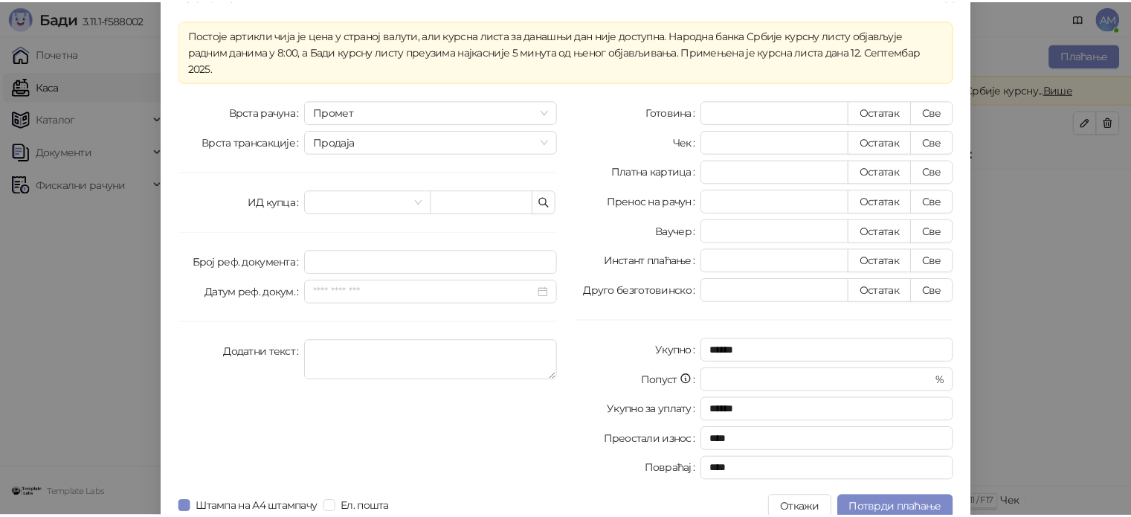
scroll to position [26, 0]
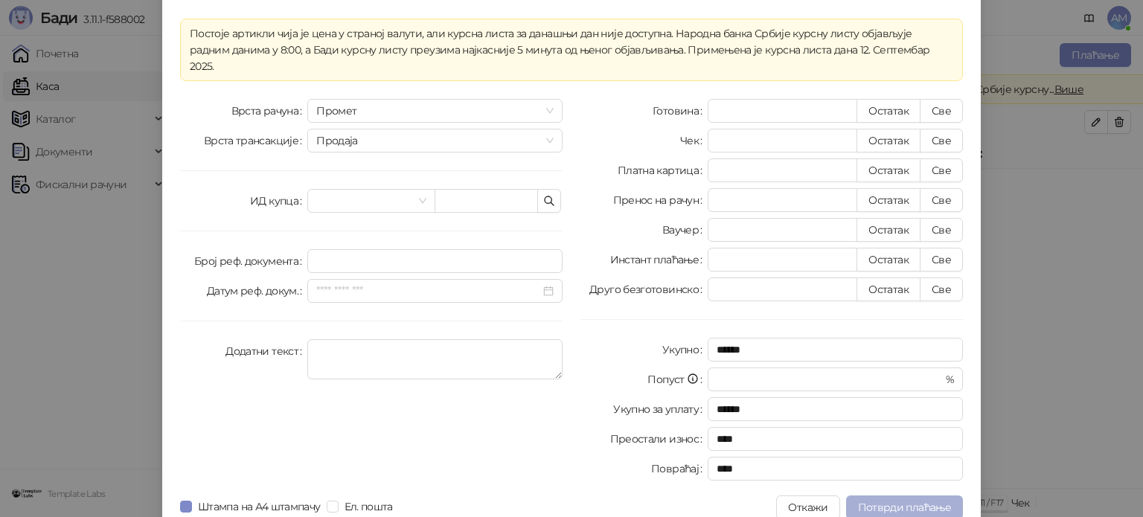
click at [893, 495] on button "Потврди плаћање" at bounding box center [904, 507] width 117 height 24
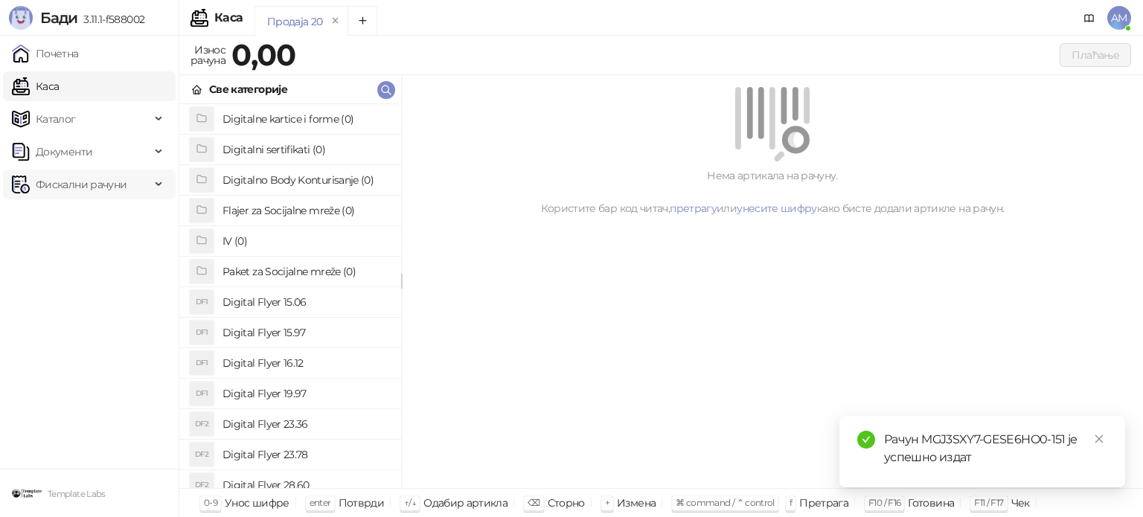
click at [81, 193] on span "Фискални рачуни" at bounding box center [81, 185] width 91 height 30
click at [97, 252] on link "По данима" at bounding box center [57, 250] width 79 height 30
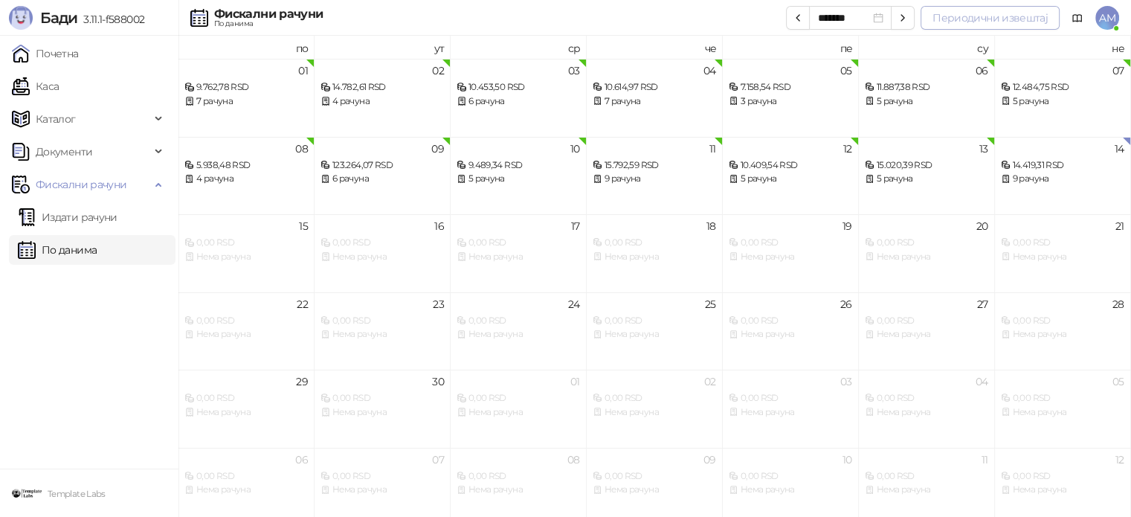
click at [985, 28] on button "Периодични извештај" at bounding box center [990, 18] width 139 height 24
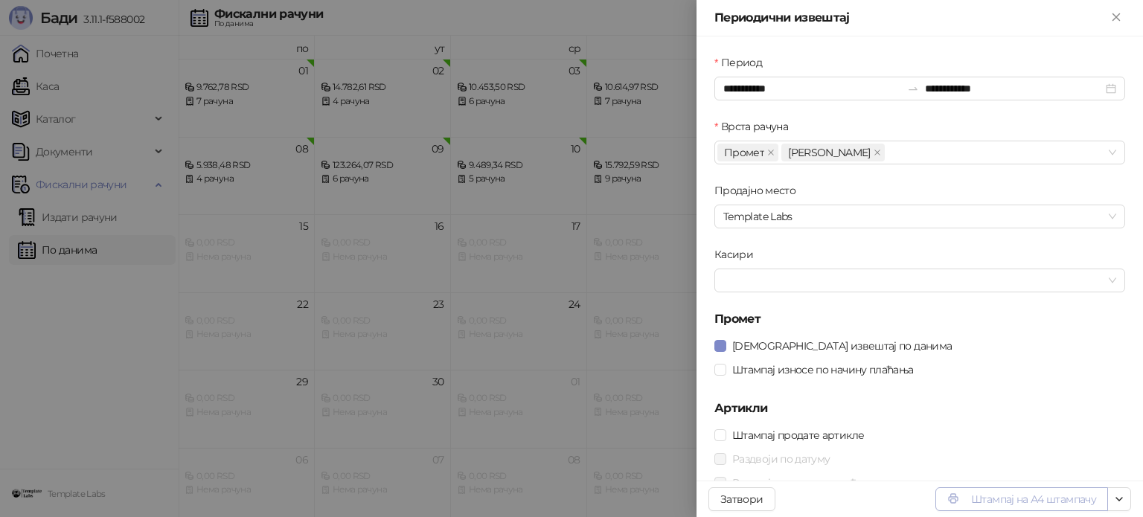
click at [1044, 496] on button "Штампај на А4 штампачу" at bounding box center [1021, 499] width 173 height 24
click at [1109, 21] on icon "Close" at bounding box center [1115, 16] width 13 height 13
